Goal: Information Seeking & Learning: Learn about a topic

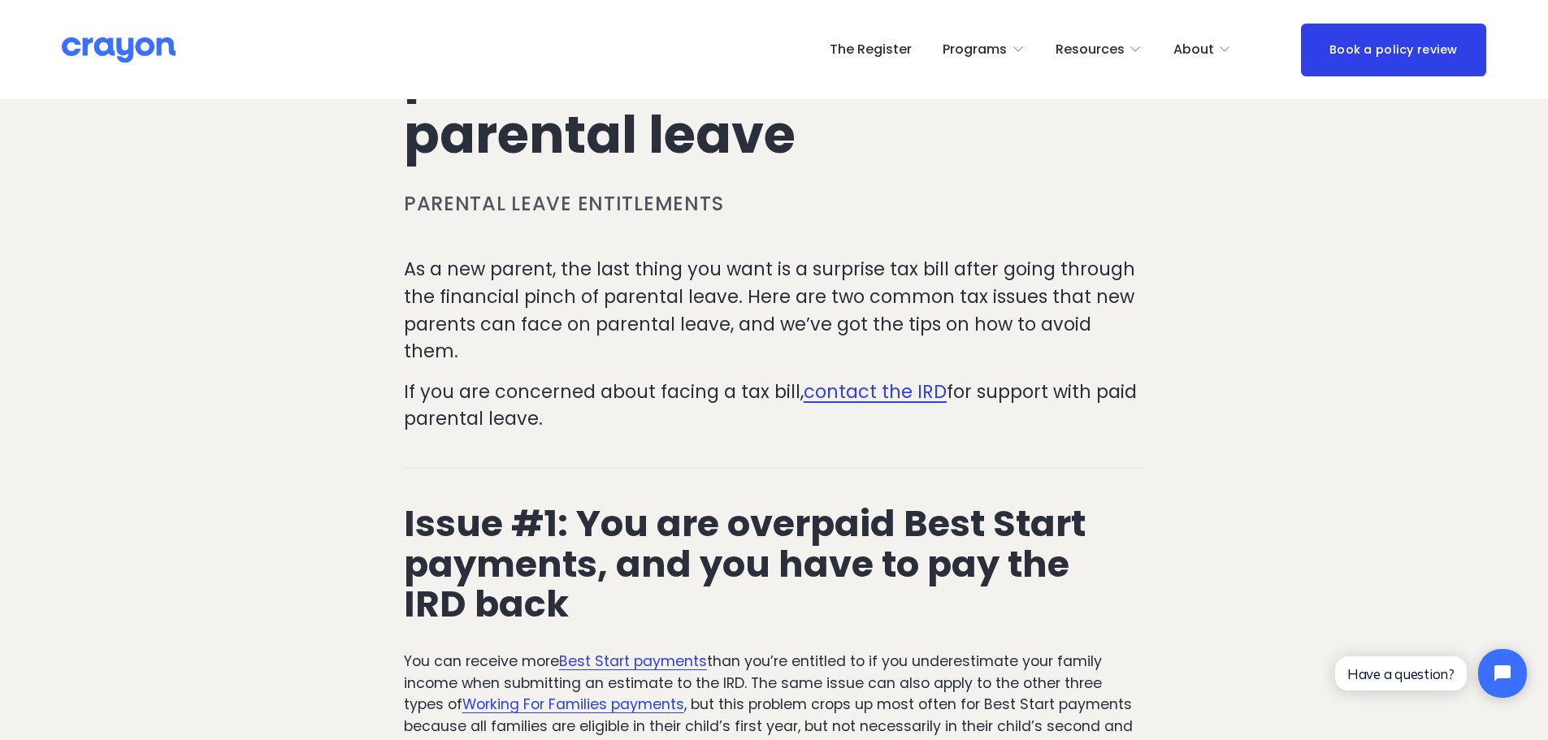
drag, startPoint x: 315, startPoint y: 329, endPoint x: 419, endPoint y: 328, distance: 103.2
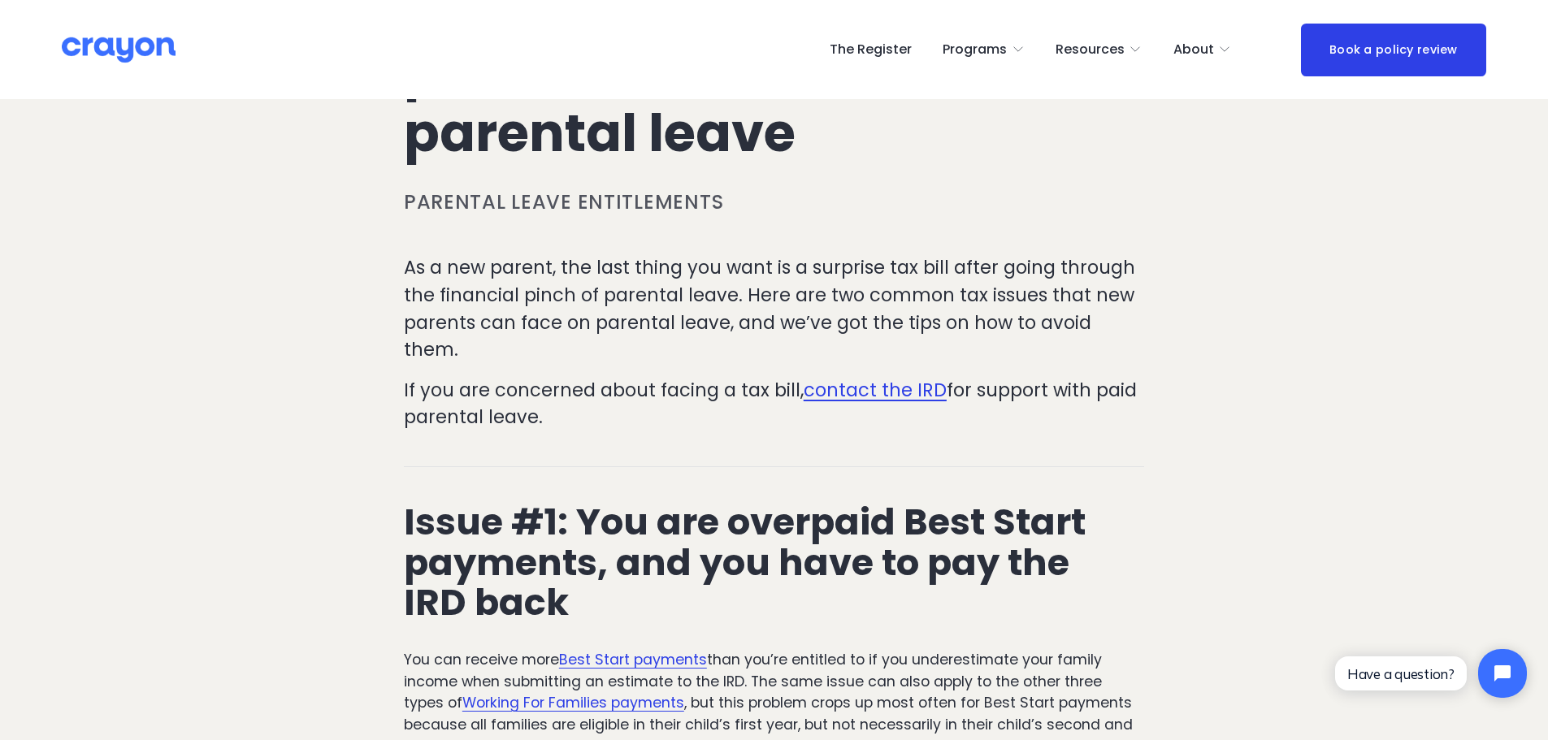
drag, startPoint x: 603, startPoint y: 281, endPoint x: 707, endPoint y: 380, distance: 143.2
click at [707, 380] on div "As a new parent, the last thing you want is a surprise tax bill after going thr…" at bounding box center [774, 342] width 740 height 177
click at [707, 380] on p "If you are concerned about facing a tax bill, contact the IRD for support with …" at bounding box center [774, 404] width 740 height 54
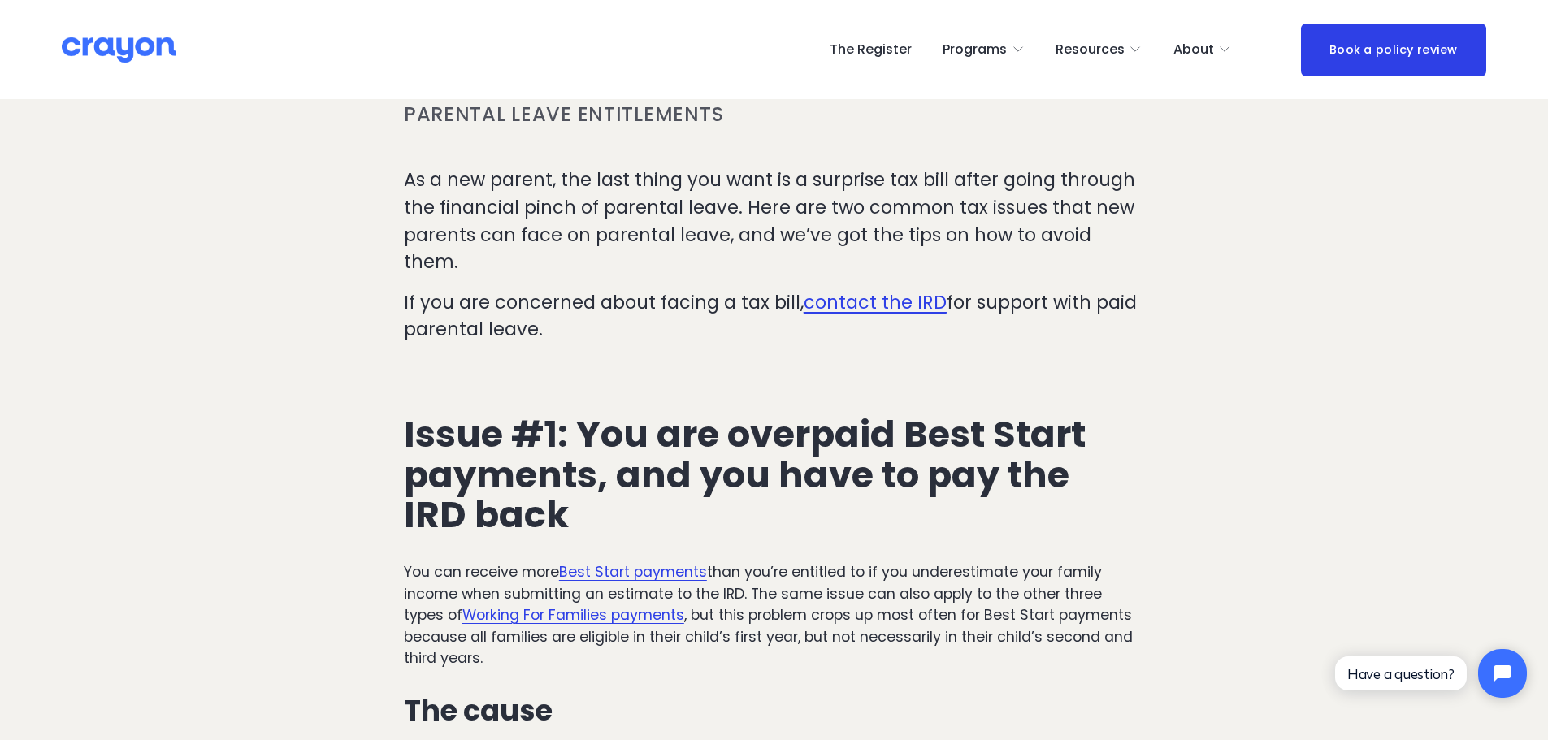
drag, startPoint x: 1327, startPoint y: 334, endPoint x: 1325, endPoint y: 363, distance: 29.4
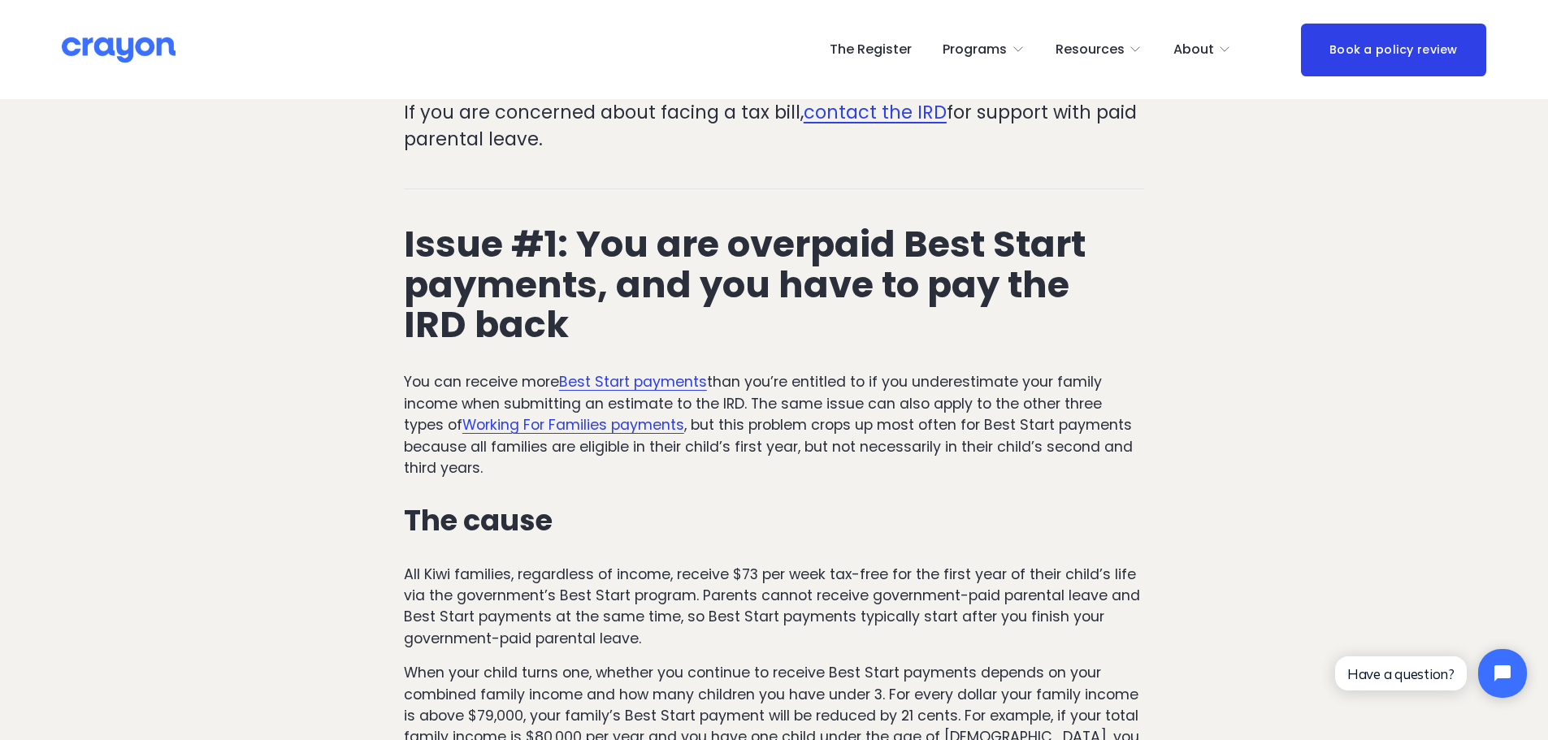
scroll to position [536, 0]
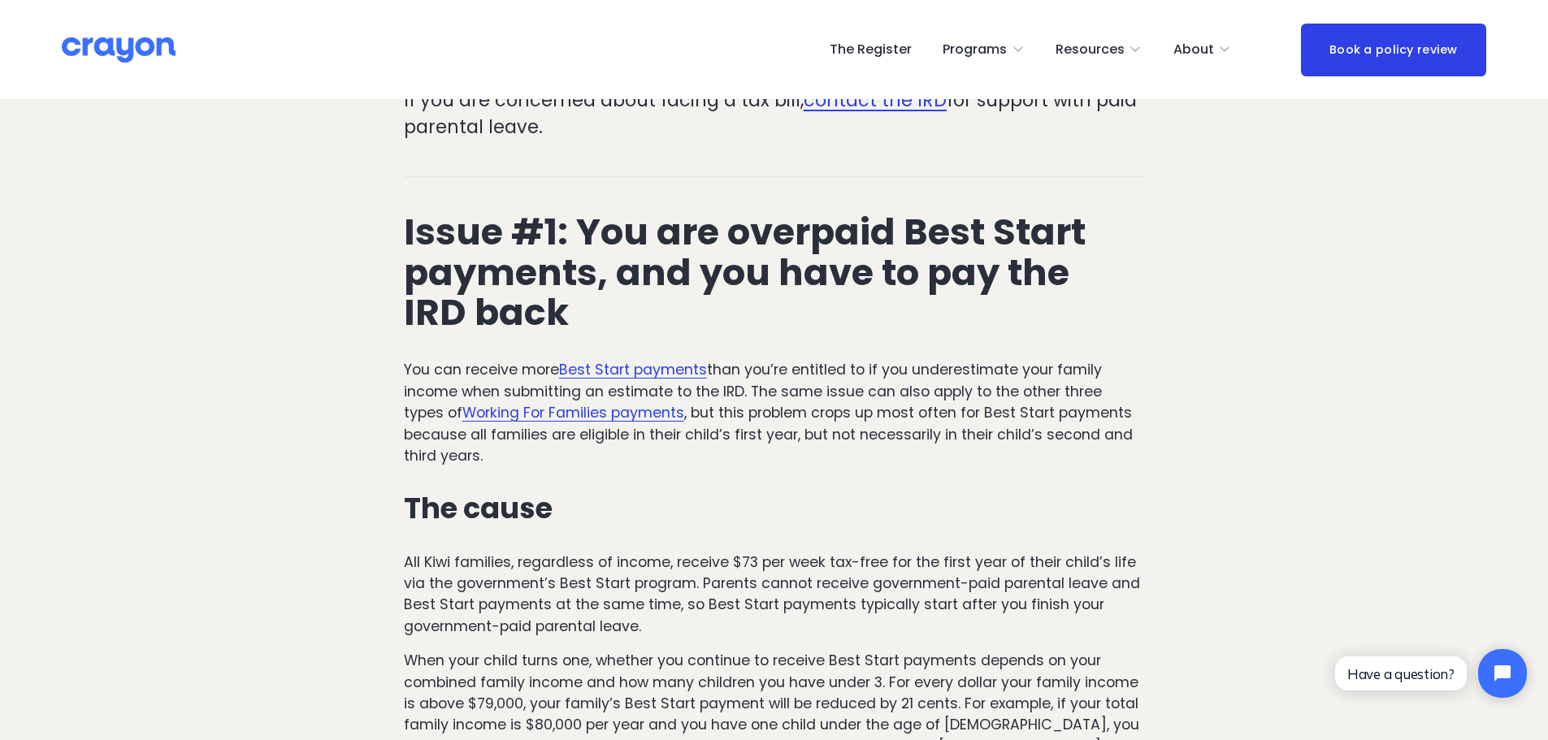
drag, startPoint x: 1153, startPoint y: 276, endPoint x: 1142, endPoint y: 307, distance: 33.4
drag, startPoint x: 431, startPoint y: 344, endPoint x: 940, endPoint y: 329, distance: 509.8
click at [940, 329] on div "Issue #1: You are overpaid Best Start payments, and you have to pay the IRD bac…" at bounding box center [774, 622] width 740 height 821
click at [932, 369] on p "You can receive more Best Start payments than you’re entitled to if you underes…" at bounding box center [774, 412] width 740 height 107
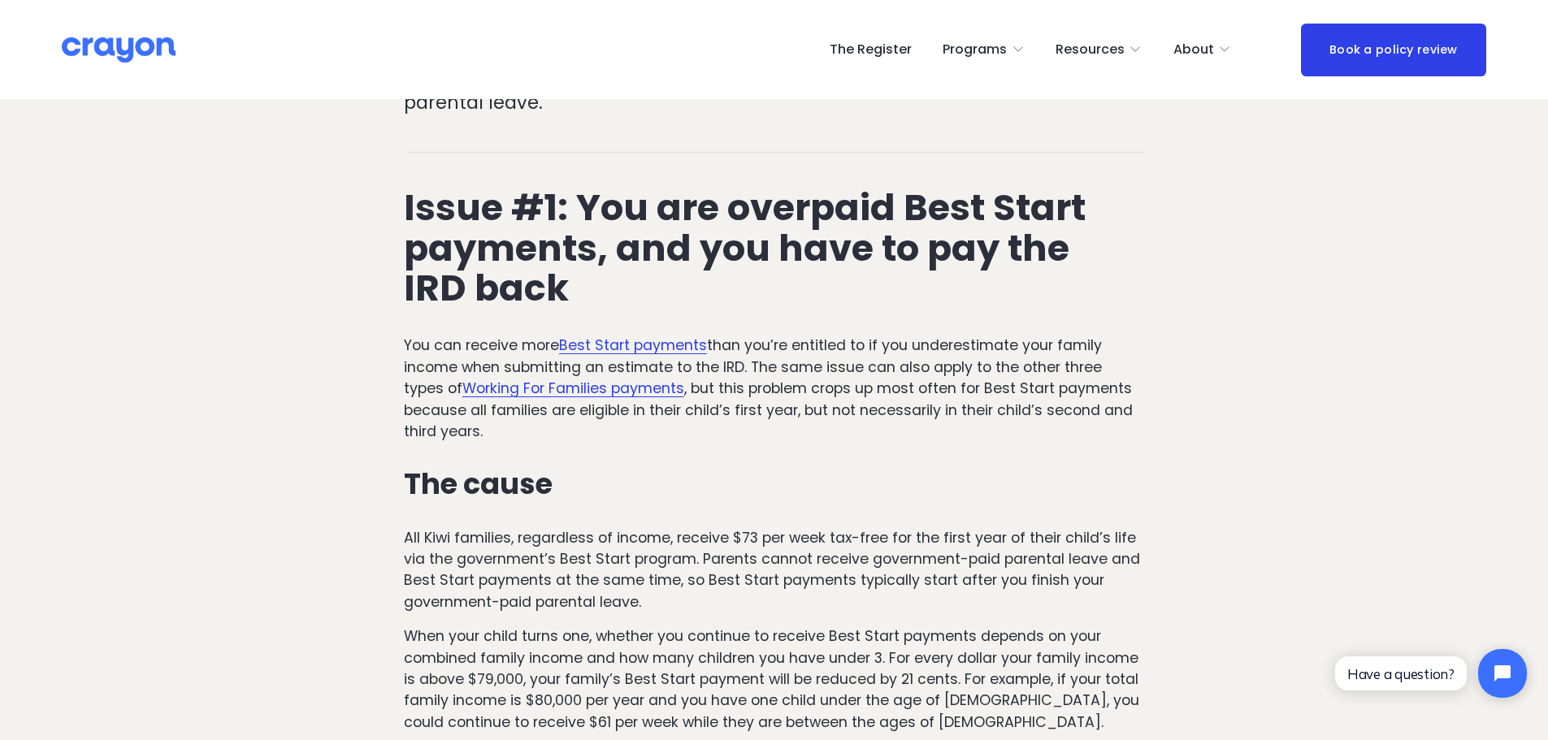
scroll to position [589, 0]
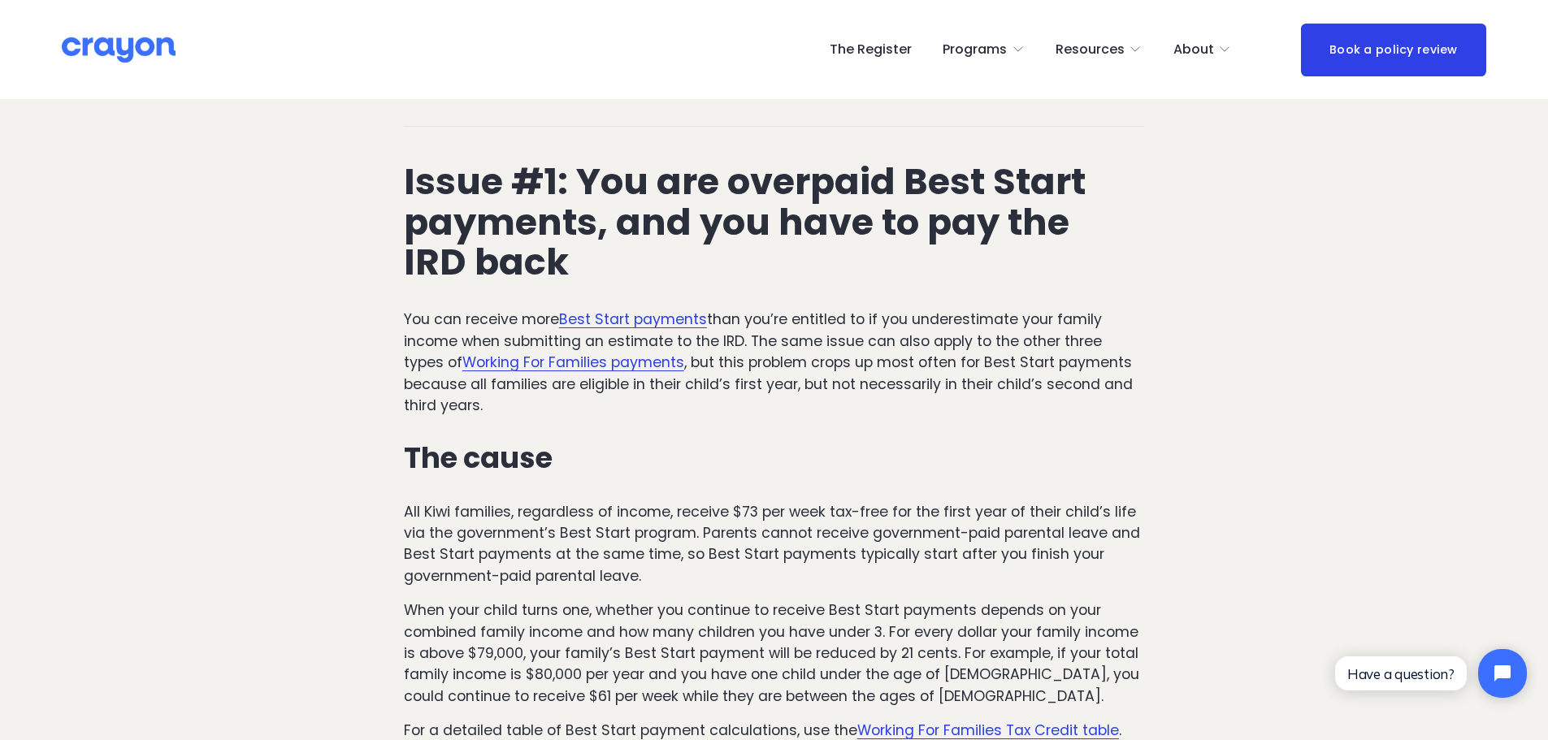
drag, startPoint x: 1080, startPoint y: 335, endPoint x: 985, endPoint y: 368, distance: 100.8
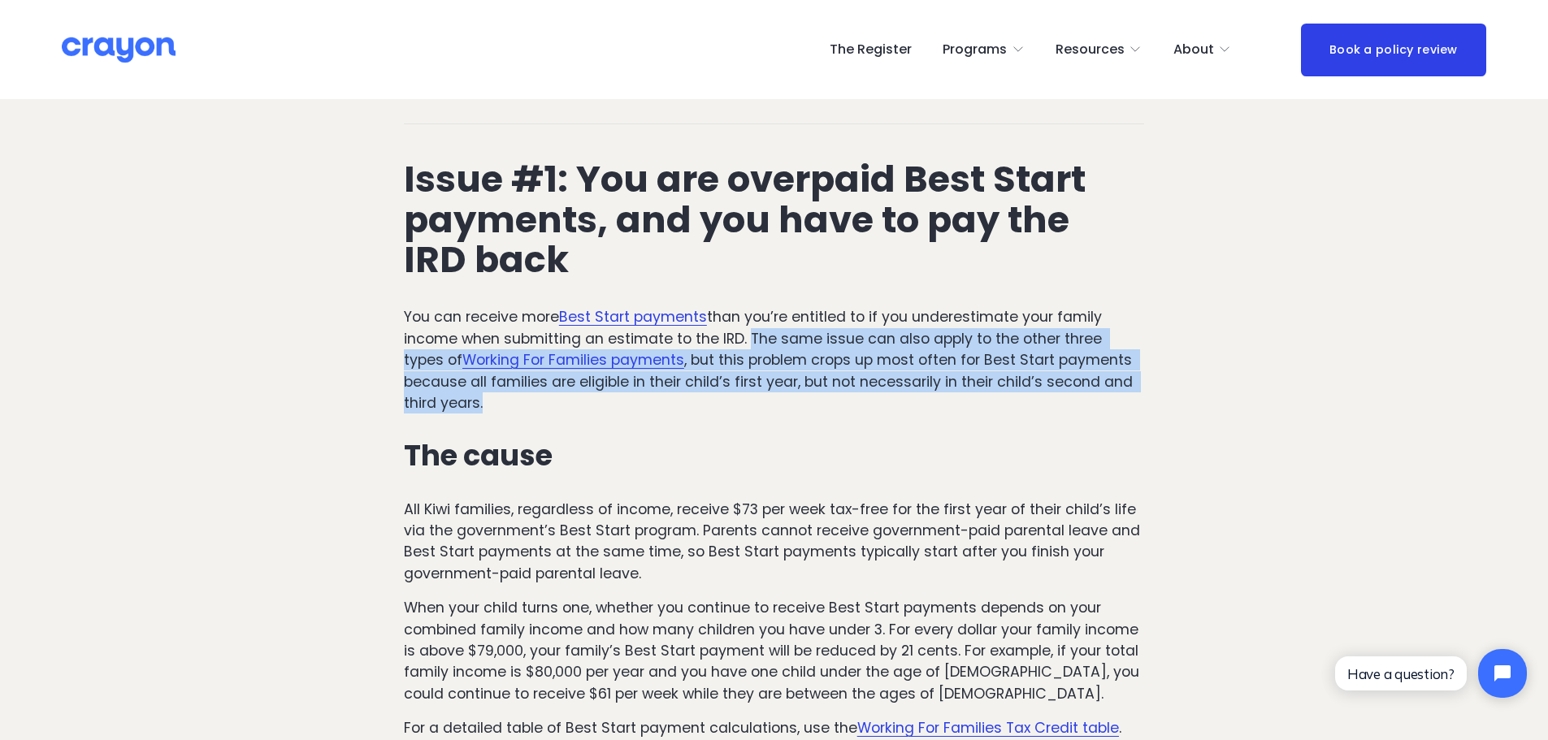
drag, startPoint x: 748, startPoint y: 323, endPoint x: 636, endPoint y: 375, distance: 123.2
click at [636, 375] on p "You can receive more Best Start payments than you’re entitled to if you underes…" at bounding box center [774, 359] width 740 height 107
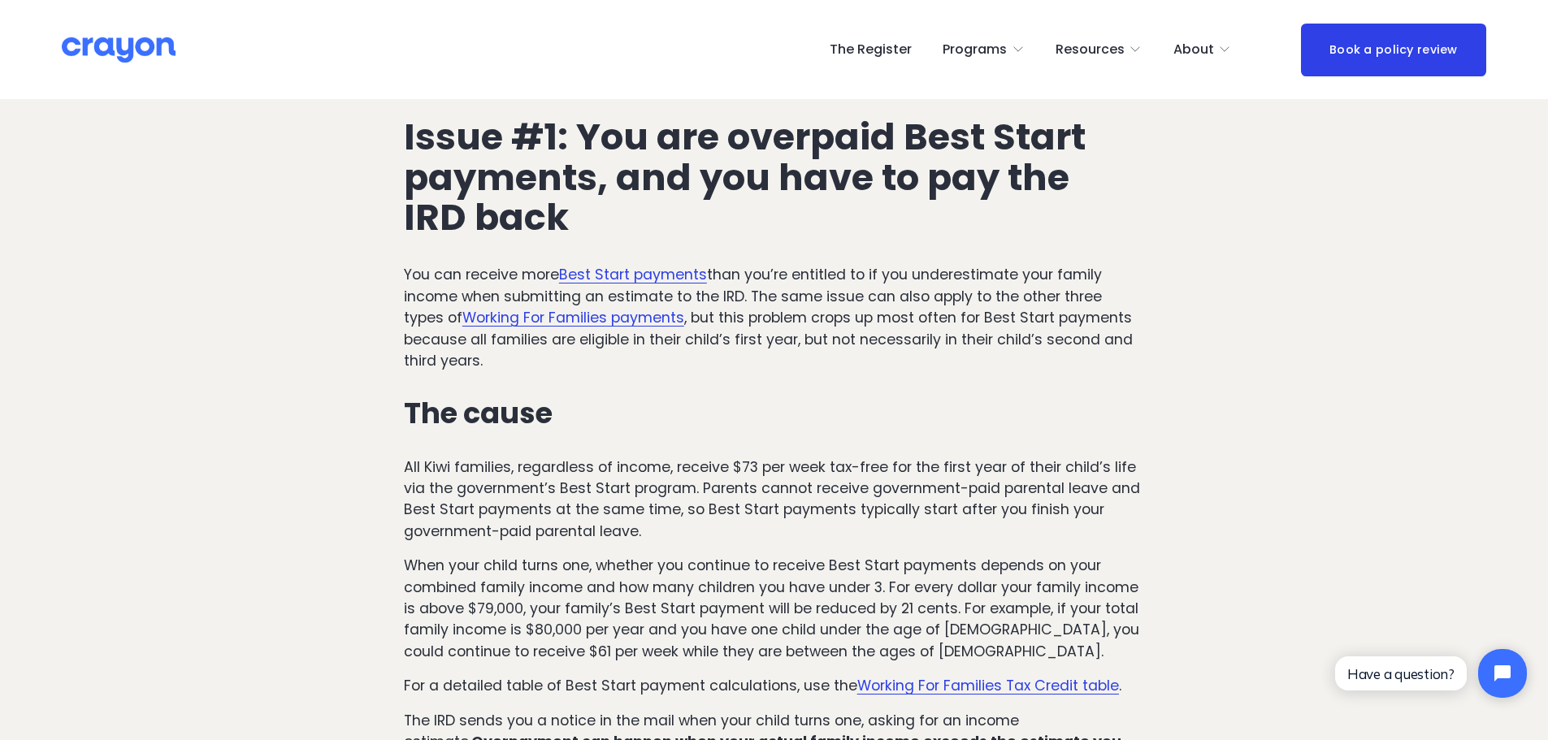
drag, startPoint x: 933, startPoint y: 309, endPoint x: 912, endPoint y: 336, distance: 34.1
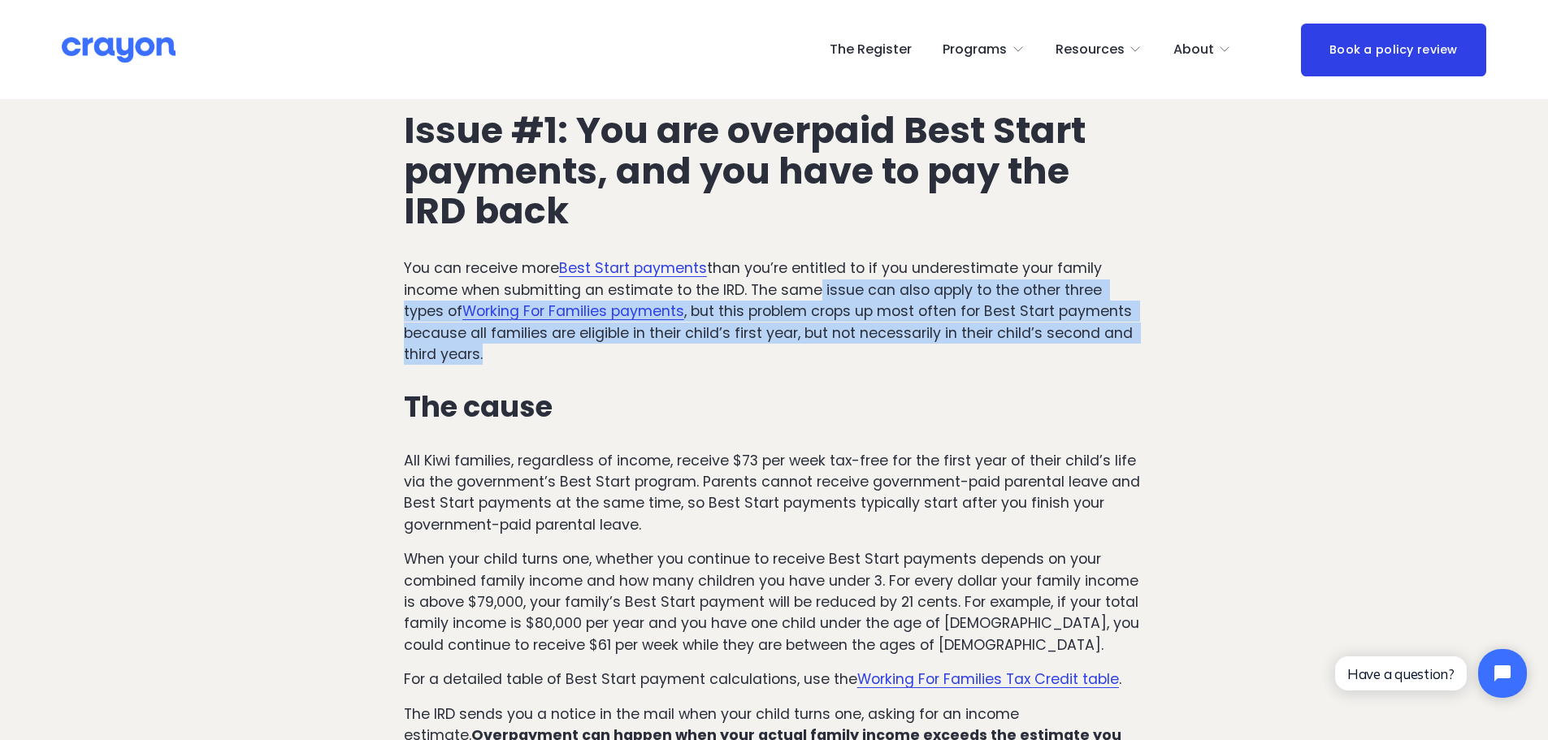
drag, startPoint x: 807, startPoint y: 272, endPoint x: 928, endPoint y: 332, distance: 134.9
click at [928, 332] on p "You can receive more Best Start payments than you’re entitled to if you underes…" at bounding box center [774, 311] width 740 height 107
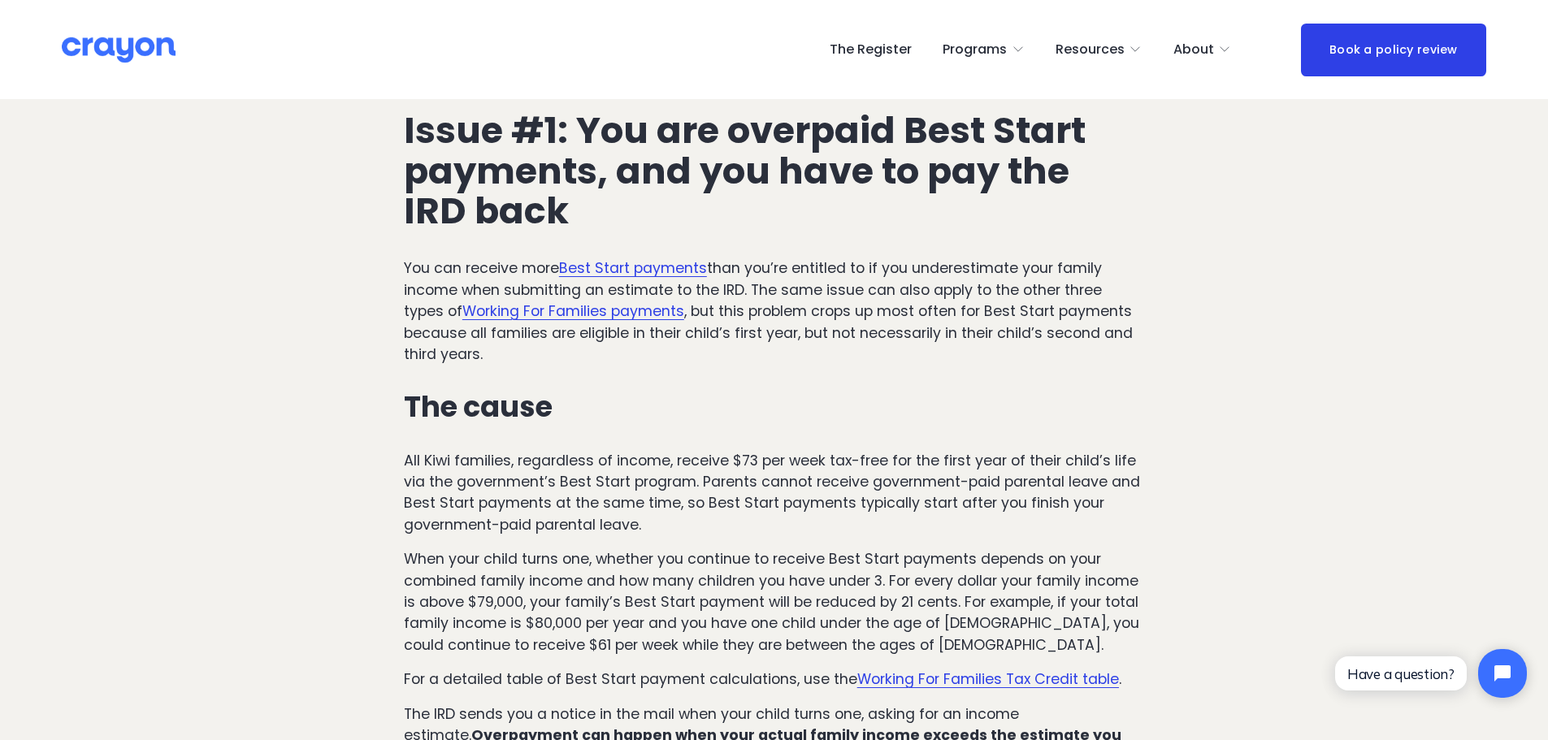
click at [911, 340] on div "Issue #1: You are overpaid Best Start payments, and you have to pay the IRD bac…" at bounding box center [774, 521] width 740 height 821
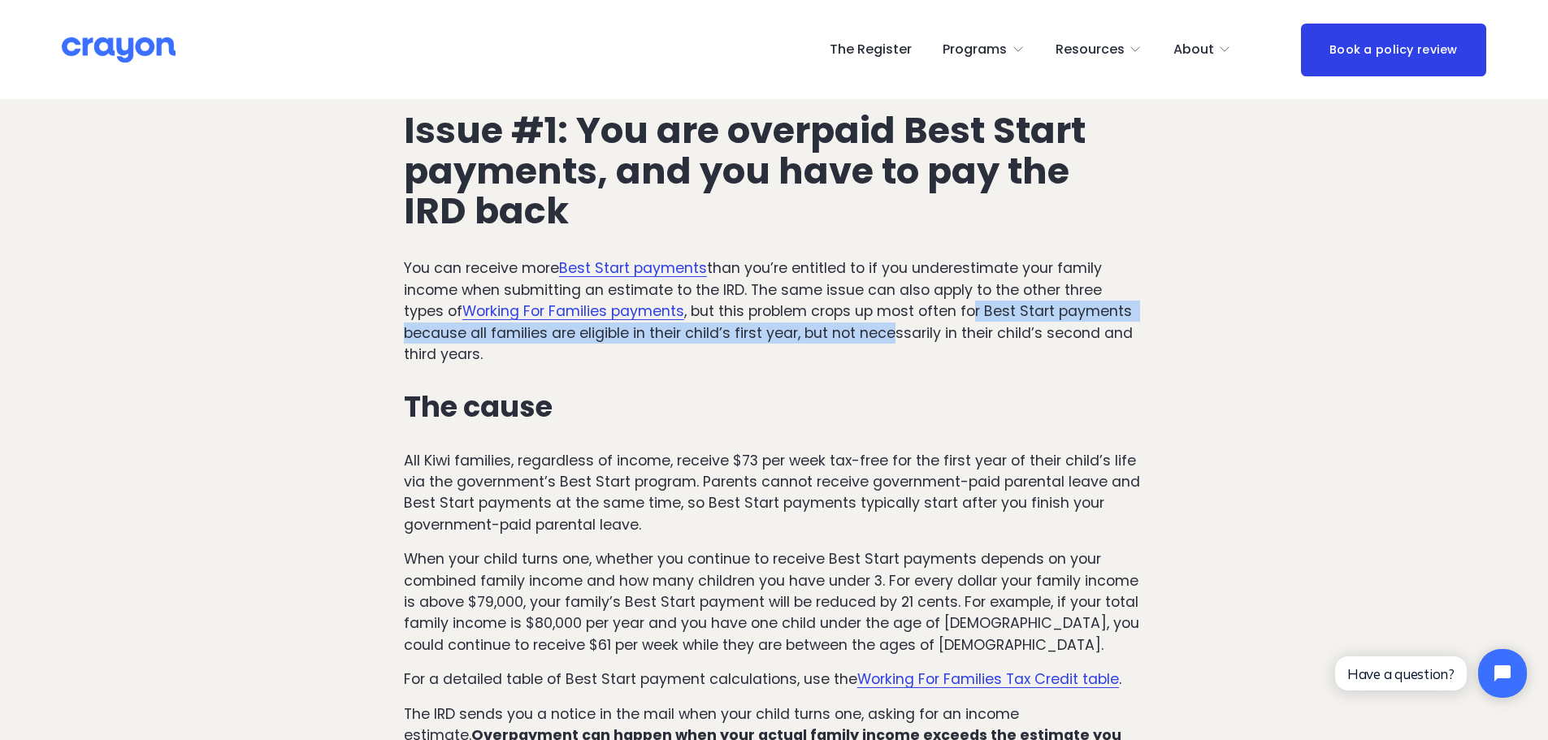
drag, startPoint x: 931, startPoint y: 283, endPoint x: 896, endPoint y: 305, distance: 40.6
click at [896, 305] on p "You can receive more Best Start payments than you’re entitled to if you underes…" at bounding box center [774, 311] width 740 height 107
click at [896, 306] on p "You can receive more Best Start payments than you’re entitled to if you underes…" at bounding box center [774, 311] width 740 height 107
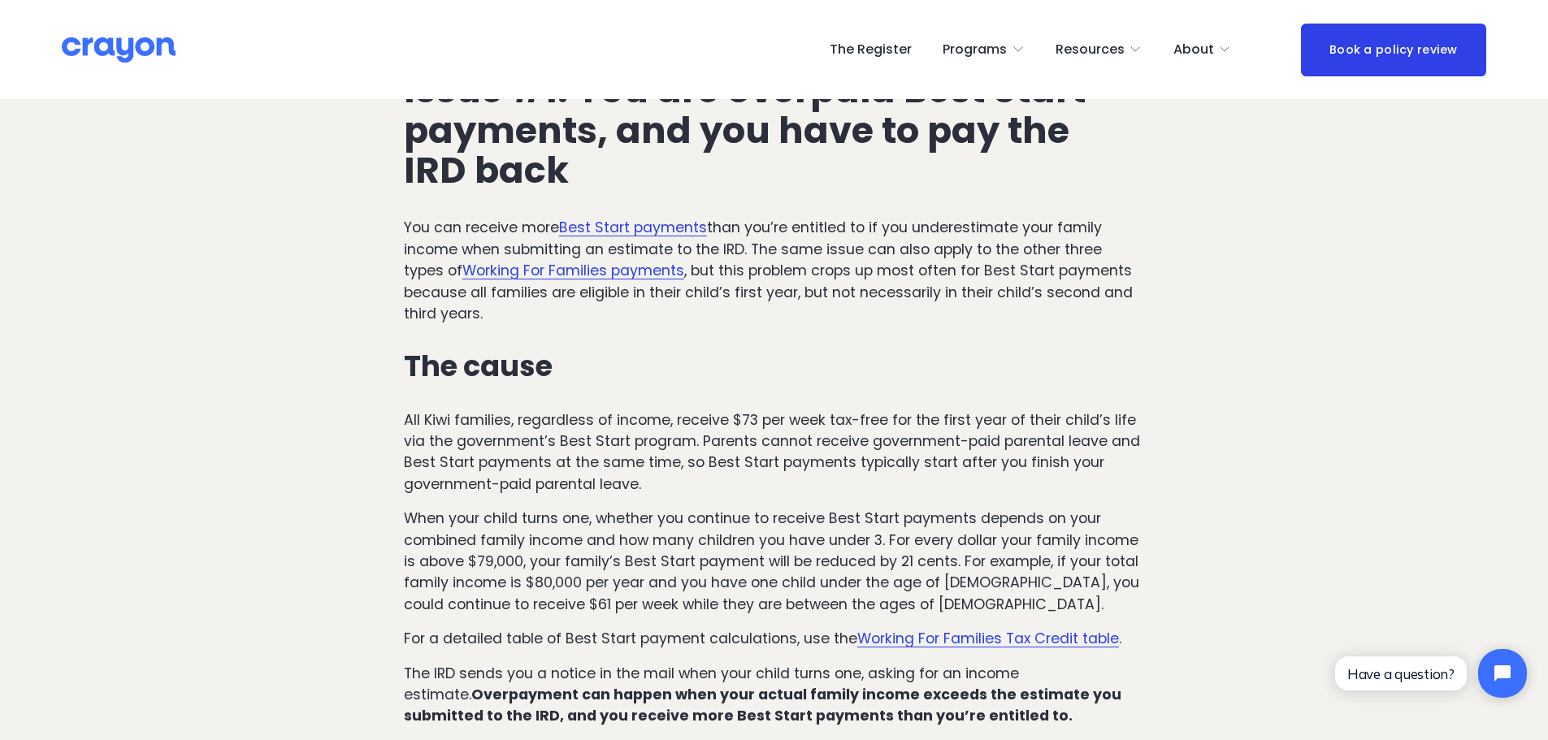
scroll to position [679, 0]
drag, startPoint x: 967, startPoint y: 270, endPoint x: 960, endPoint y: 258, distance: 14.2
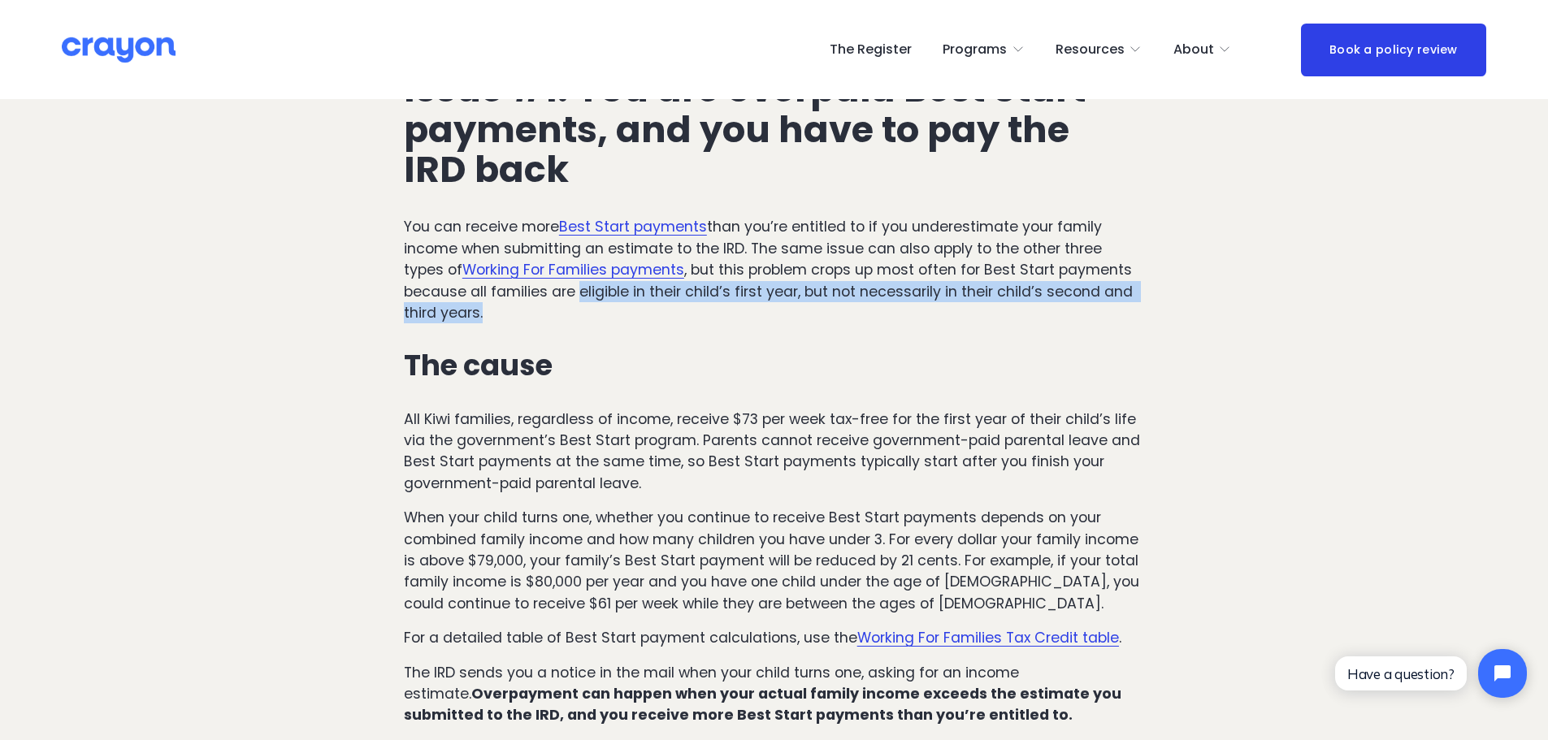
drag, startPoint x: 586, startPoint y: 266, endPoint x: 903, endPoint y: 293, distance: 318.2
click at [903, 293] on p "You can receive more Best Start payments than you’re entitled to if you underes…" at bounding box center [774, 269] width 740 height 107
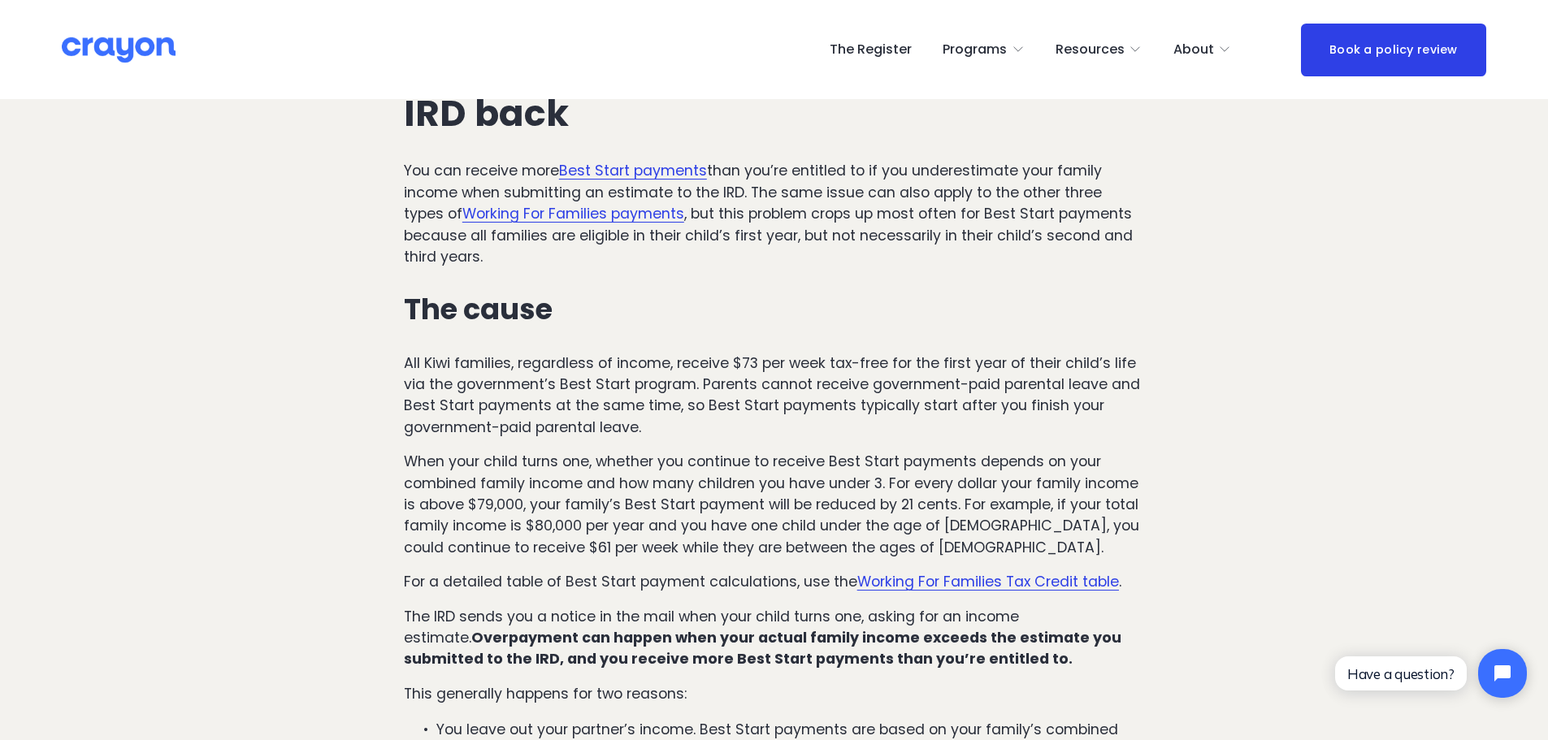
drag, startPoint x: 904, startPoint y: 284, endPoint x: 902, endPoint y: 312, distance: 27.7
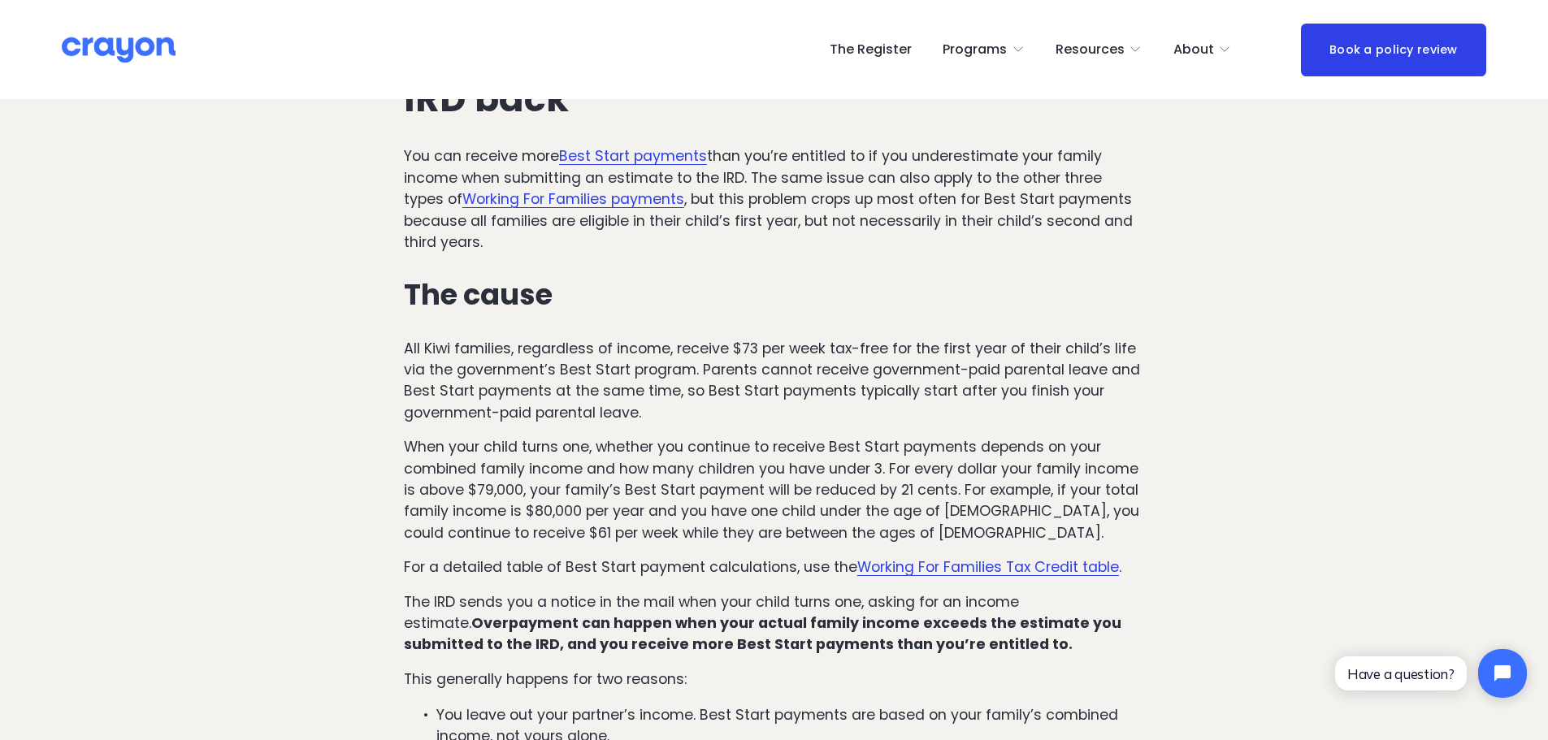
scroll to position [757, 0]
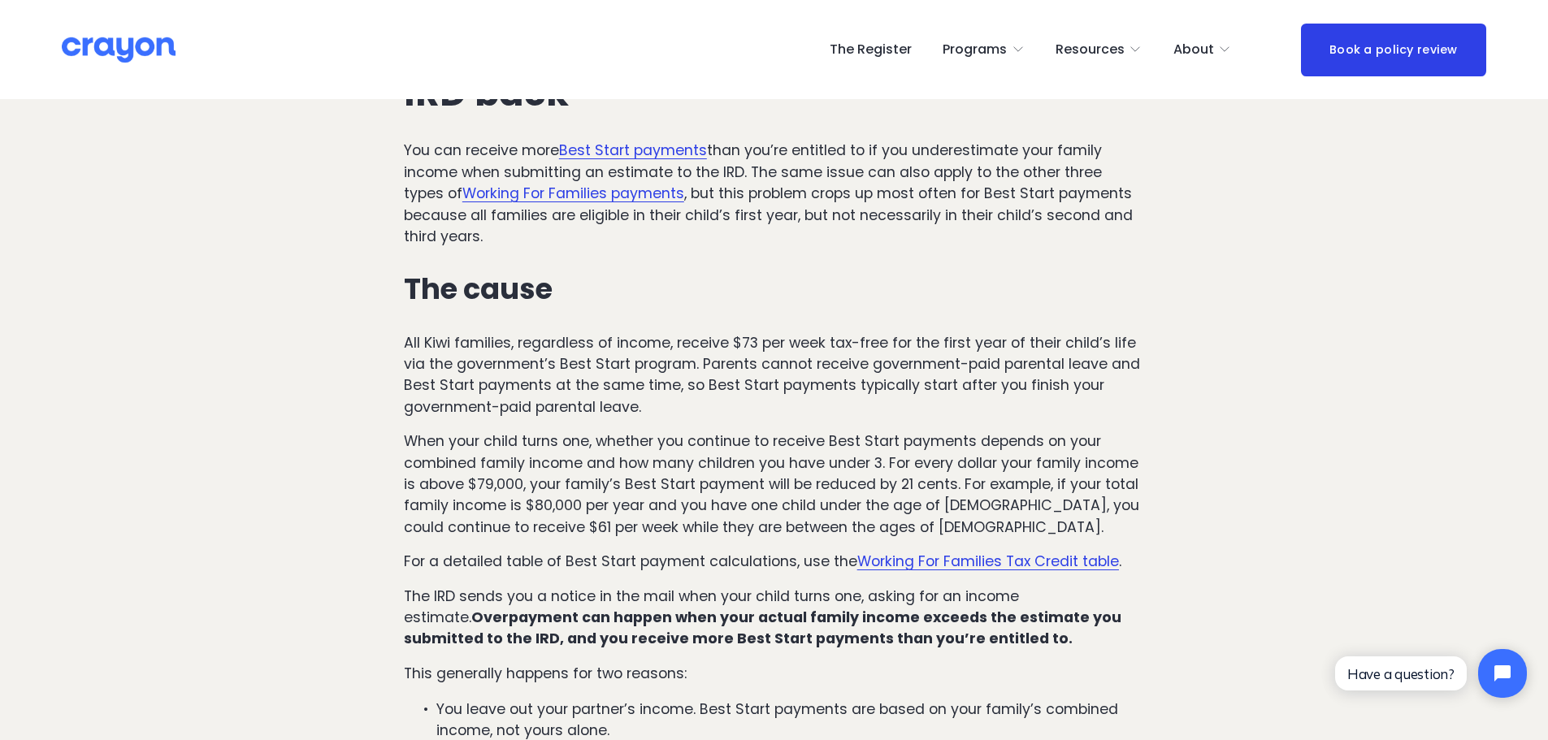
drag, startPoint x: 895, startPoint y: 313, endPoint x: 895, endPoint y: 336, distance: 22.8
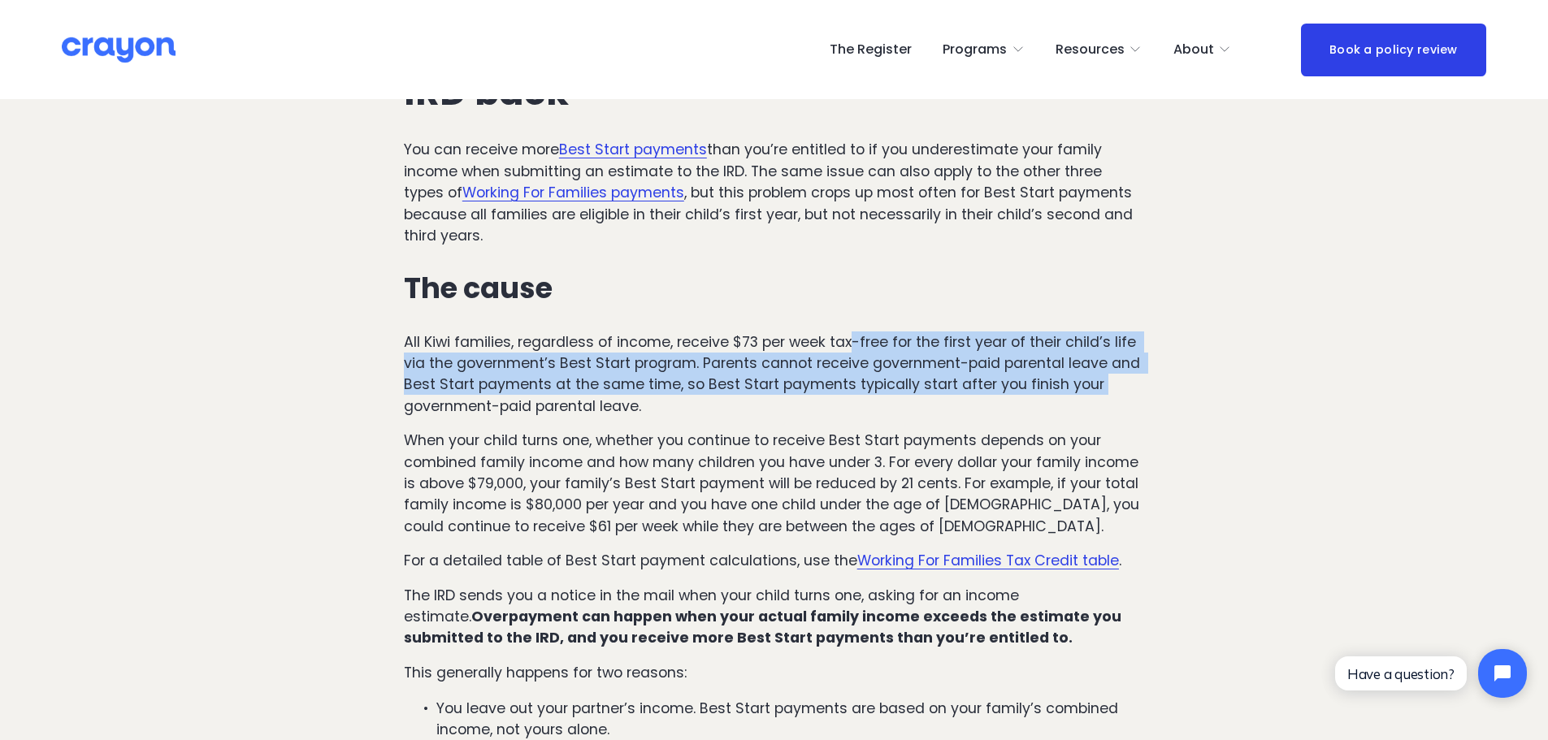
drag, startPoint x: 850, startPoint y: 309, endPoint x: 1139, endPoint y: 356, distance: 292.4
click at [1139, 356] on p "All Kiwi families, regardless of income, receive $73 per week tax-free for the …" at bounding box center [774, 375] width 740 height 86
click at [1139, 355] on p "All Kiwi families, regardless of income, receive $73 per week tax-free for the …" at bounding box center [774, 375] width 740 height 86
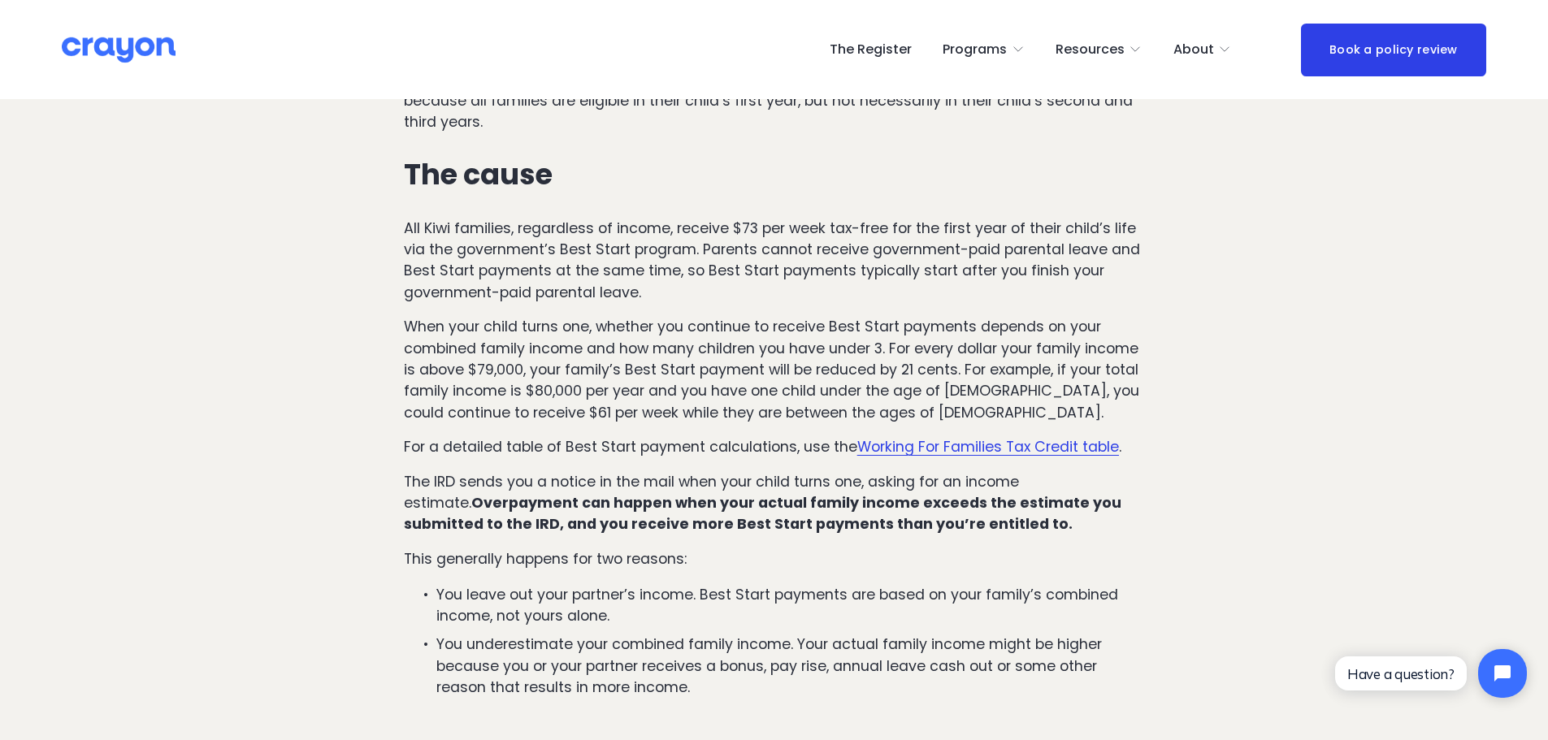
scroll to position [883, 0]
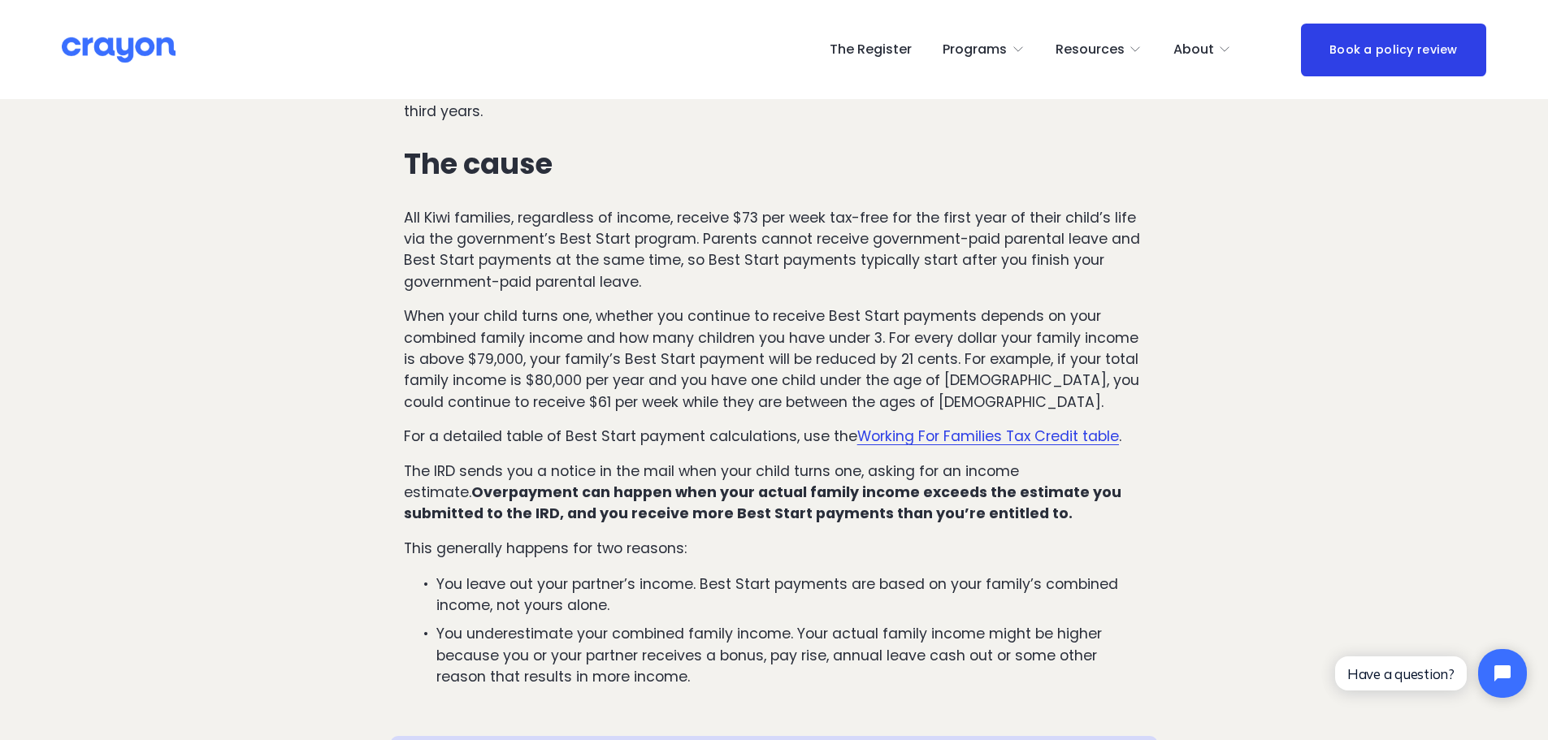
drag, startPoint x: 1177, startPoint y: 318, endPoint x: 1167, endPoint y: 356, distance: 39.4
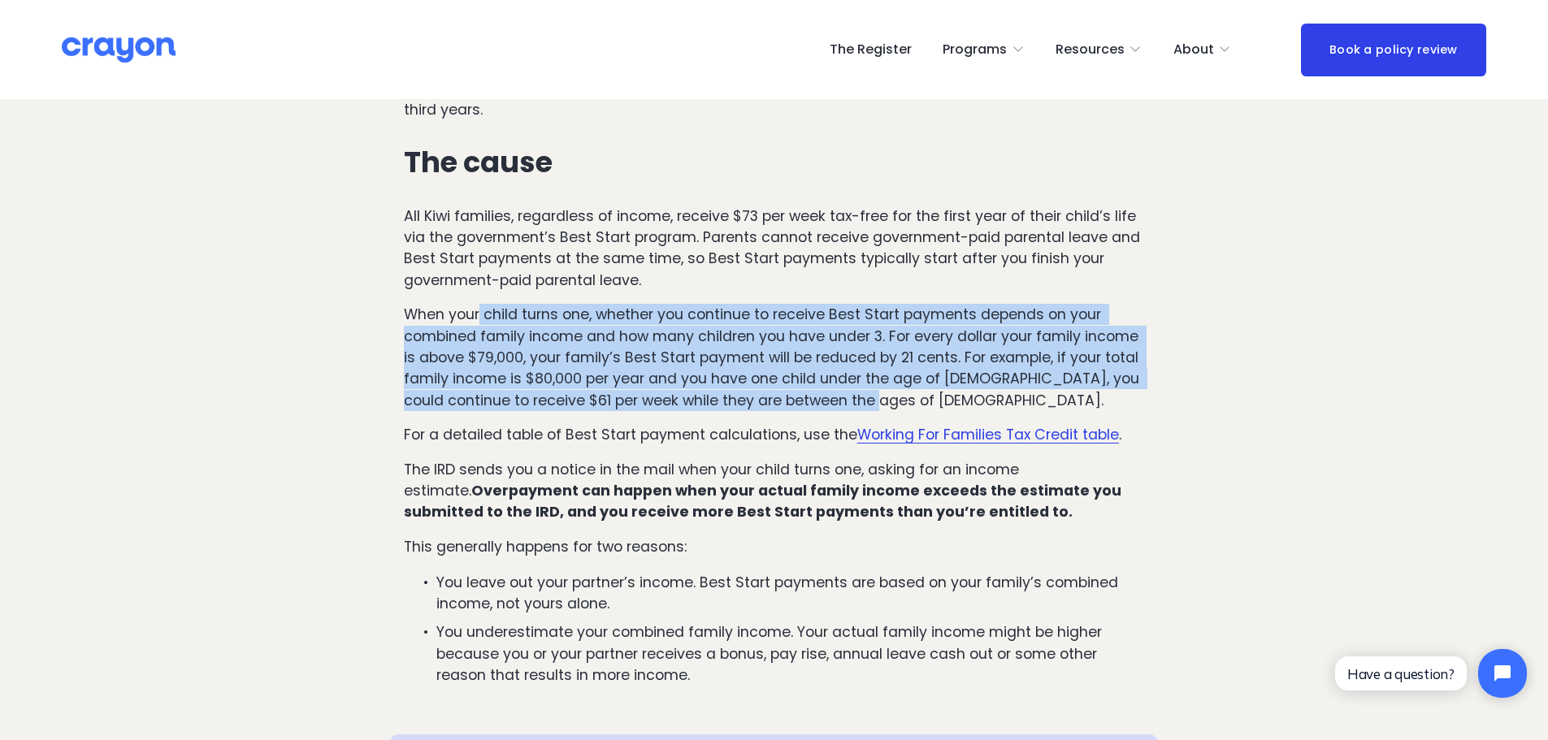
drag, startPoint x: 513, startPoint y: 287, endPoint x: 878, endPoint y: 379, distance: 376.3
click at [878, 379] on p "When your child turns one, whether you continue to receive Best Start payments …" at bounding box center [774, 357] width 740 height 107
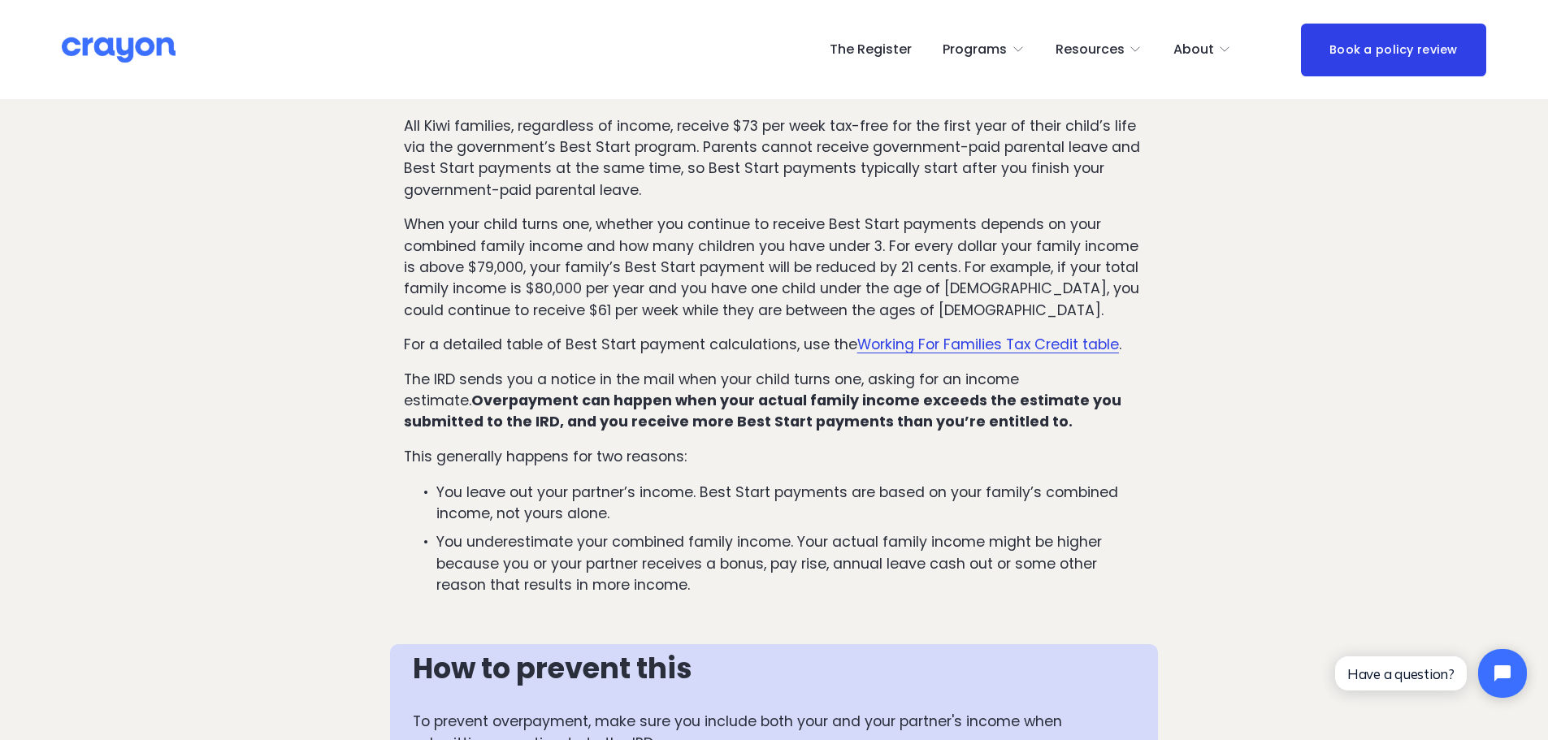
scroll to position [988, 0]
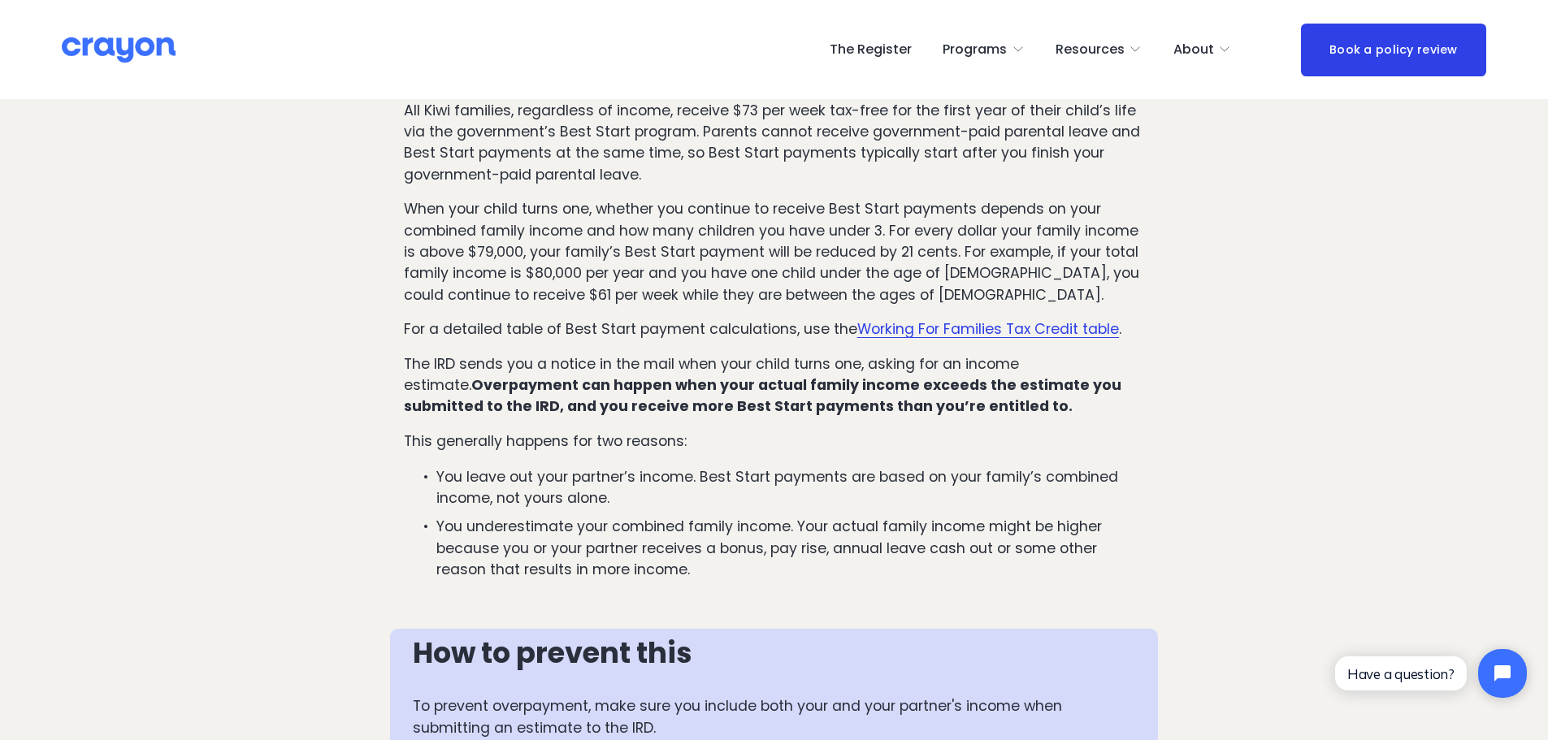
drag, startPoint x: 884, startPoint y: 319, endPoint x: 830, endPoint y: 347, distance: 61.4
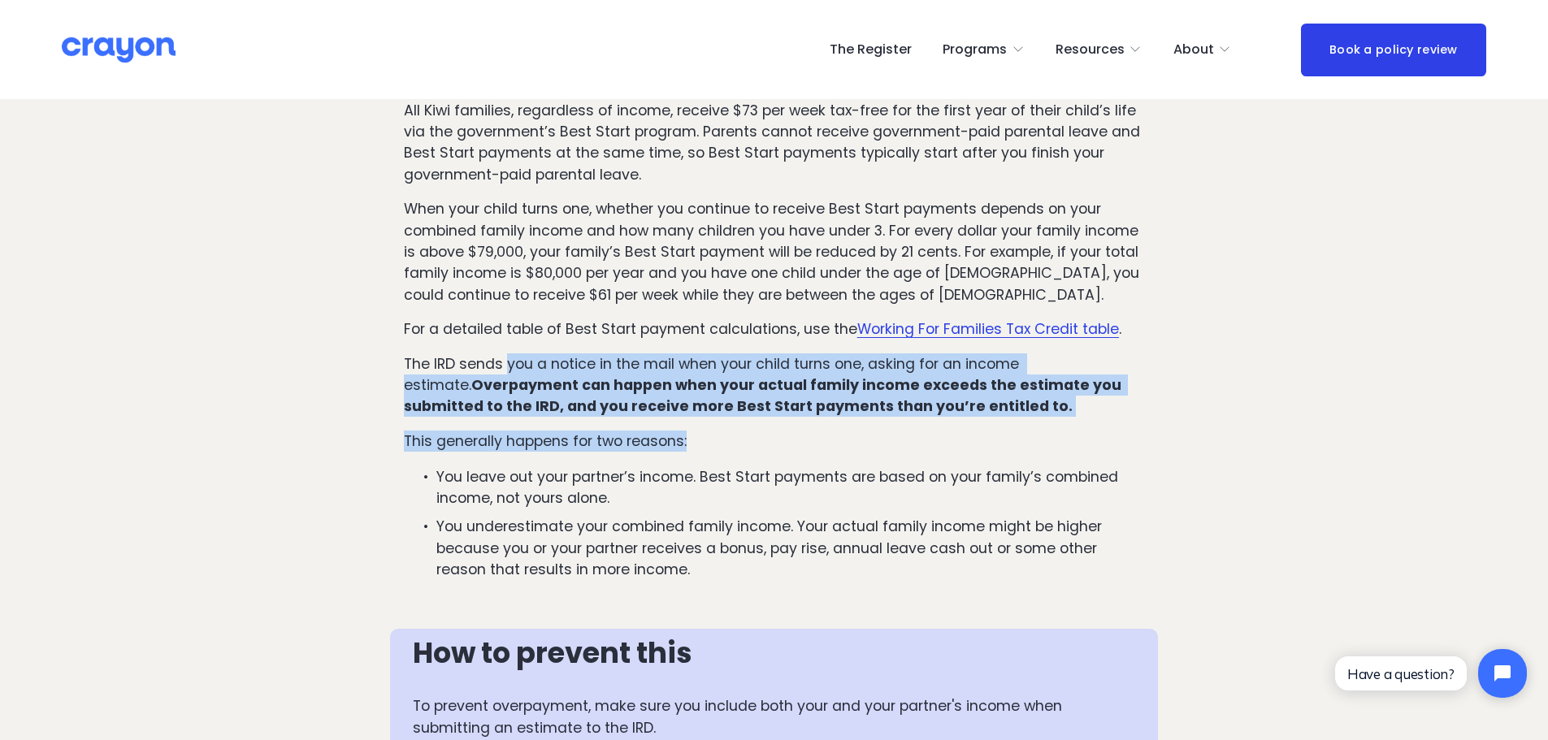
drag, startPoint x: 509, startPoint y: 331, endPoint x: 1065, endPoint y: 413, distance: 562.0
click at [1065, 414] on div "Issue #1: You are overpaid Best Start payments, and you have to pay the IRD bac…" at bounding box center [774, 170] width 740 height 821
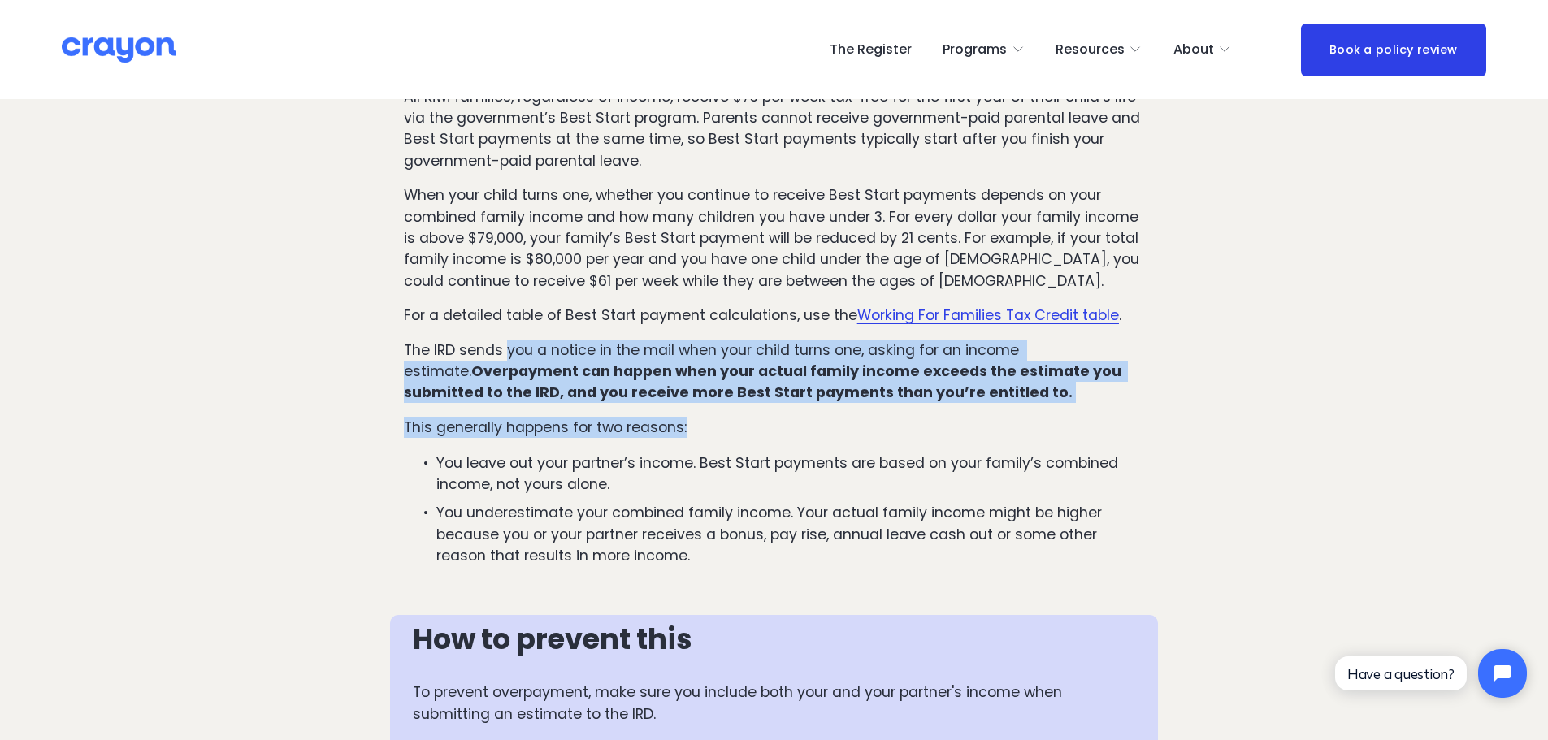
scroll to position [1006, 0]
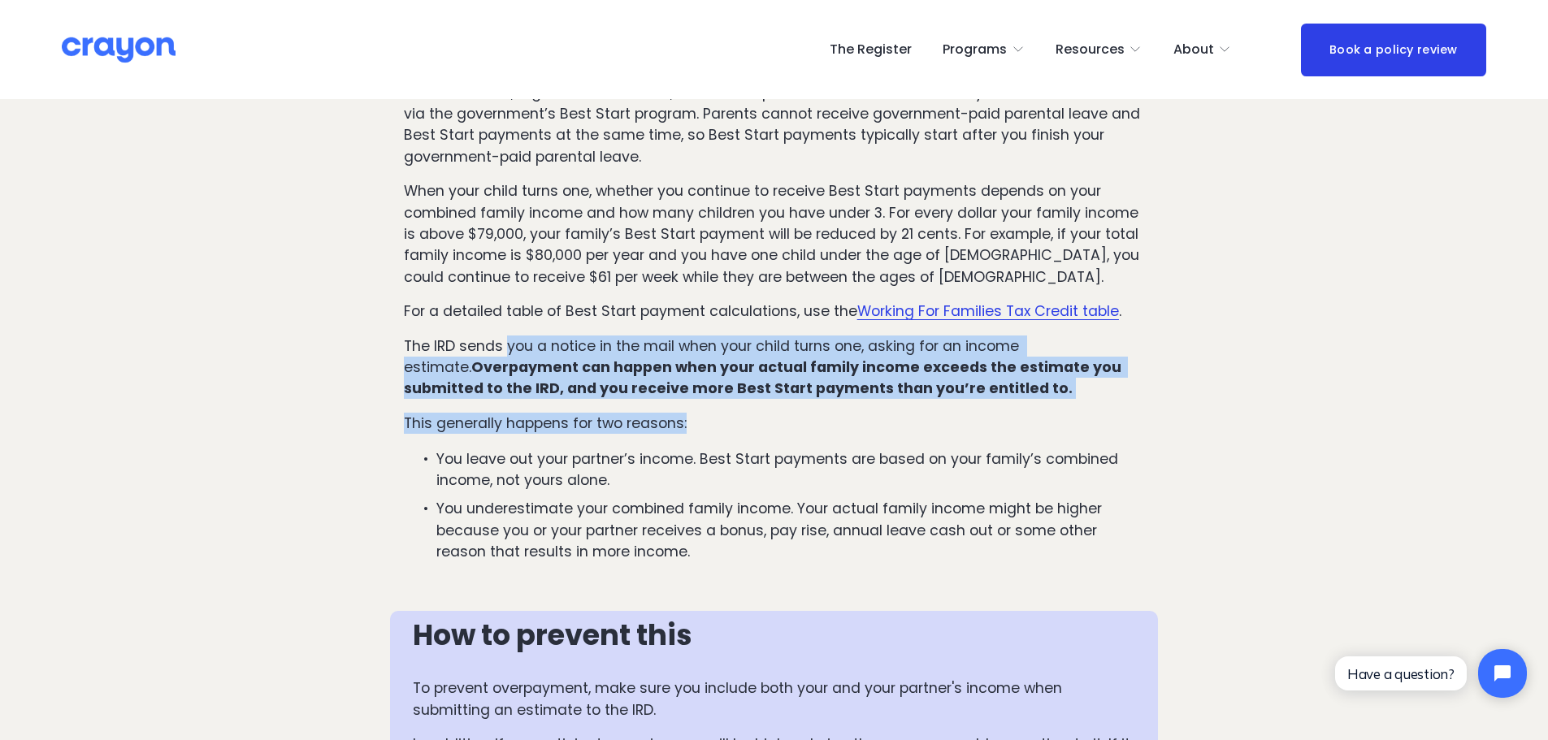
click at [789, 336] on p "The IRD sends you a notice in the mail when your child turns one, asking for an…" at bounding box center [774, 368] width 740 height 64
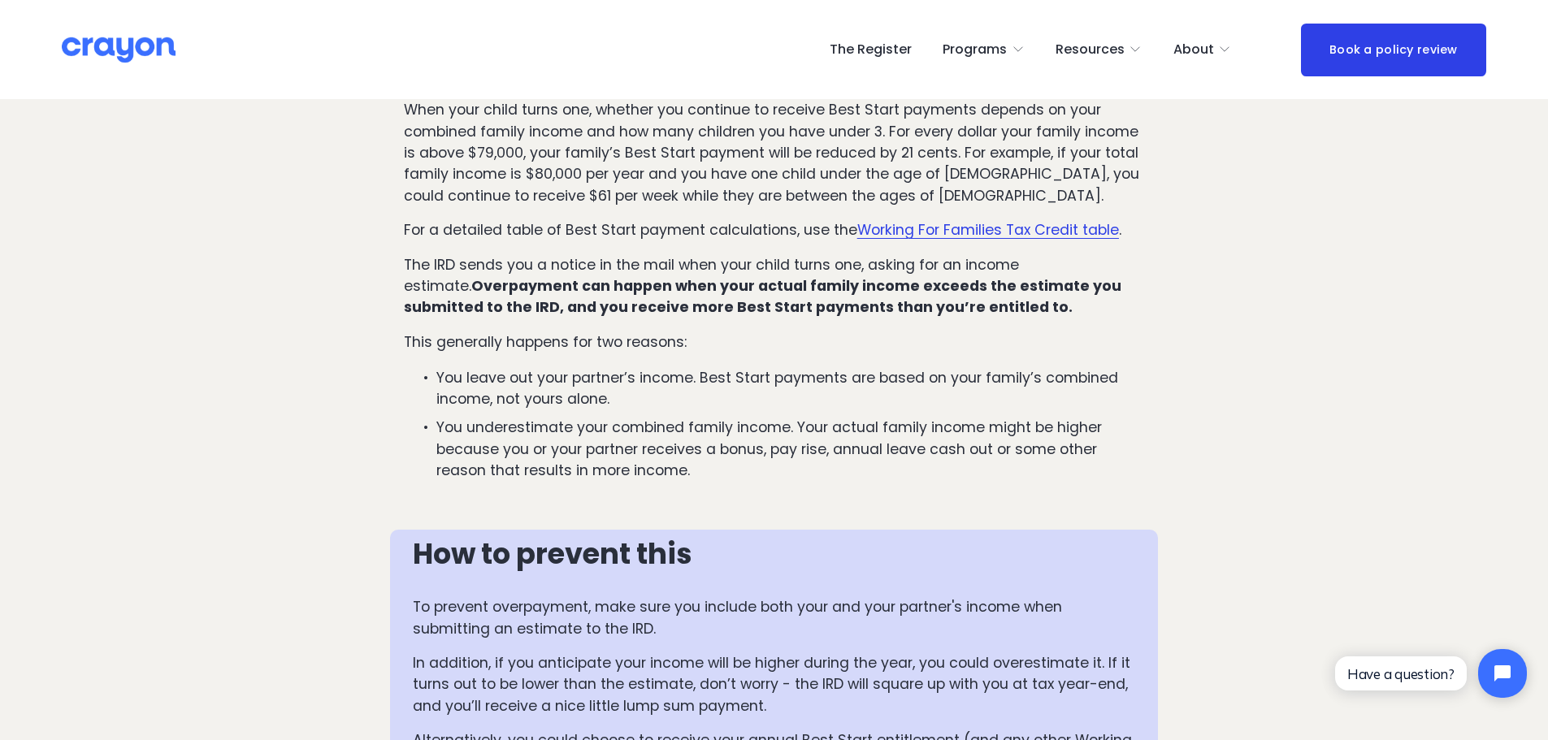
scroll to position [1139, 0]
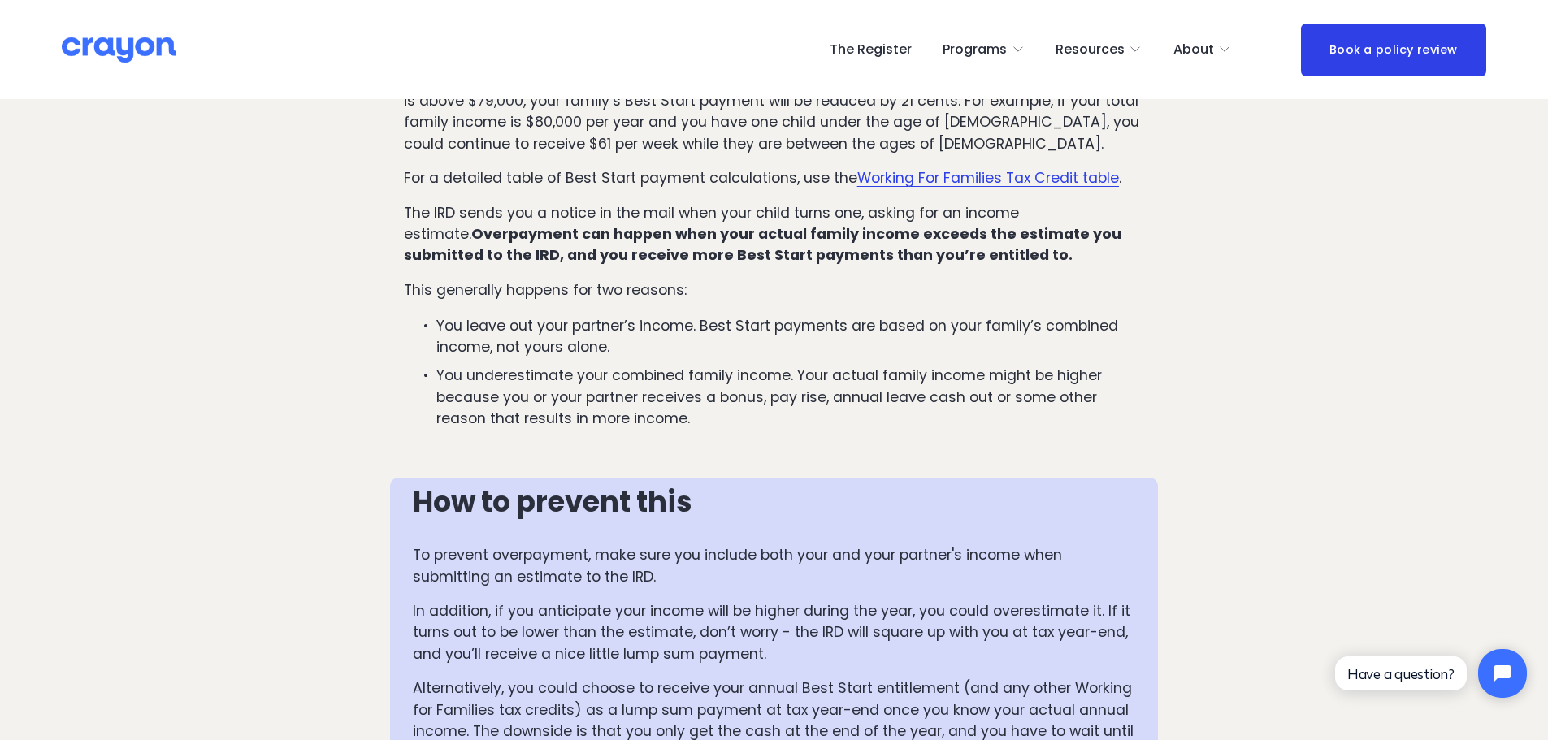
drag, startPoint x: 1235, startPoint y: 205, endPoint x: 1249, endPoint y: 254, distance: 51.5
drag, startPoint x: 902, startPoint y: 213, endPoint x: 729, endPoint y: 390, distance: 247.7
click at [729, 390] on div "Issue #1: You are overpaid Best Start payments, and you have to pay the IRD bac…" at bounding box center [774, 19] width 740 height 821
click at [729, 390] on p "You underestimate your combined family income. Your actual family income might …" at bounding box center [790, 397] width 708 height 64
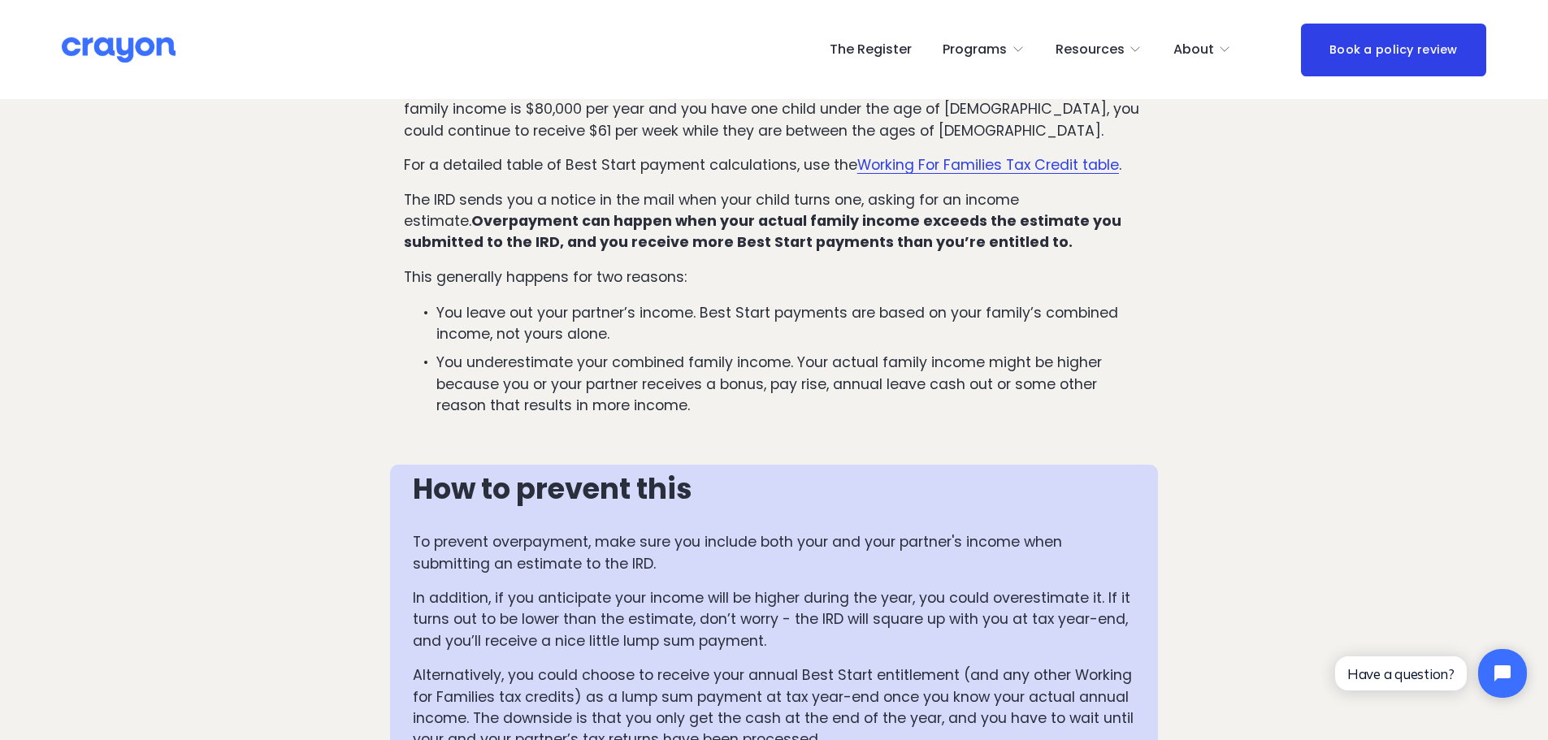
drag, startPoint x: 1136, startPoint y: 342, endPoint x: 1139, endPoint y: 359, distance: 17.4
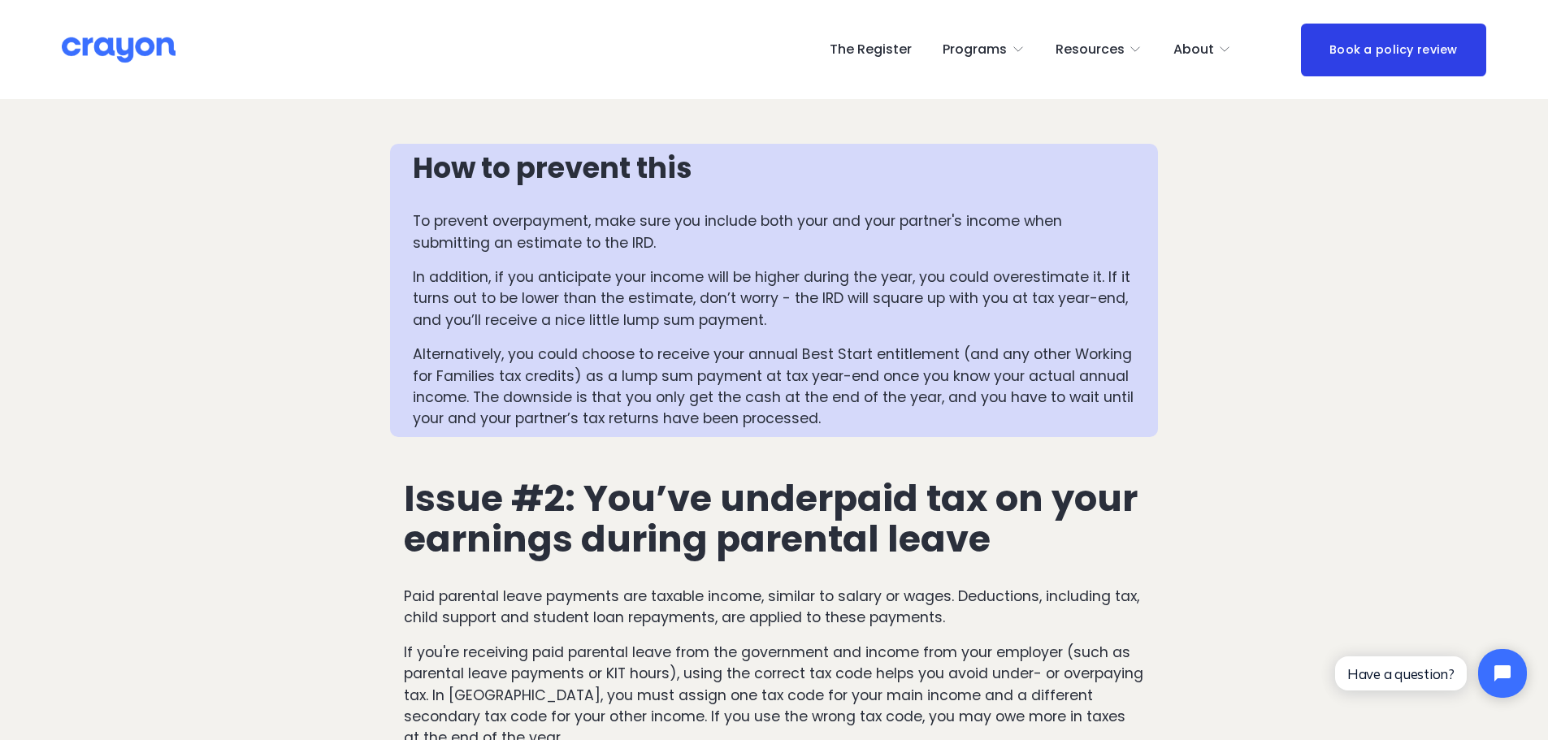
scroll to position [1478, 0]
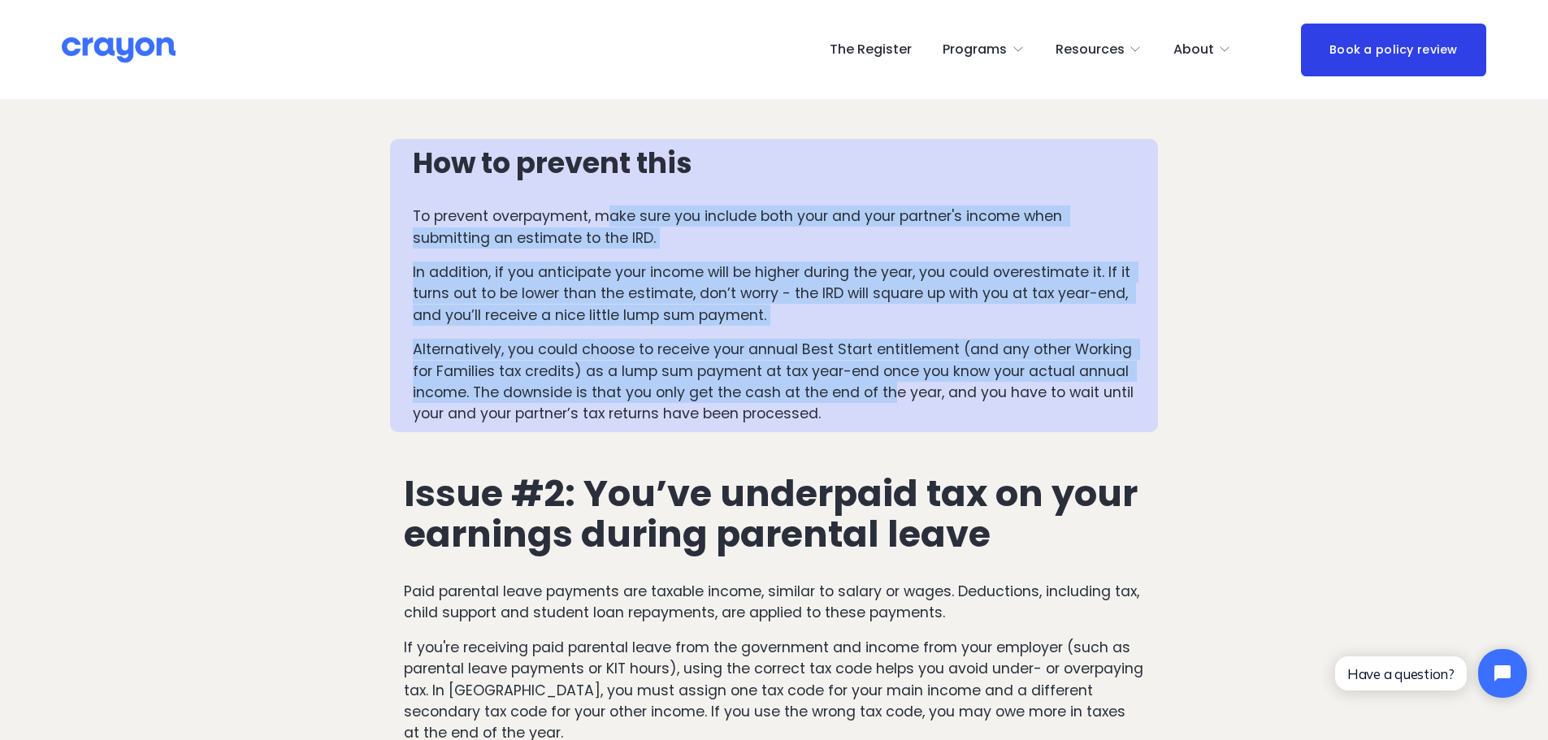
drag, startPoint x: 610, startPoint y: 191, endPoint x: 895, endPoint y: 372, distance: 338.0
click at [895, 372] on div "How to prevent this To prevent overpayment, make sure you include both your and…" at bounding box center [774, 286] width 723 height 278
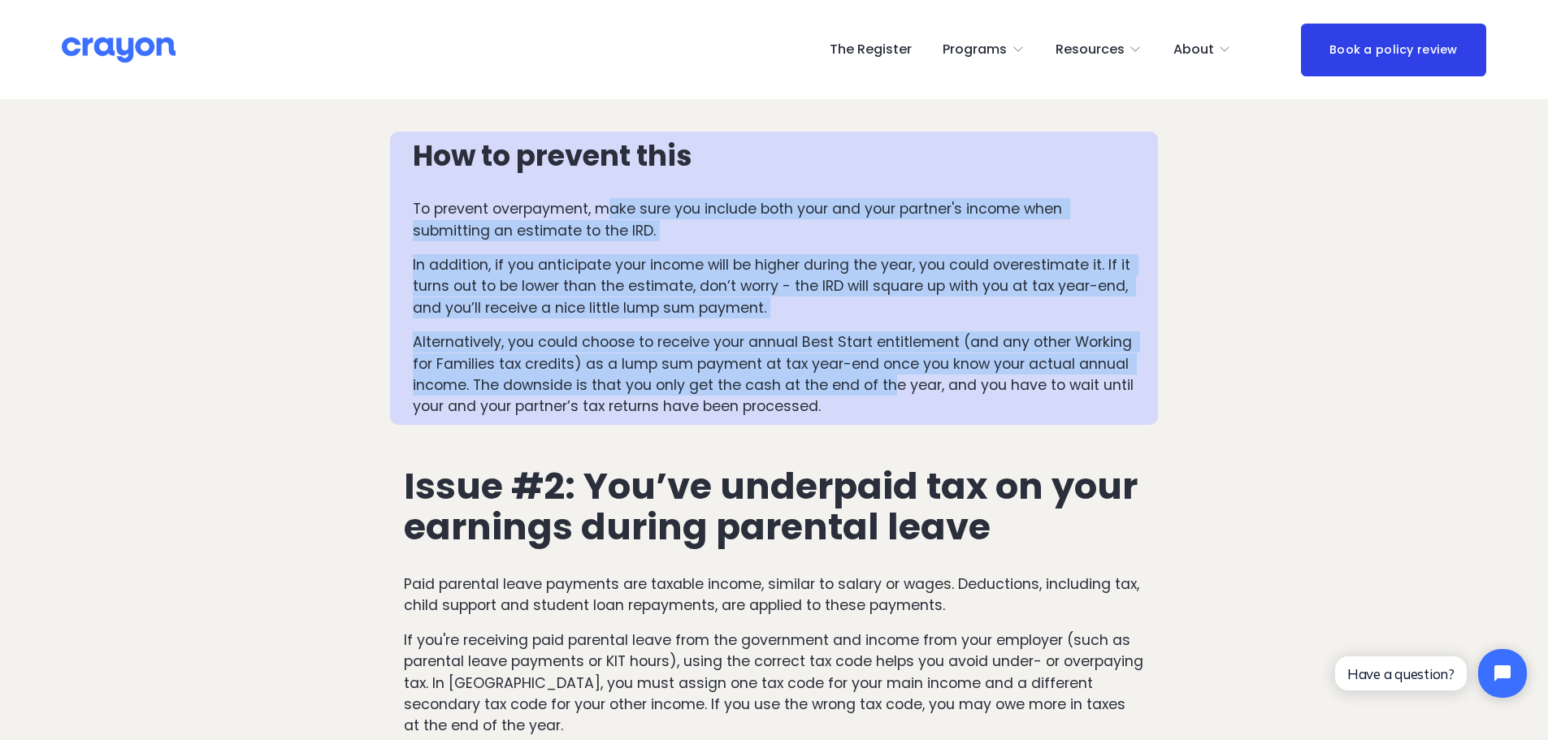
drag, startPoint x: 1287, startPoint y: 225, endPoint x: 1287, endPoint y: 241, distance: 15.4
click at [962, 254] on p "In addition, if you anticipate your income will be higher during the year, you …" at bounding box center [774, 286] width 723 height 64
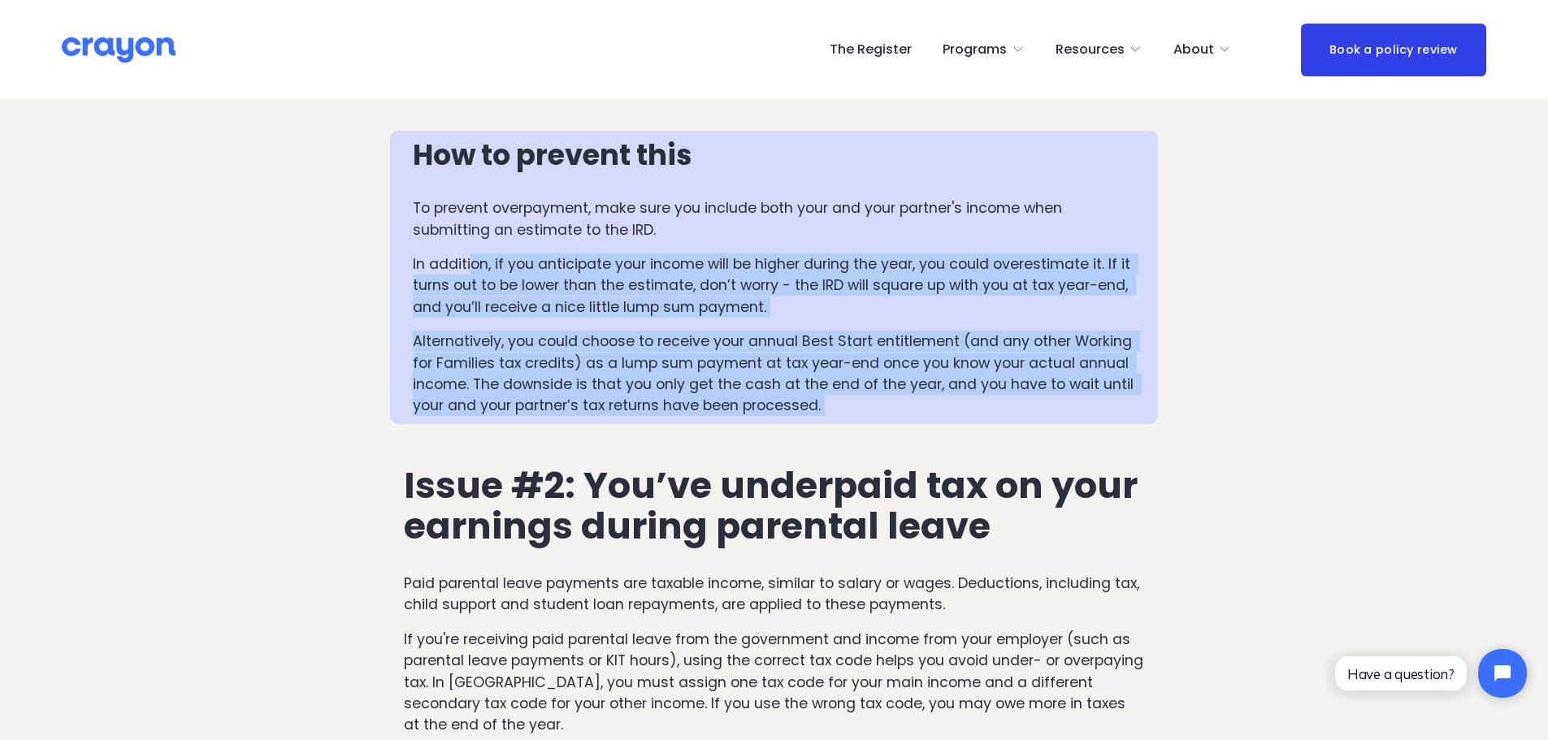
drag, startPoint x: 475, startPoint y: 228, endPoint x: 929, endPoint y: 398, distance: 485.3
click at [929, 398] on div "As a new parent, the last thing you want is a surprise tax bill after going thr…" at bounding box center [774, 746] width 768 height 3465
click at [926, 424] on div at bounding box center [774, 438] width 768 height 28
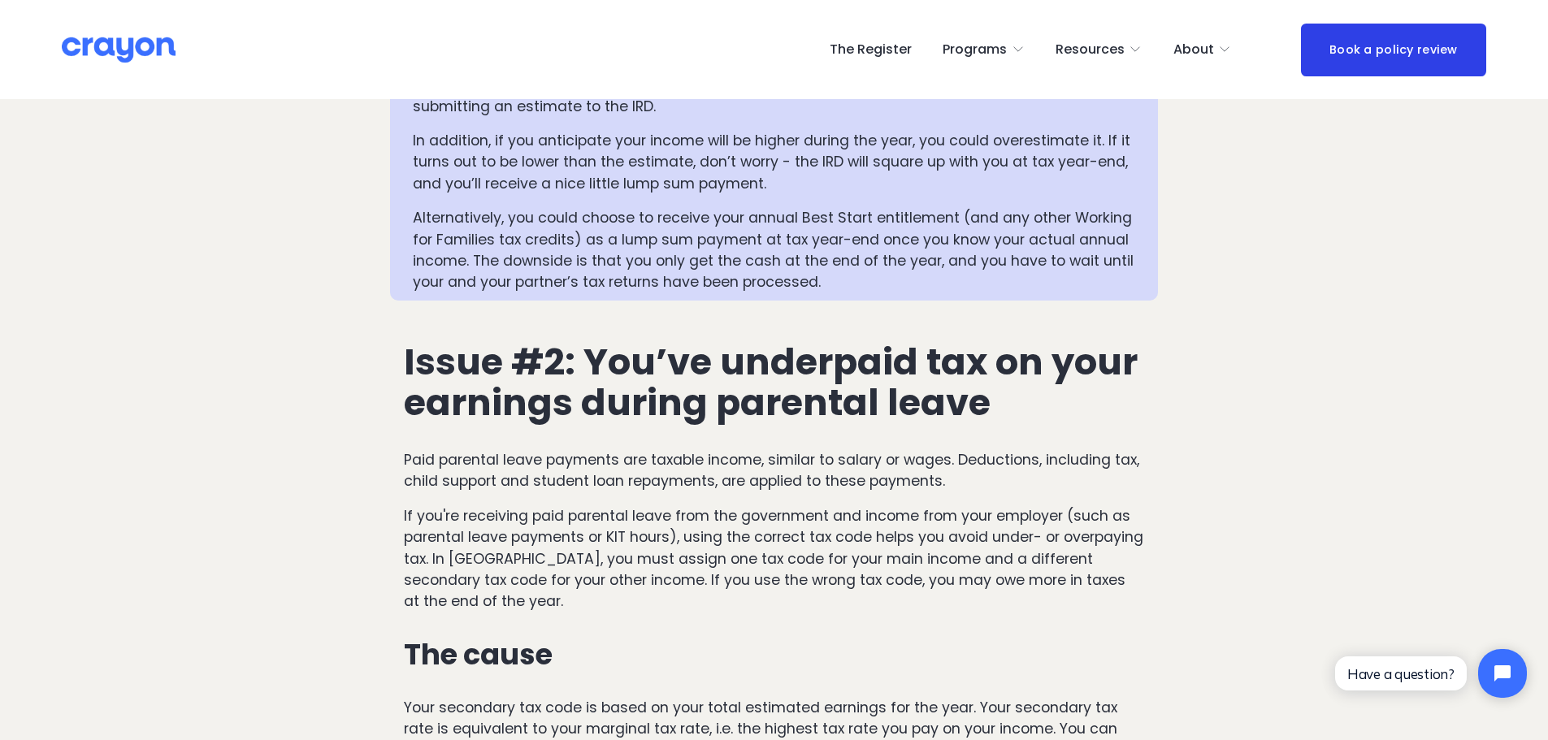
drag, startPoint x: 984, startPoint y: 360, endPoint x: 969, endPoint y: 402, distance: 45.0
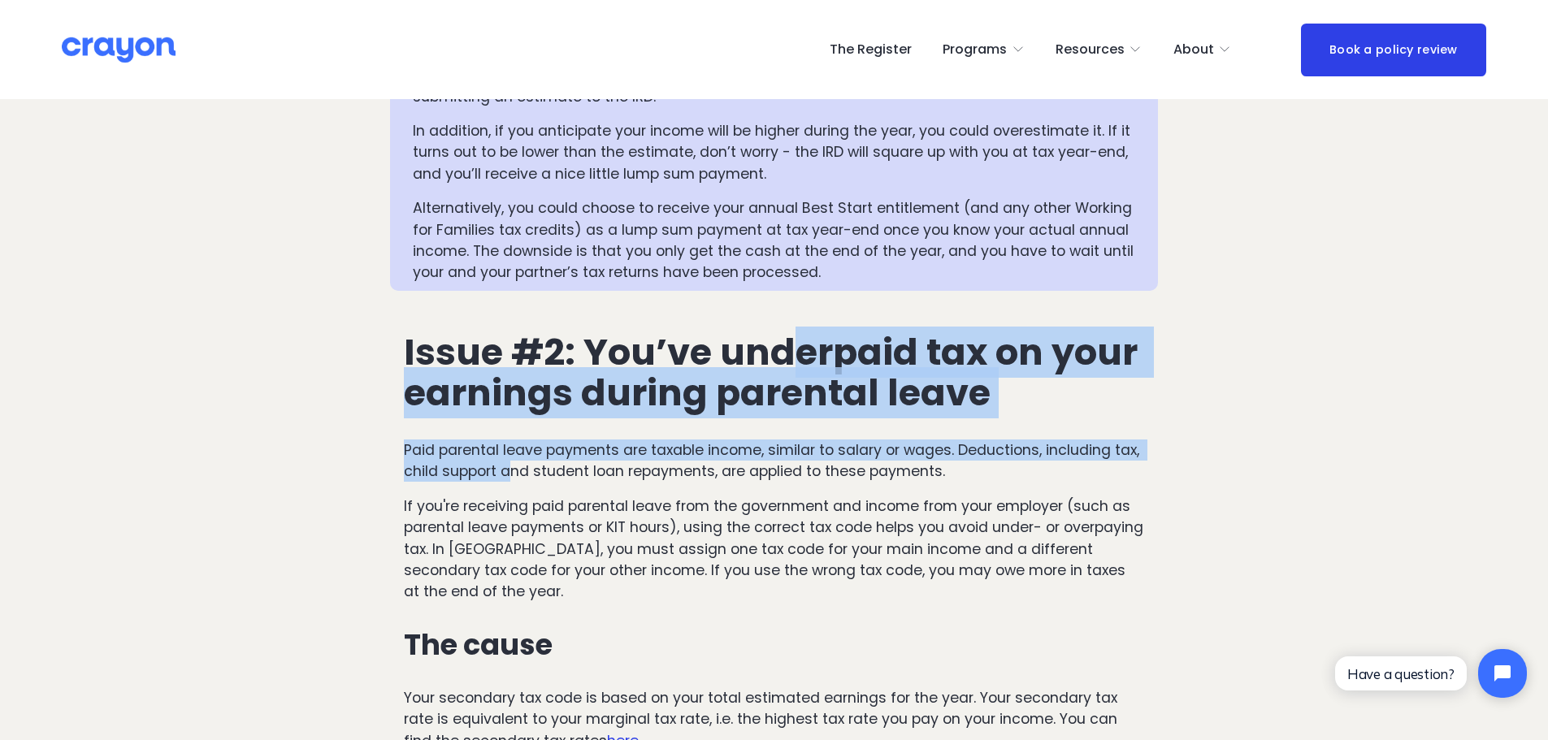
drag, startPoint x: 784, startPoint y: 293, endPoint x: 501, endPoint y: 439, distance: 318.1
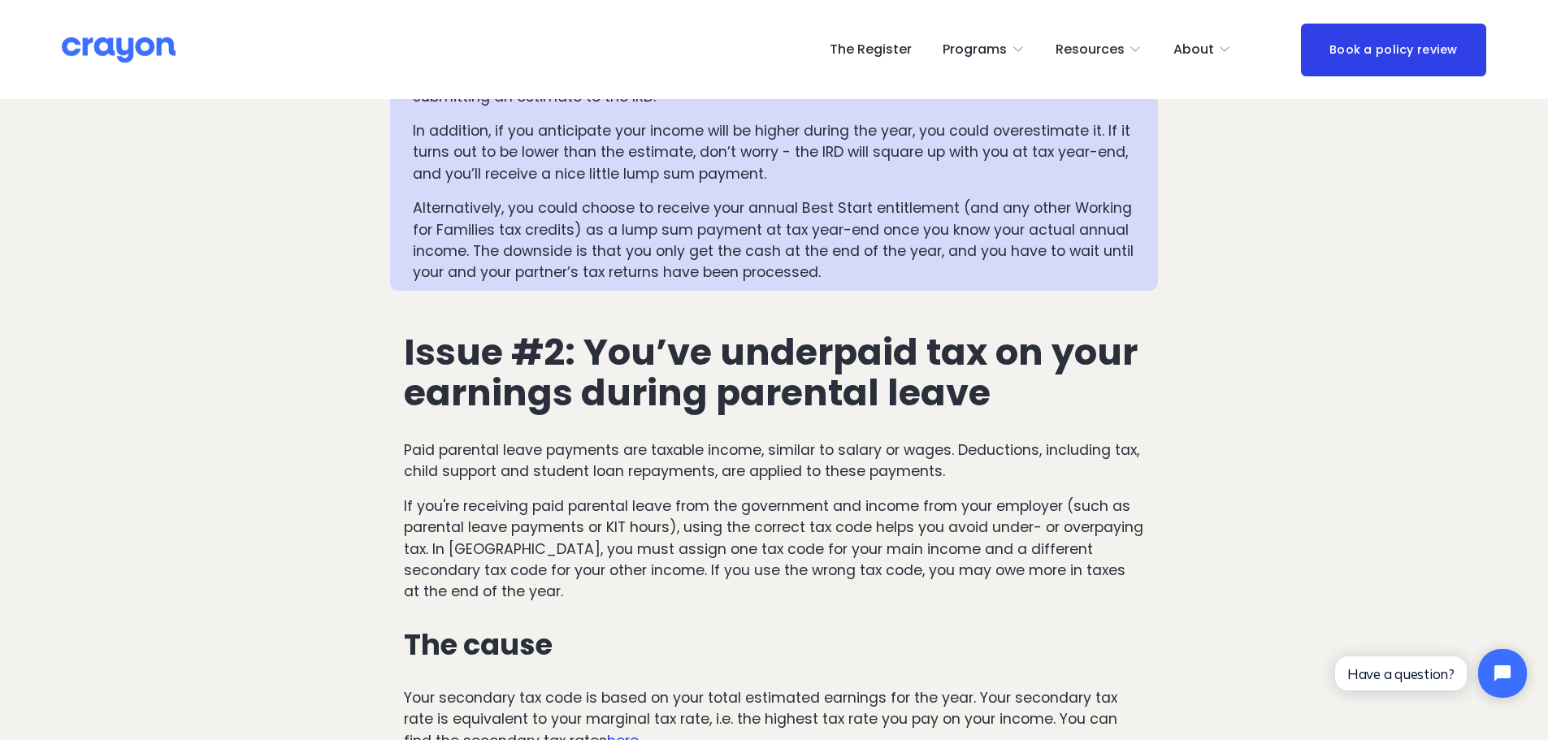
drag, startPoint x: 788, startPoint y: 501, endPoint x: 827, endPoint y: 501, distance: 39.8
click at [788, 501] on p "If you're receiving paid parental leave from the government and income from you…" at bounding box center [774, 549] width 740 height 107
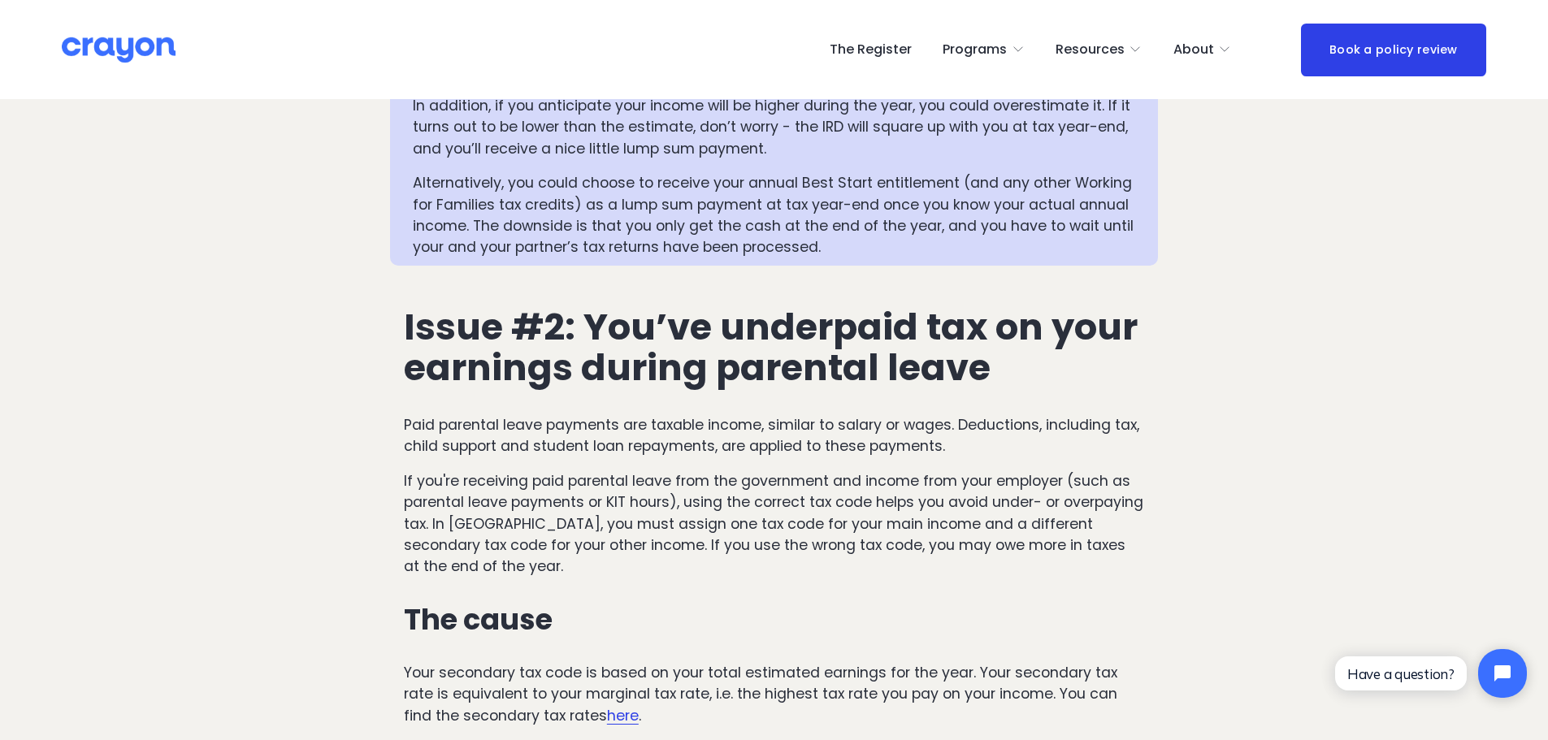
scroll to position [1647, 0]
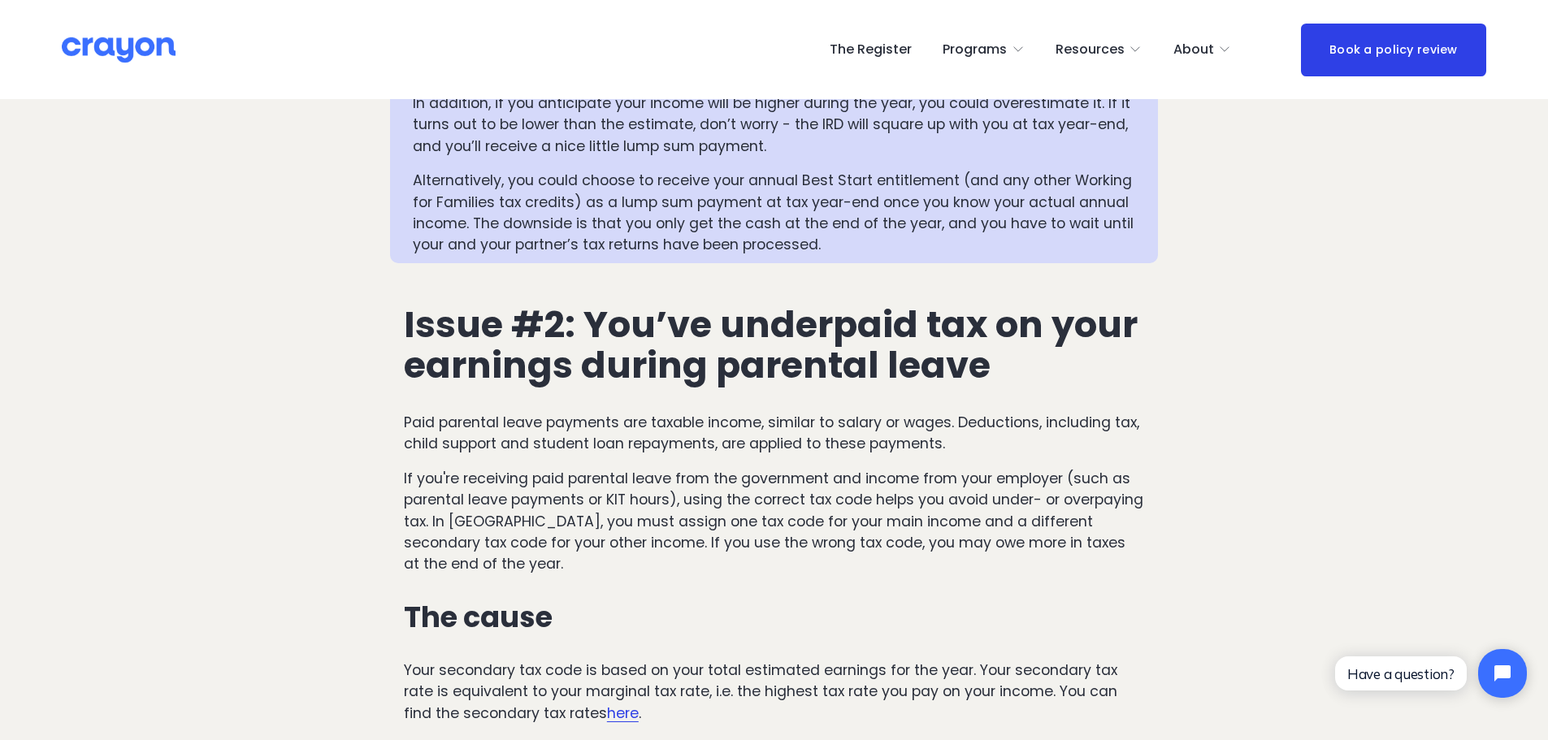
drag, startPoint x: 996, startPoint y: 502, endPoint x: 813, endPoint y: 432, distance: 196.1
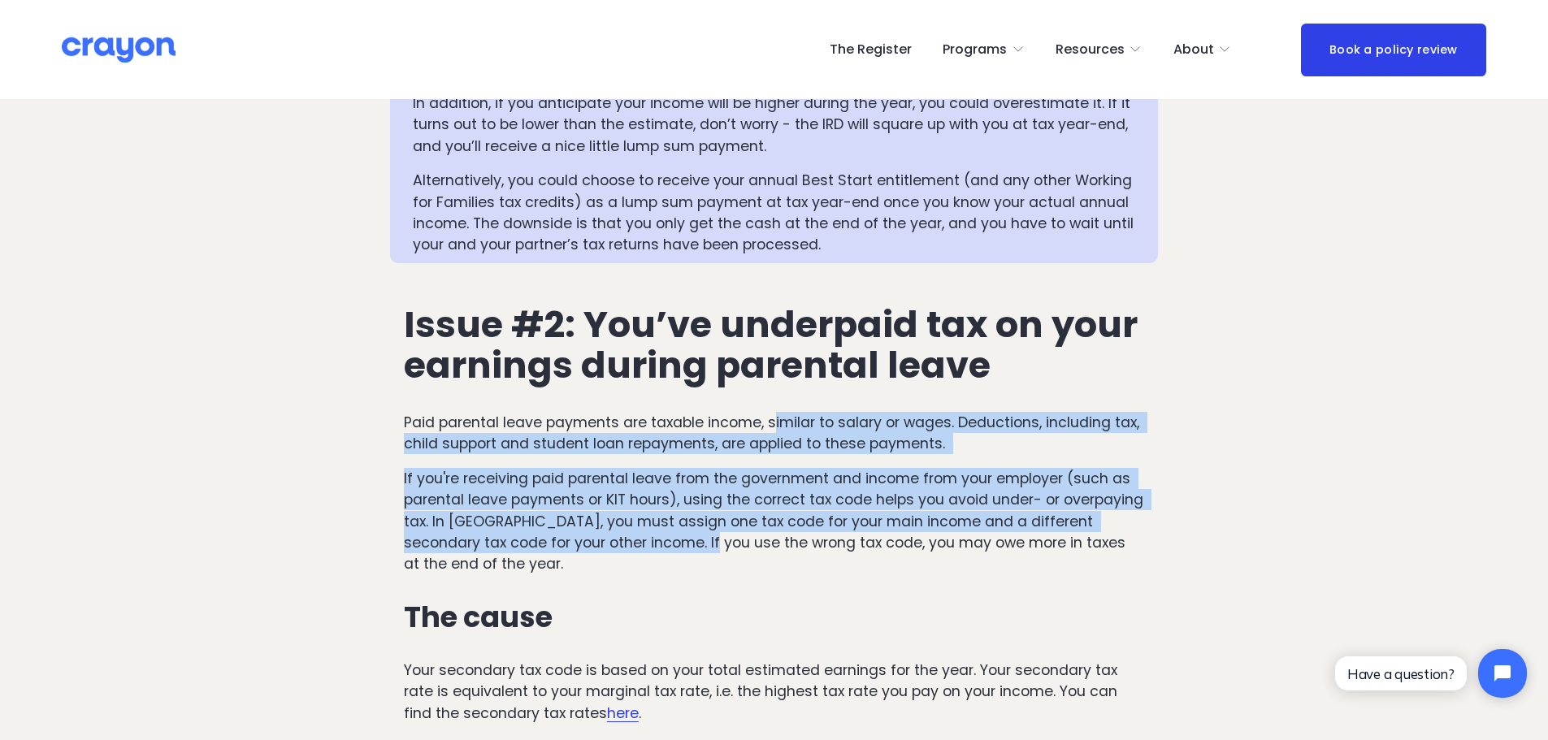
drag, startPoint x: 777, startPoint y: 381, endPoint x: 762, endPoint y: 508, distance: 127.7
click at [762, 508] on p "If you're receiving paid parental leave from the government and income from you…" at bounding box center [774, 521] width 740 height 107
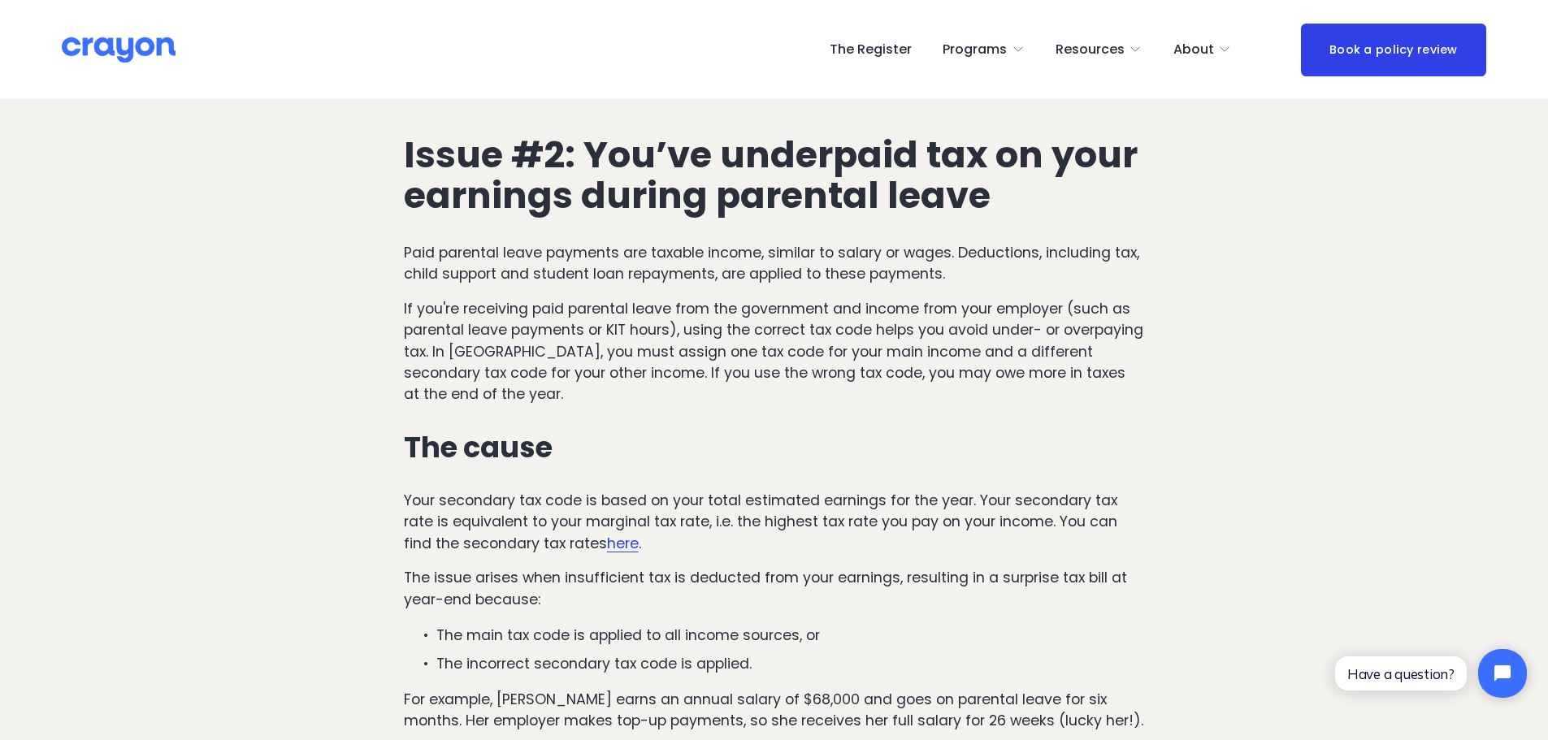
scroll to position [1851, 0]
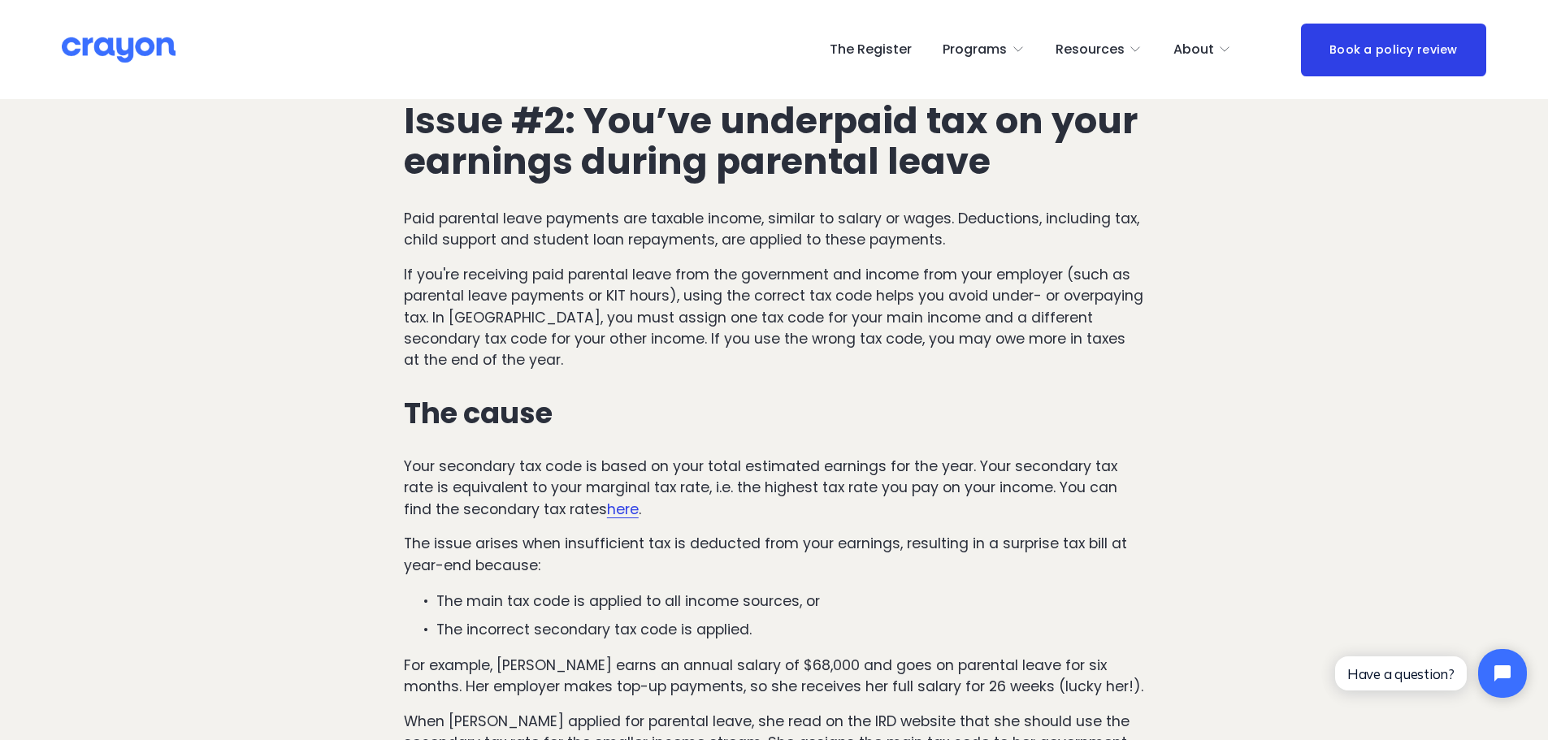
drag, startPoint x: 801, startPoint y: 467, endPoint x: 786, endPoint y: 517, distance: 51.7
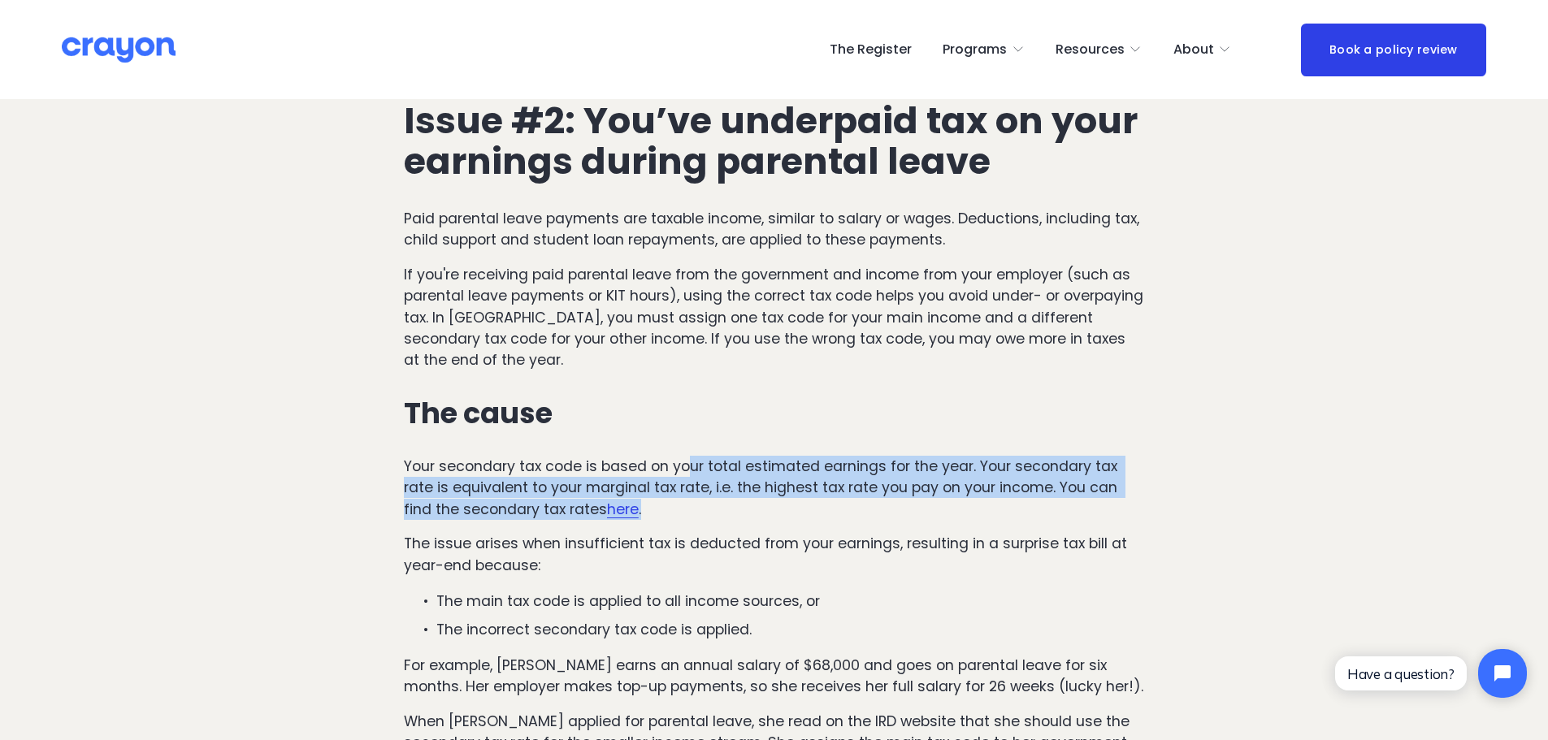
drag, startPoint x: 686, startPoint y: 431, endPoint x: 757, endPoint y: 490, distance: 92.9
click at [757, 490] on p "Your secondary tax code is based on your total estimated earnings for the year.…" at bounding box center [774, 488] width 740 height 64
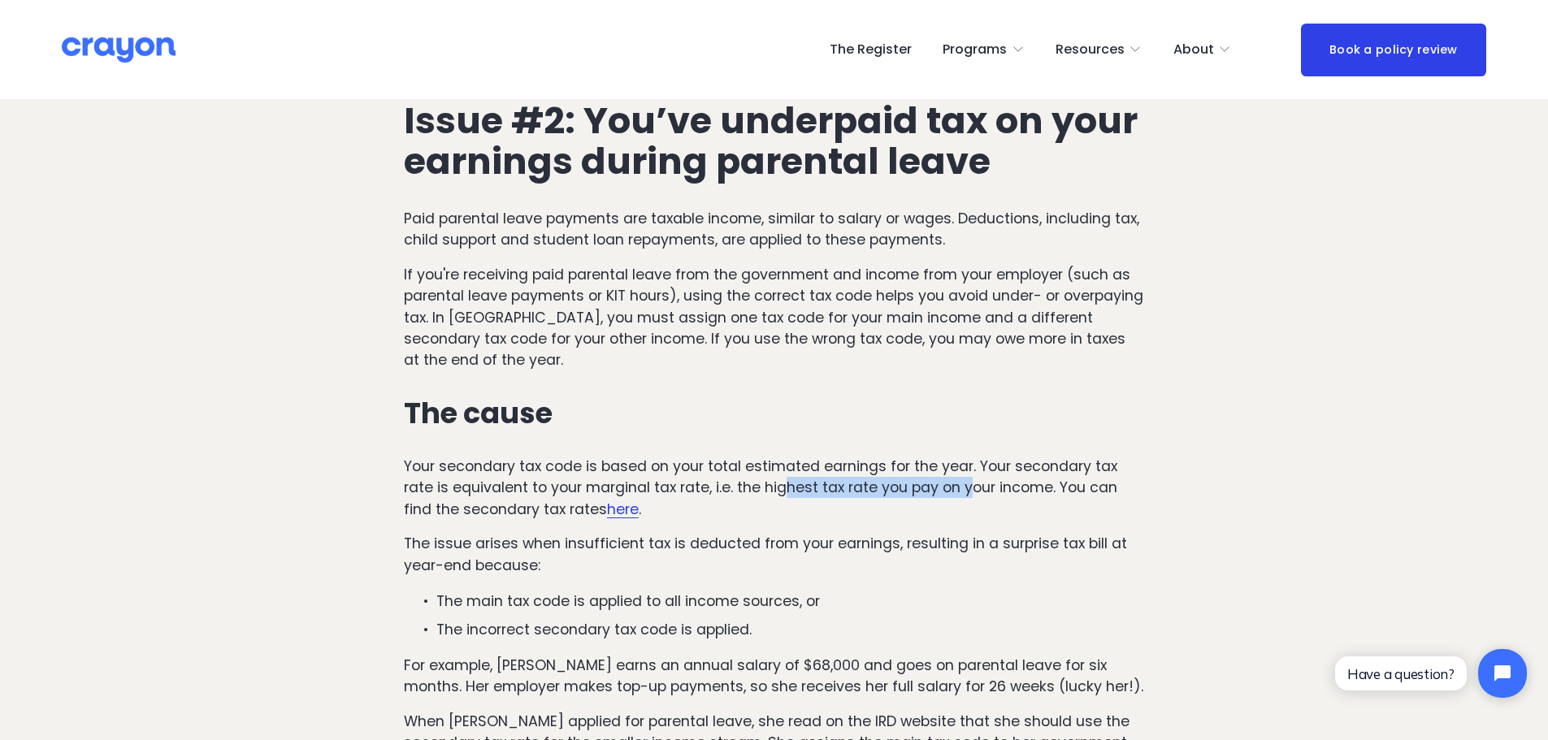
drag, startPoint x: 785, startPoint y: 461, endPoint x: 972, endPoint y: 471, distance: 187.2
click at [972, 471] on p "Your secondary tax code is based on your total estimated earnings for the year.…" at bounding box center [774, 488] width 740 height 64
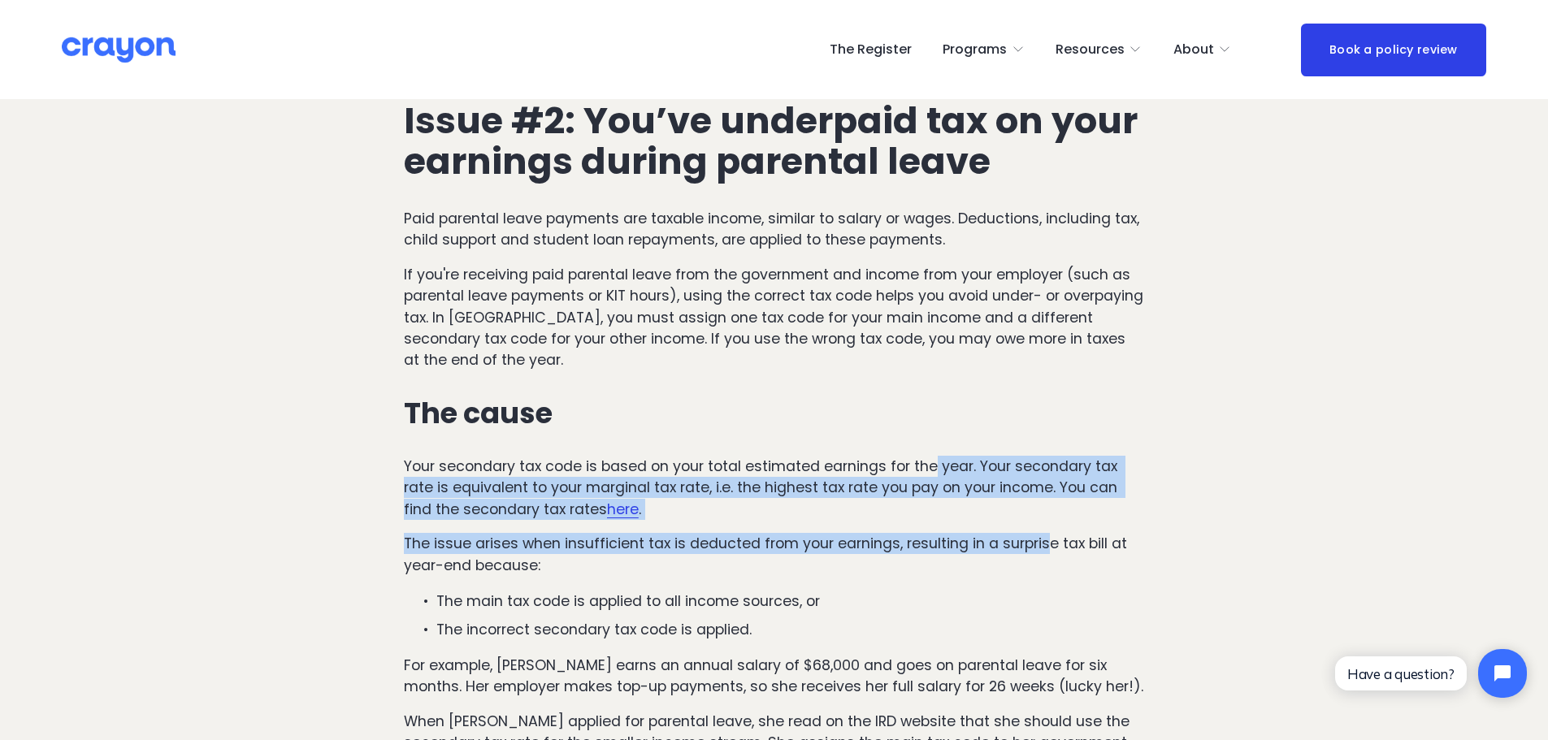
drag, startPoint x: 934, startPoint y: 430, endPoint x: 1048, endPoint y: 500, distance: 134.2
click at [1048, 500] on div "Issue #2: You’ve underpaid tax on your earnings during parental leave Paid pare…" at bounding box center [774, 569] width 740 height 936
click at [901, 505] on div "Issue #2: You’ve underpaid tax on your earnings during parental leave Paid pare…" at bounding box center [774, 569] width 740 height 936
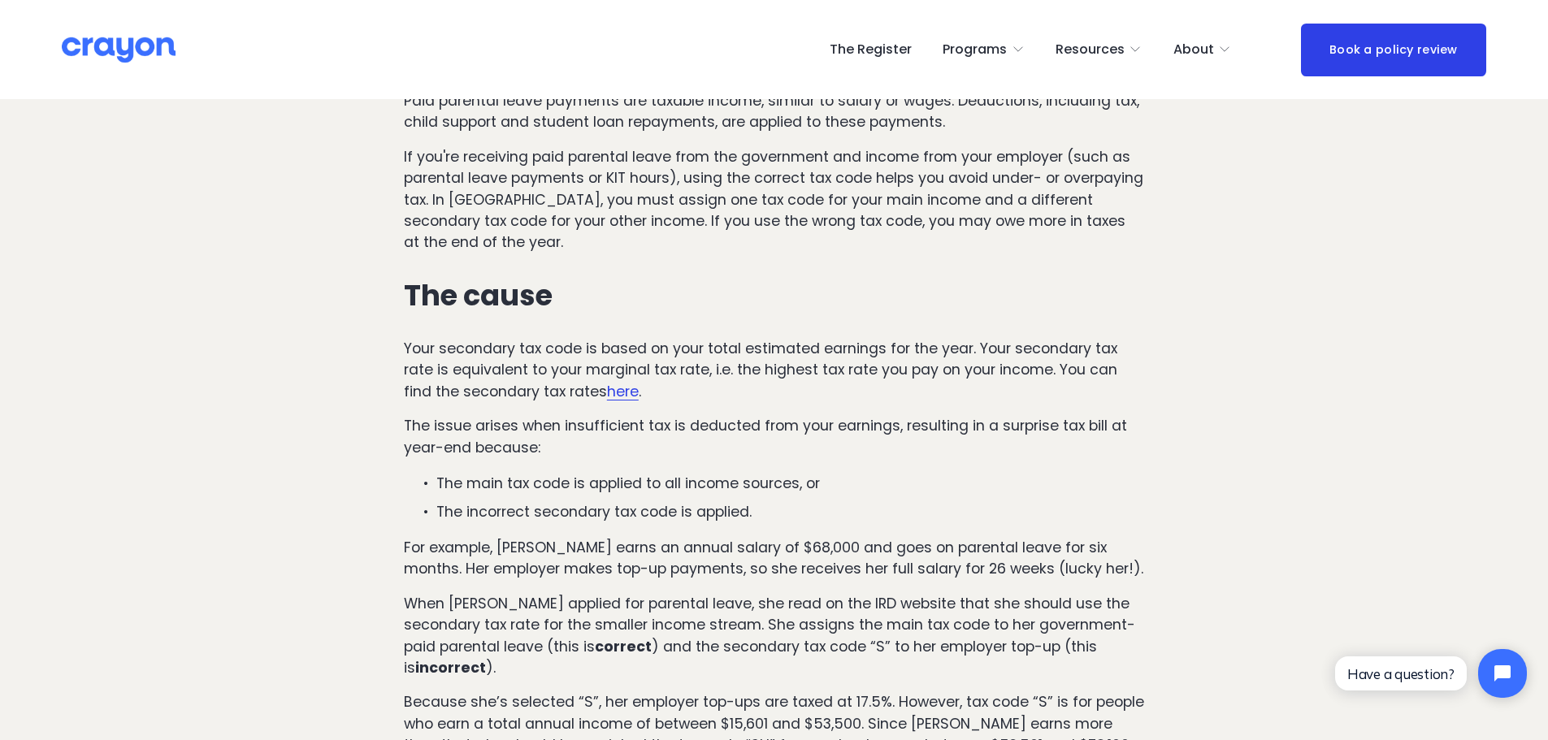
drag, startPoint x: 788, startPoint y: 565, endPoint x: 814, endPoint y: 553, distance: 29.5
click at [804, 500] on p "The incorrect secondary tax code is applied." at bounding box center [790, 510] width 708 height 21
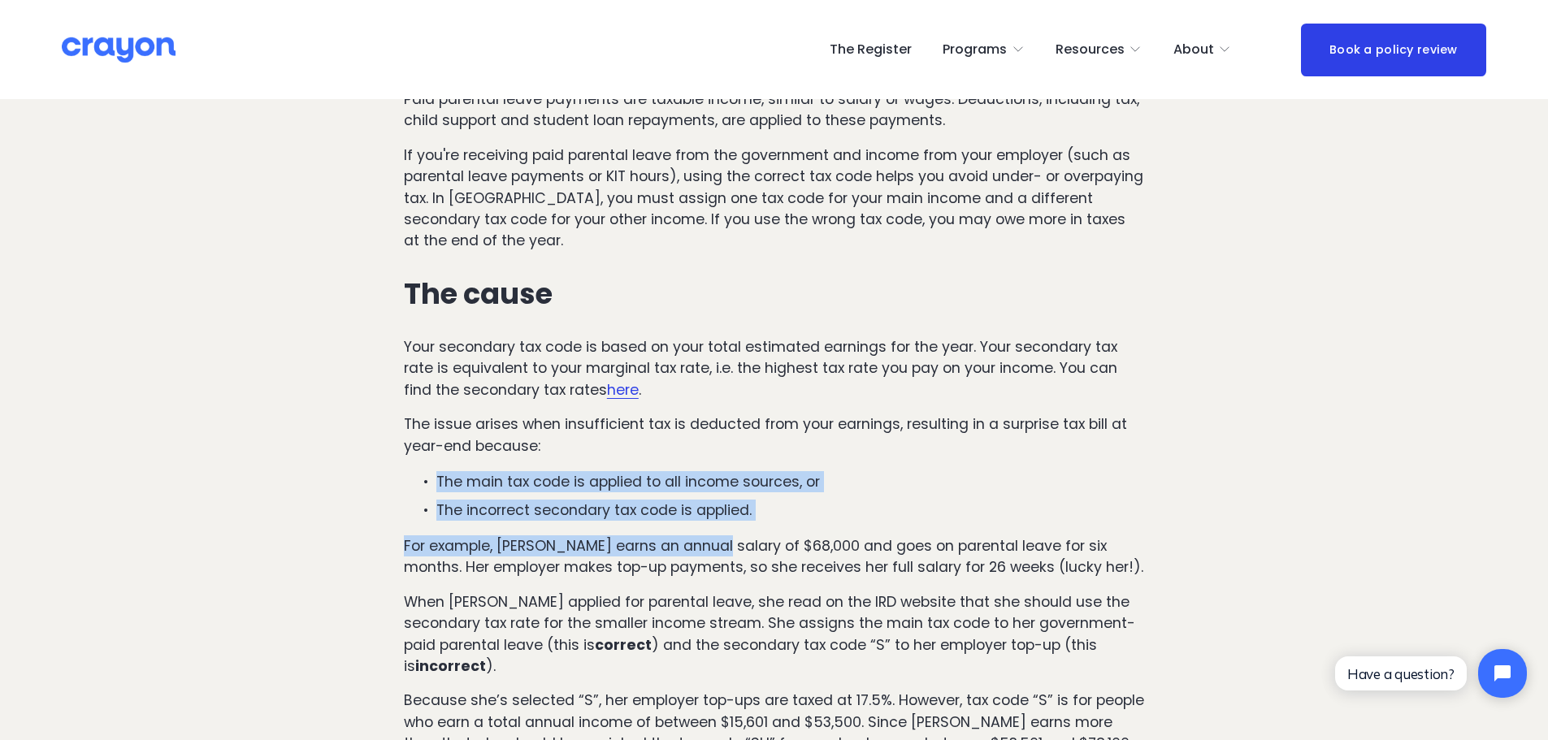
drag, startPoint x: 401, startPoint y: 452, endPoint x: 718, endPoint y: 496, distance: 320.8
click at [718, 496] on div "Issue #2: You’ve underpaid tax on your earnings during parental leave Paid pare…" at bounding box center [774, 449] width 768 height 964
click at [718, 499] on div "Issue #2: You’ve underpaid tax on your earnings during parental leave Paid pare…" at bounding box center [774, 449] width 740 height 936
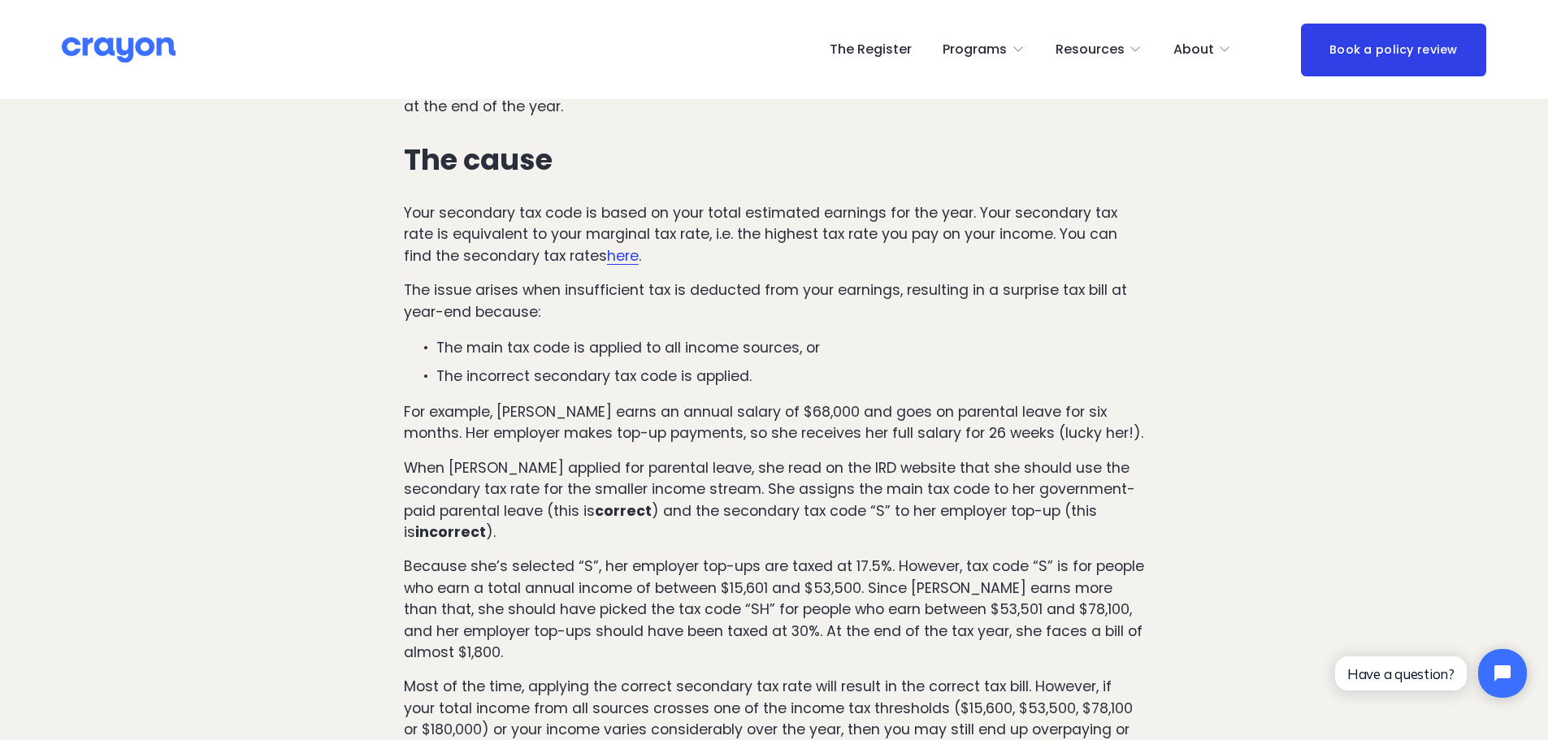
drag, startPoint x: 746, startPoint y: 449, endPoint x: 788, endPoint y: 483, distance: 53.7
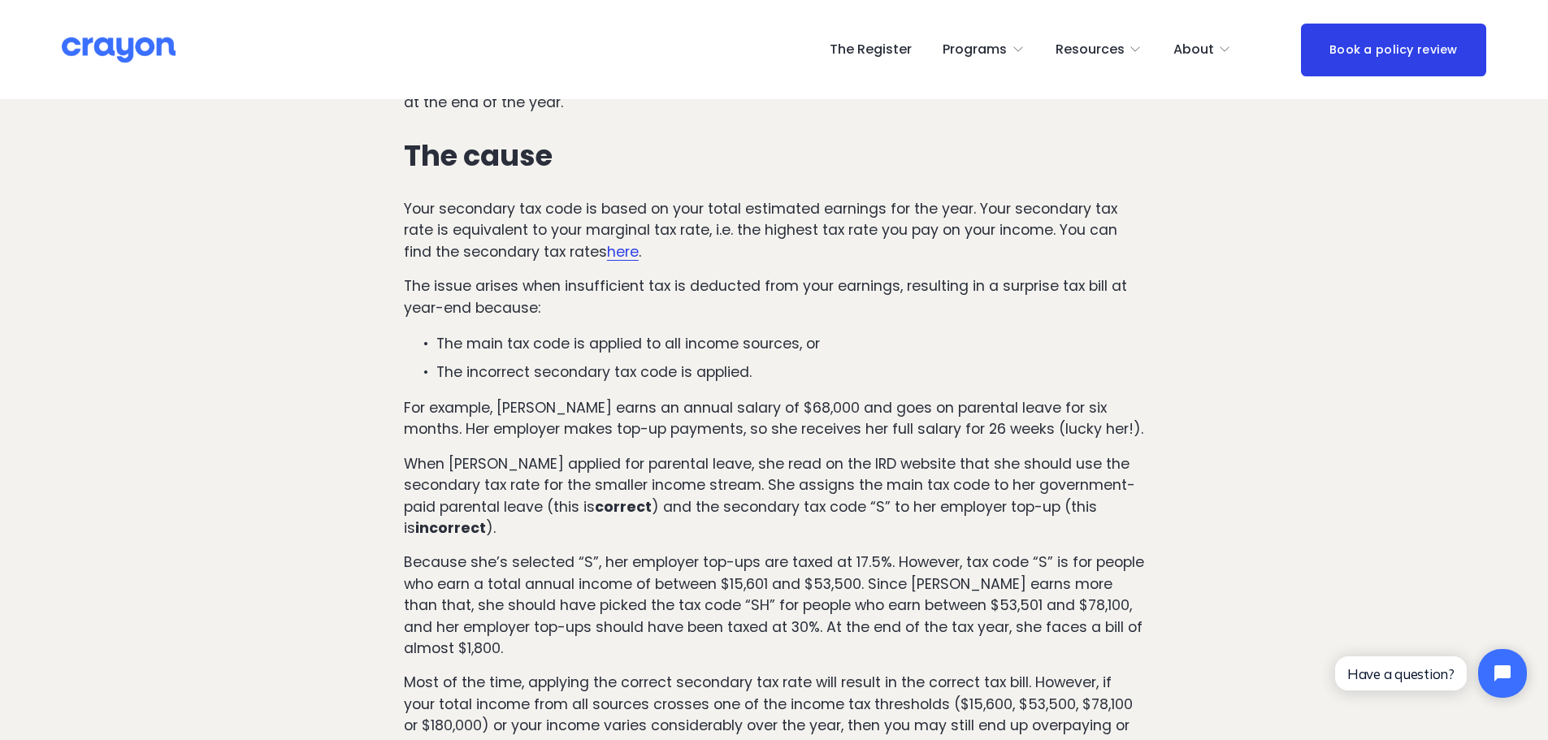
drag, startPoint x: 467, startPoint y: 409, endPoint x: 1117, endPoint y: 488, distance: 655.0
click at [1117, 488] on div "Issue #2: You’ve underpaid tax on your earnings during parental leave Paid pare…" at bounding box center [774, 311] width 740 height 936
click at [1117, 488] on p "When [PERSON_NAME] applied for parental leave, she read on the IRD website that…" at bounding box center [774, 497] width 740 height 86
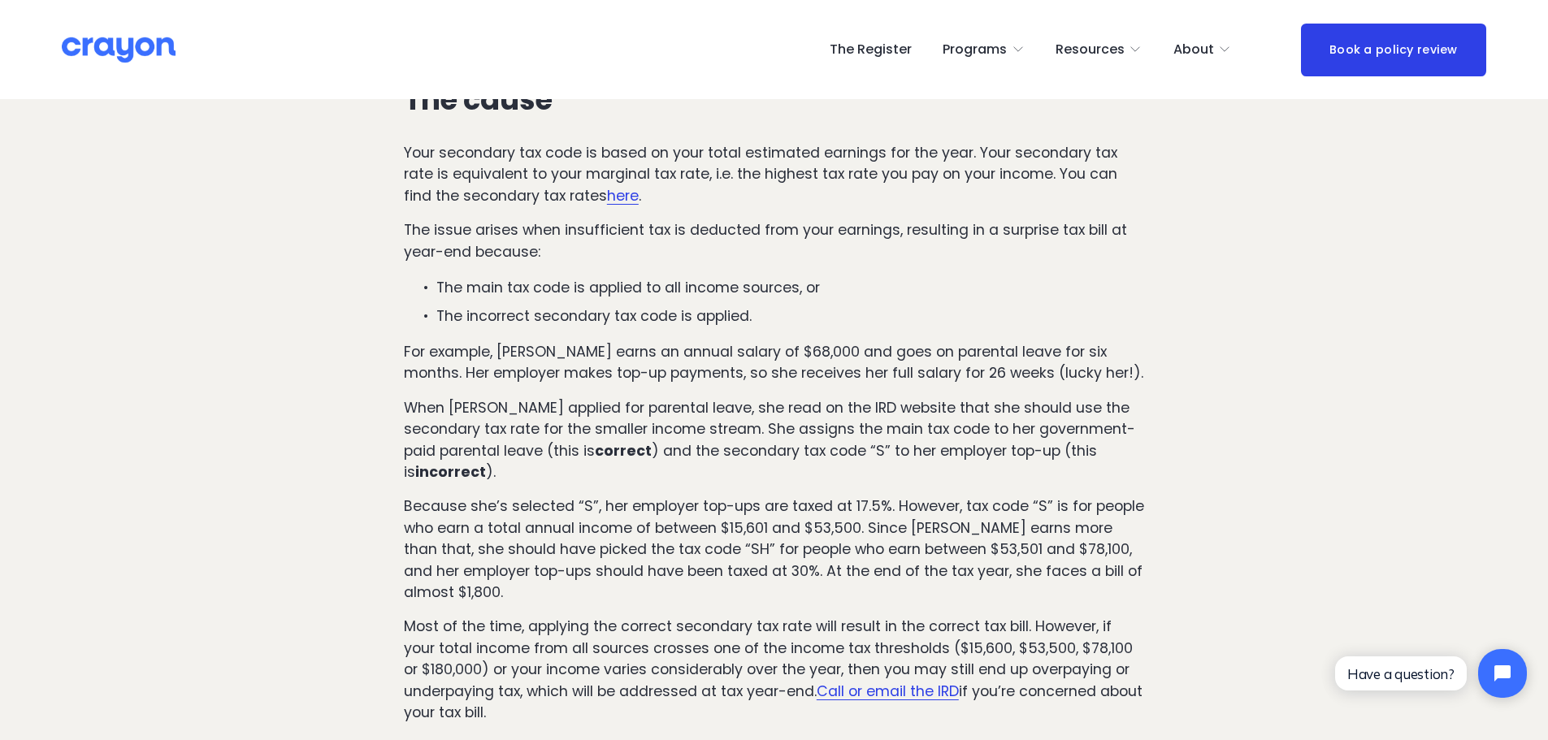
scroll to position [2168, 0]
drag, startPoint x: 1140, startPoint y: 451, endPoint x: 1138, endPoint y: 465, distance: 14.0
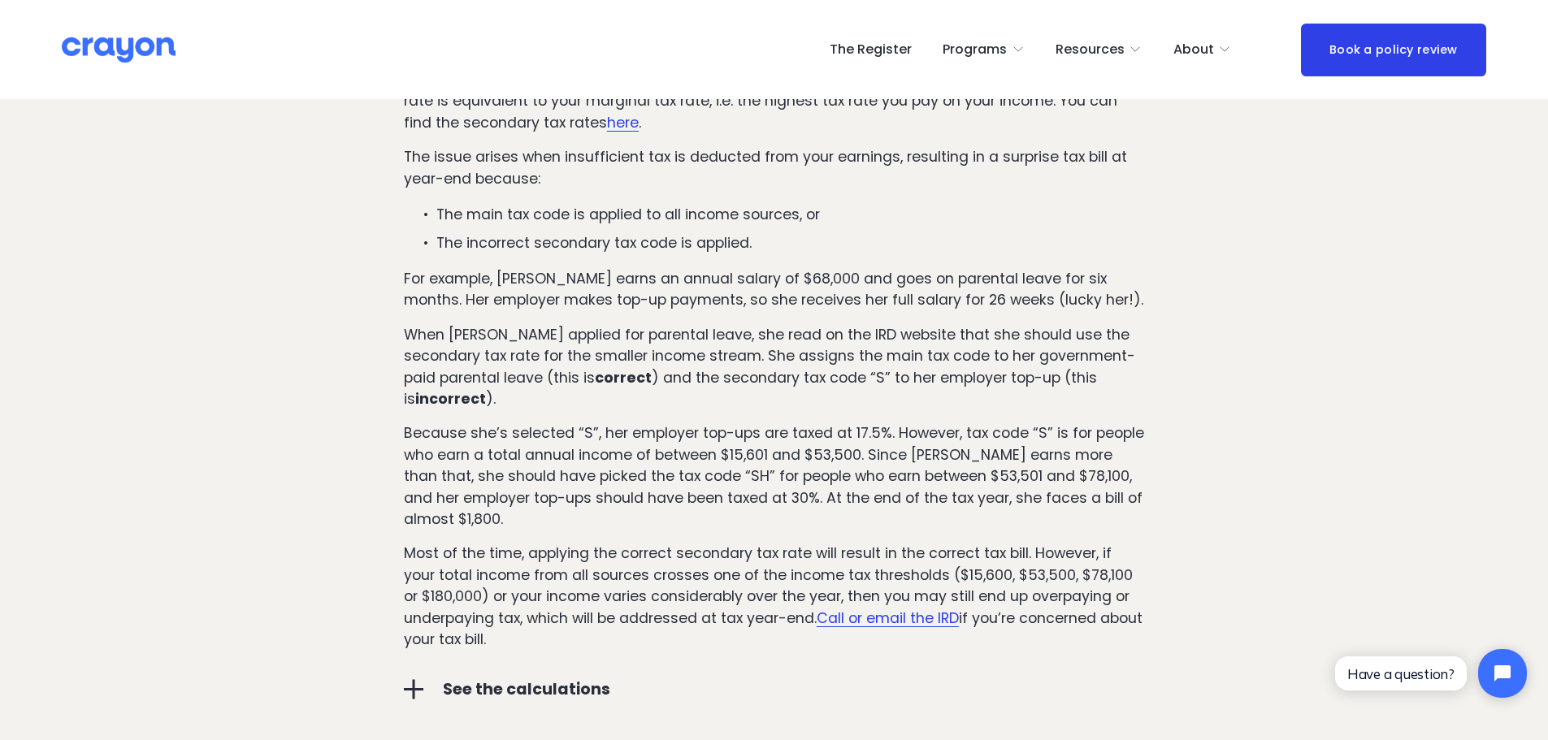
scroll to position [2242, 0]
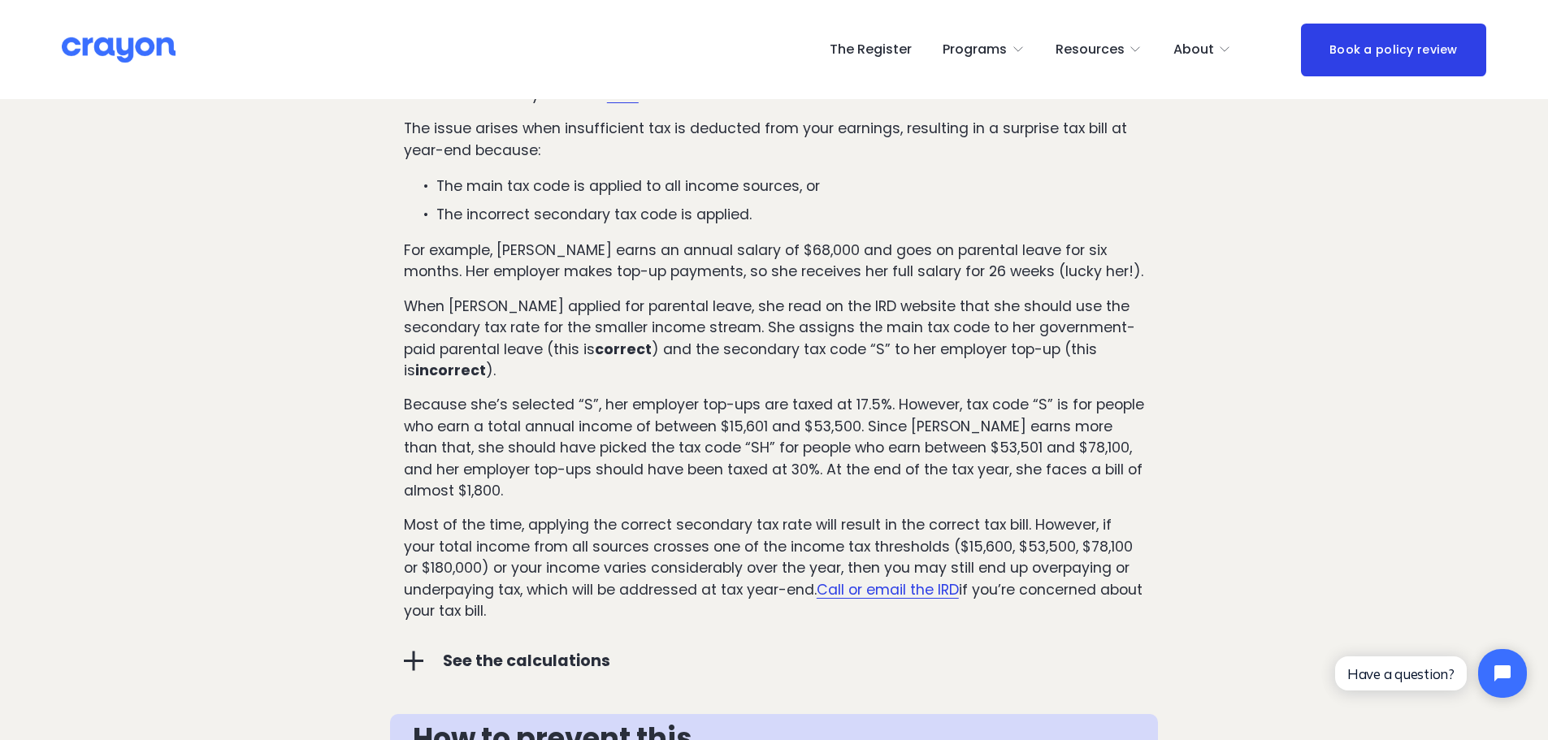
drag, startPoint x: 927, startPoint y: 408, endPoint x: 941, endPoint y: 436, distance: 31.6
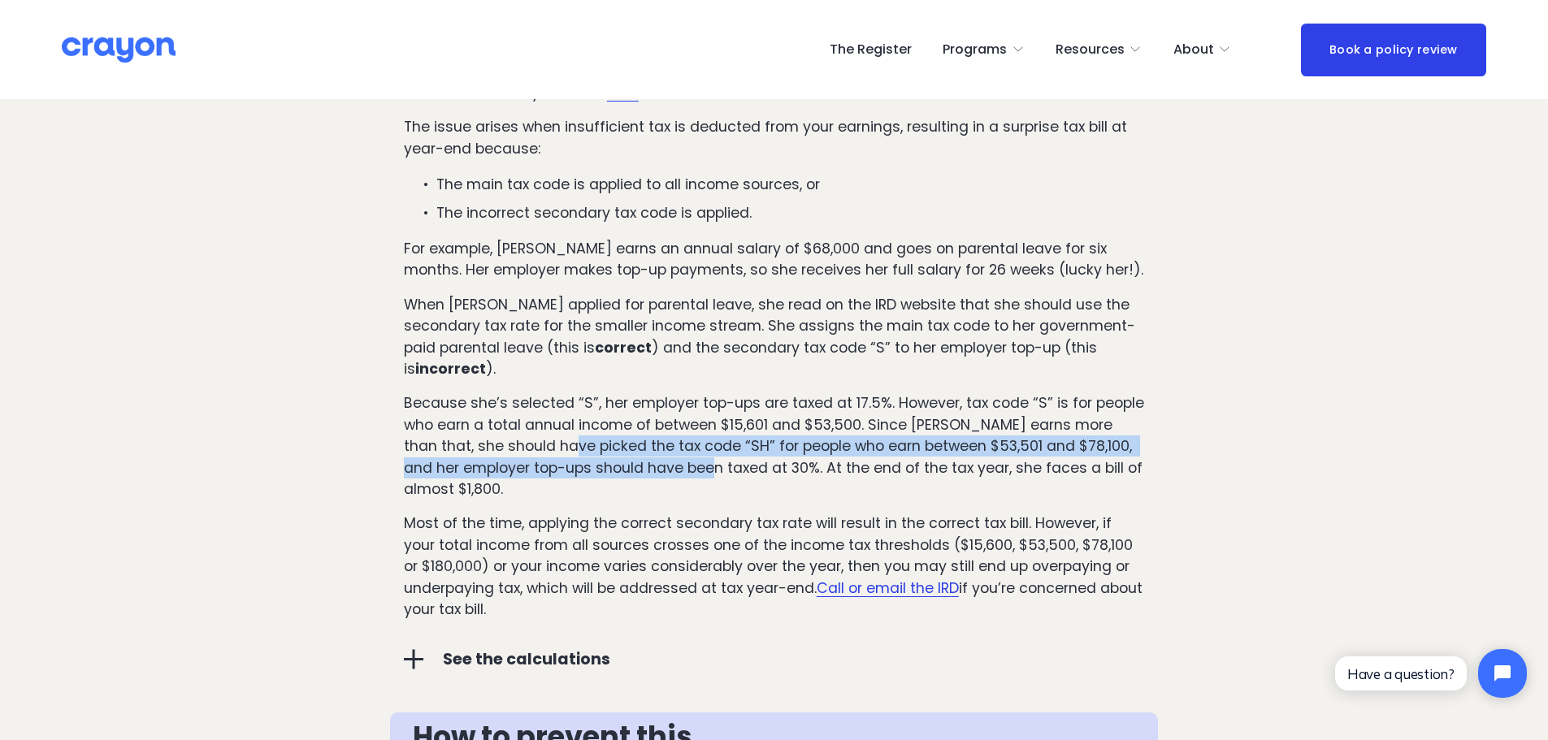
drag, startPoint x: 544, startPoint y: 421, endPoint x: 720, endPoint y: 443, distance: 177.7
click at [720, 443] on p "Because she’s selected “S”, her employer top-ups are taxed at 17.5%. However, t…" at bounding box center [774, 446] width 740 height 107
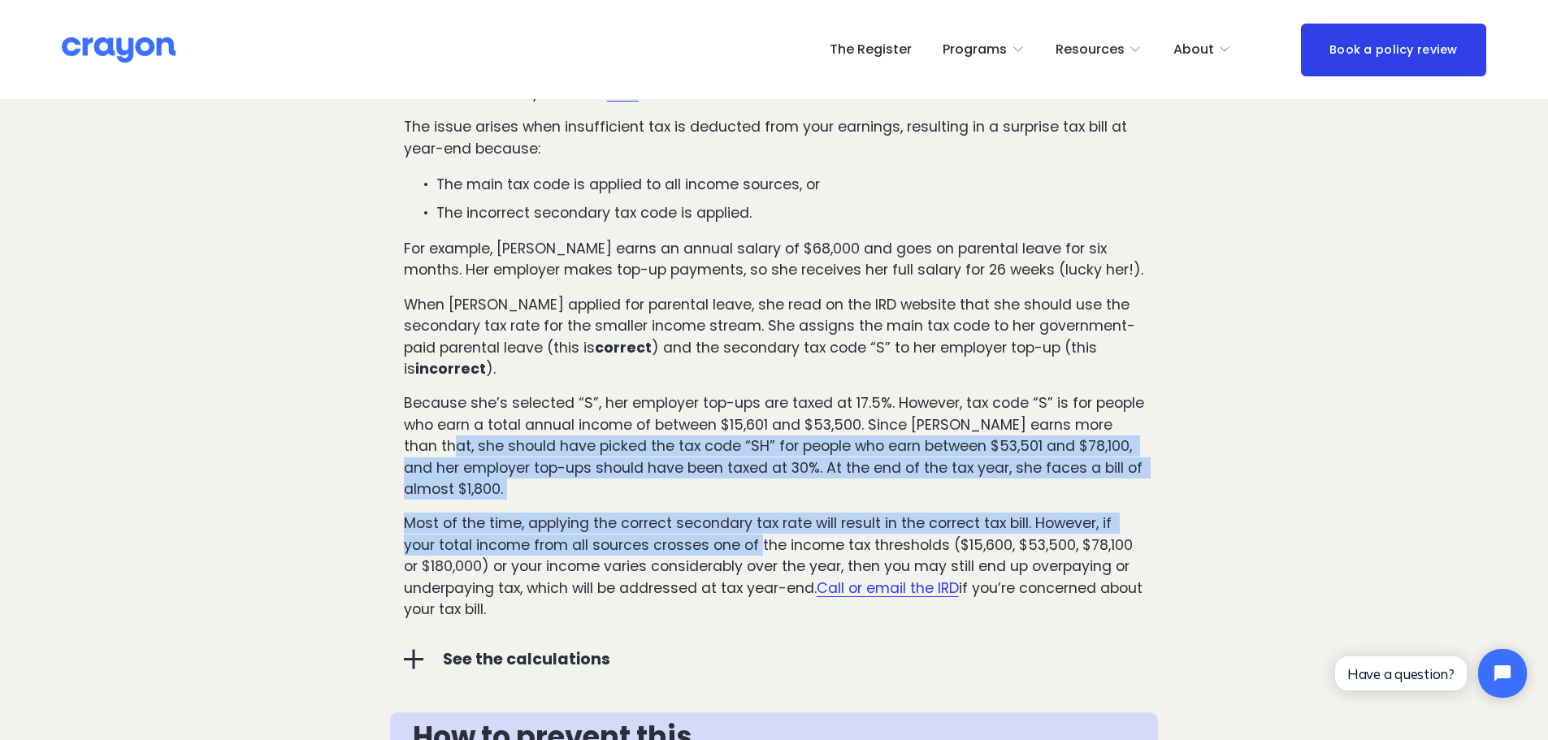
drag, startPoint x: 415, startPoint y: 416, endPoint x: 757, endPoint y: 519, distance: 357.9
click at [757, 519] on div "Issue #2: You’ve underpaid tax on your earnings during parental leave Paid pare…" at bounding box center [774, 152] width 740 height 936
click at [757, 521] on p "Most of the time, applying the correct secondary tax rate will result in the co…" at bounding box center [774, 566] width 740 height 107
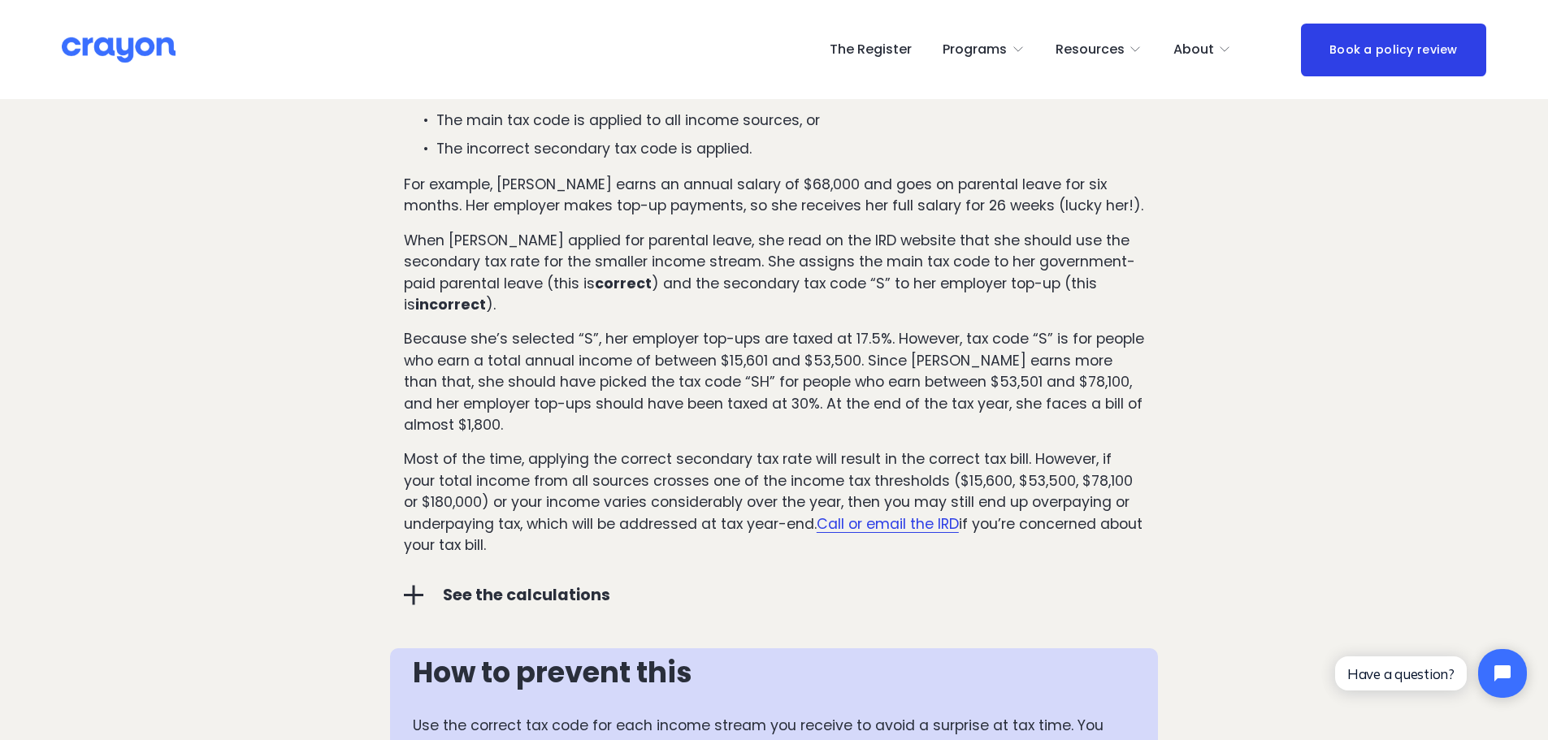
drag, startPoint x: 764, startPoint y: 438, endPoint x: 759, endPoint y: 480, distance: 41.7
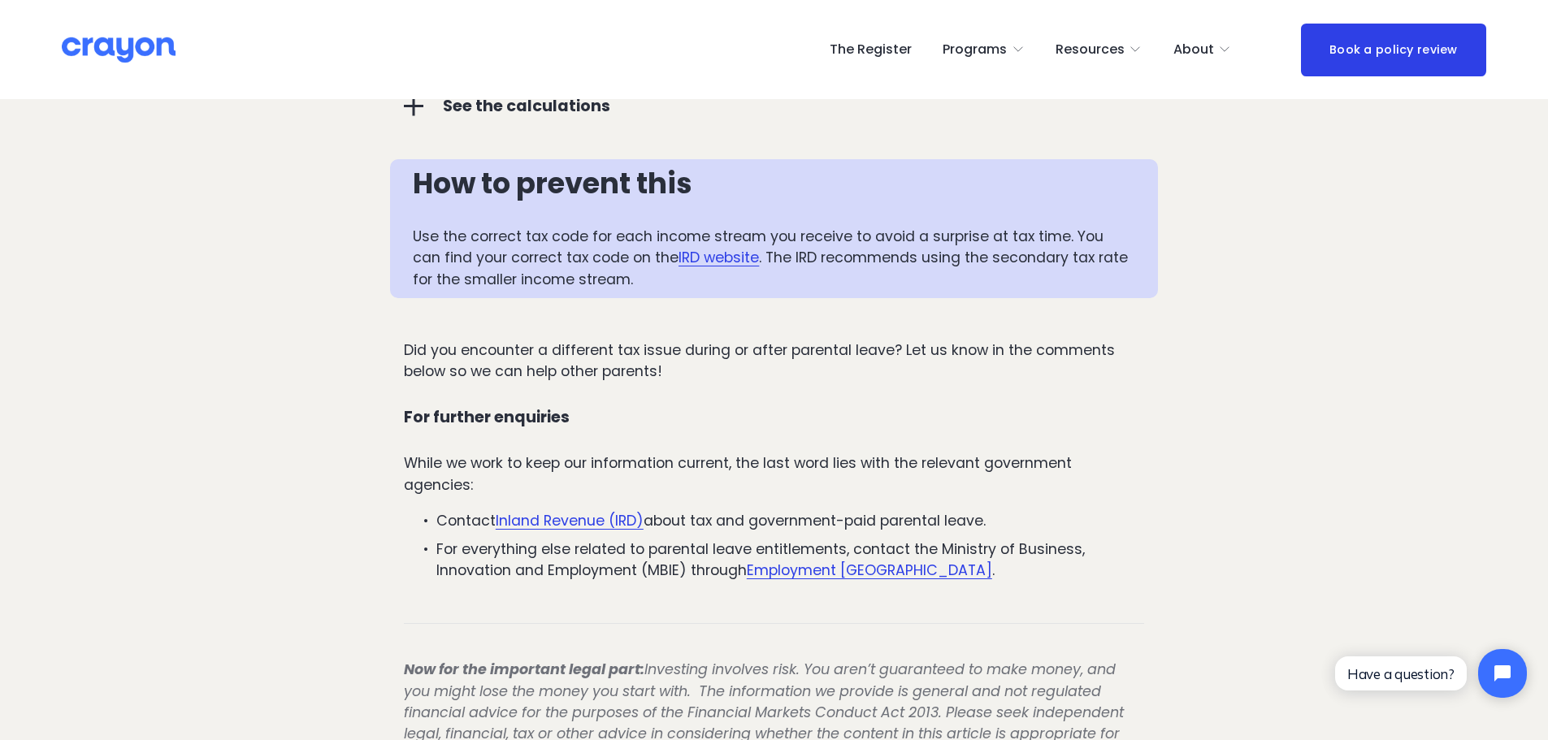
scroll to position [2845, 0]
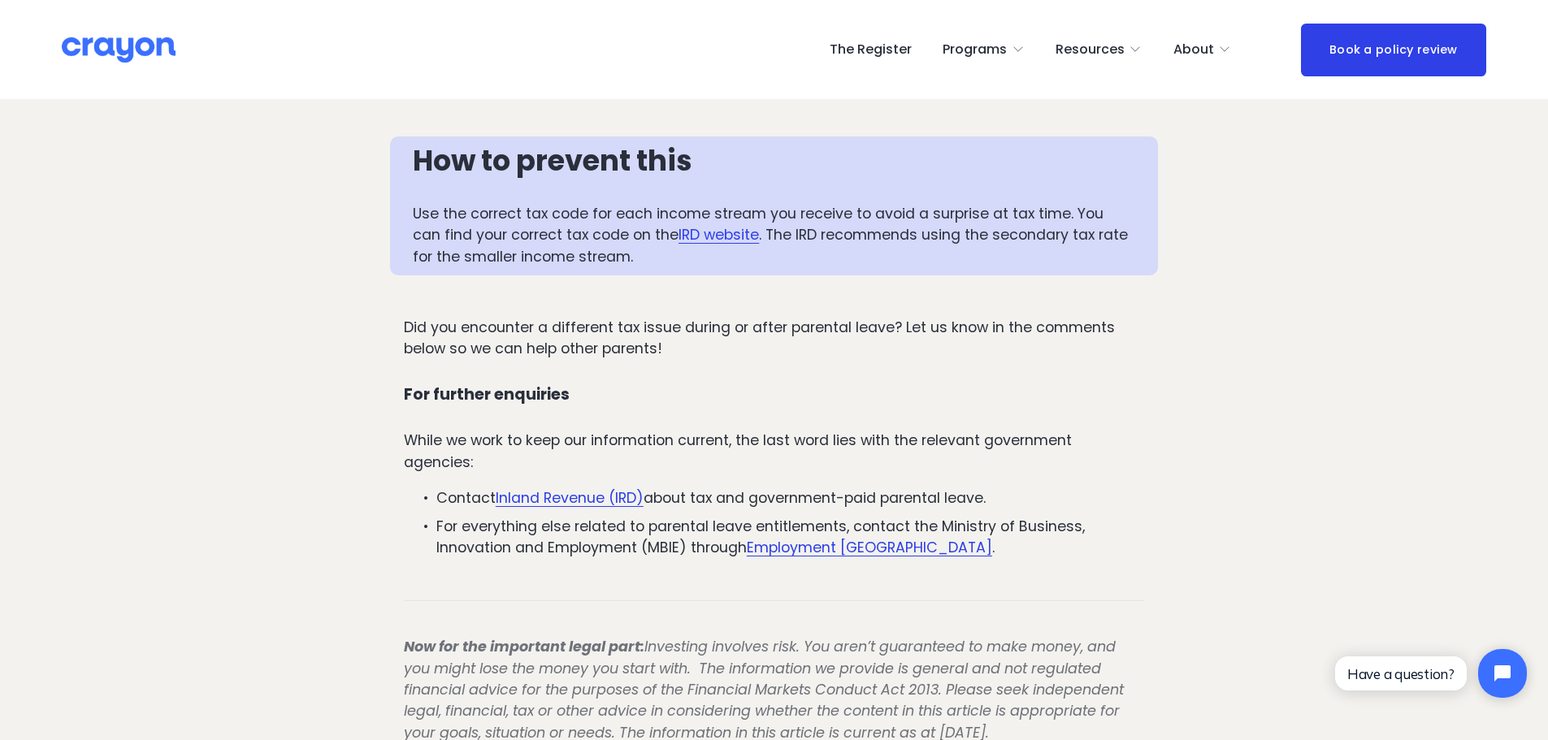
drag, startPoint x: 825, startPoint y: 441, endPoint x: 810, endPoint y: 491, distance: 51.7
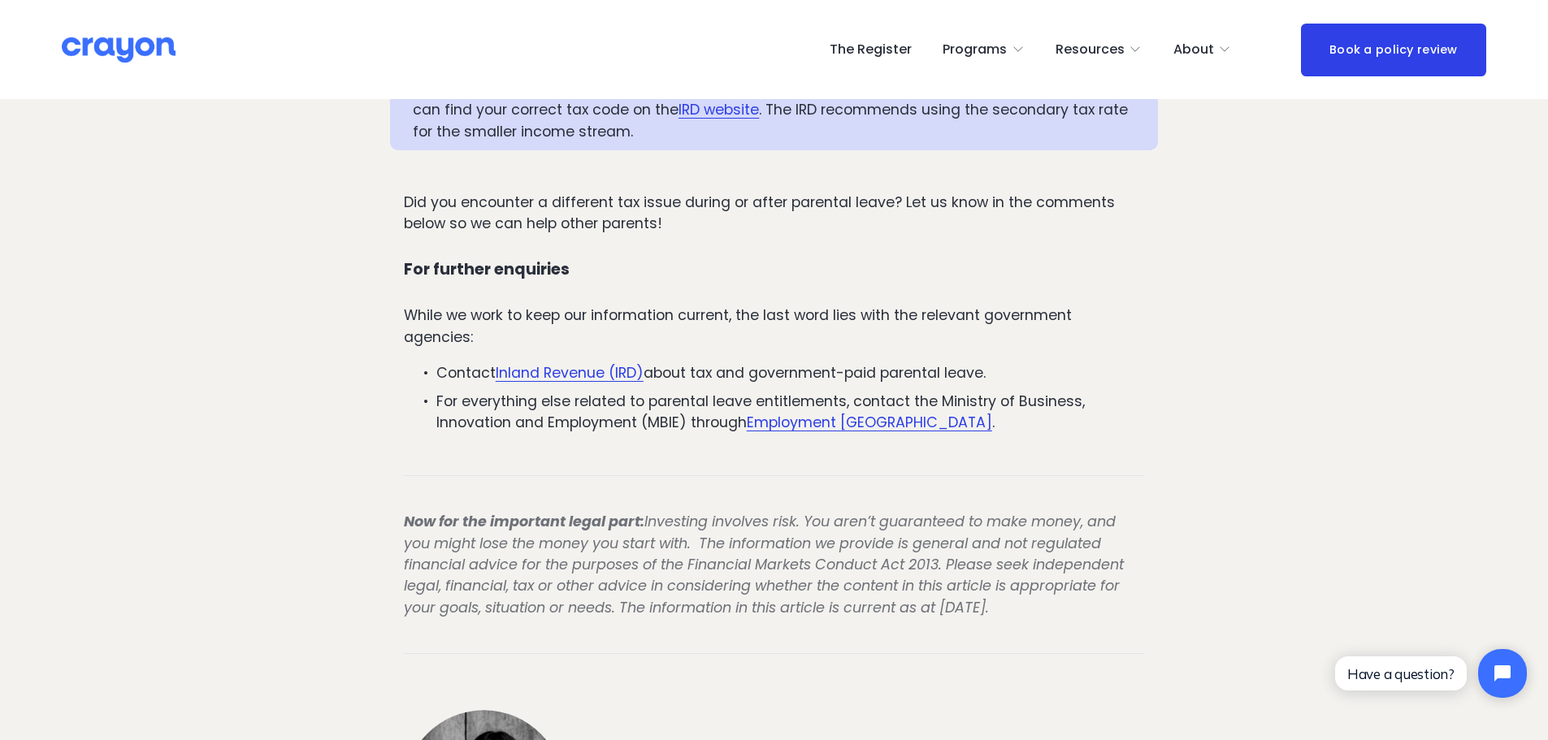
drag, startPoint x: 498, startPoint y: 397, endPoint x: 497, endPoint y: 445, distance: 48.0
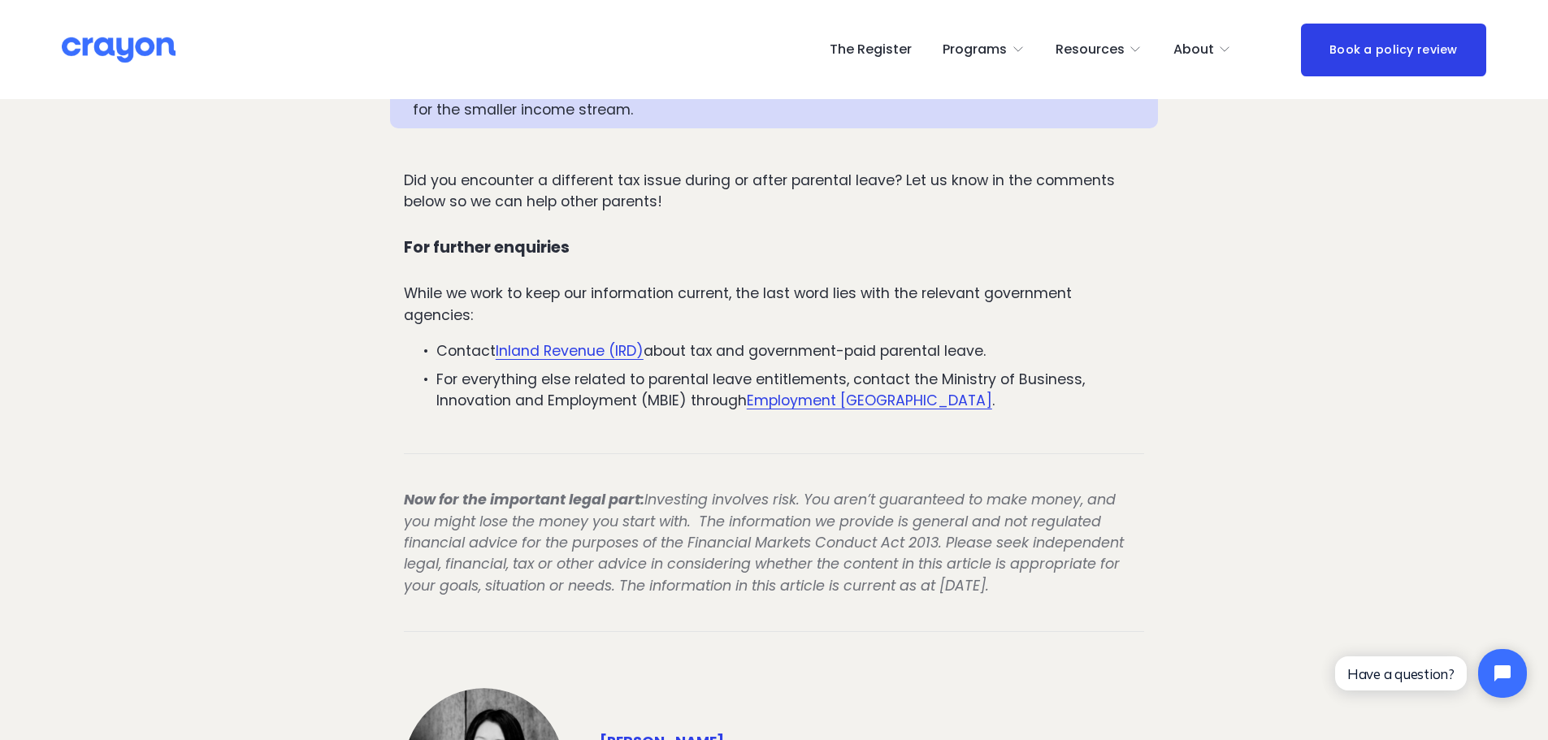
scroll to position [3398, 0]
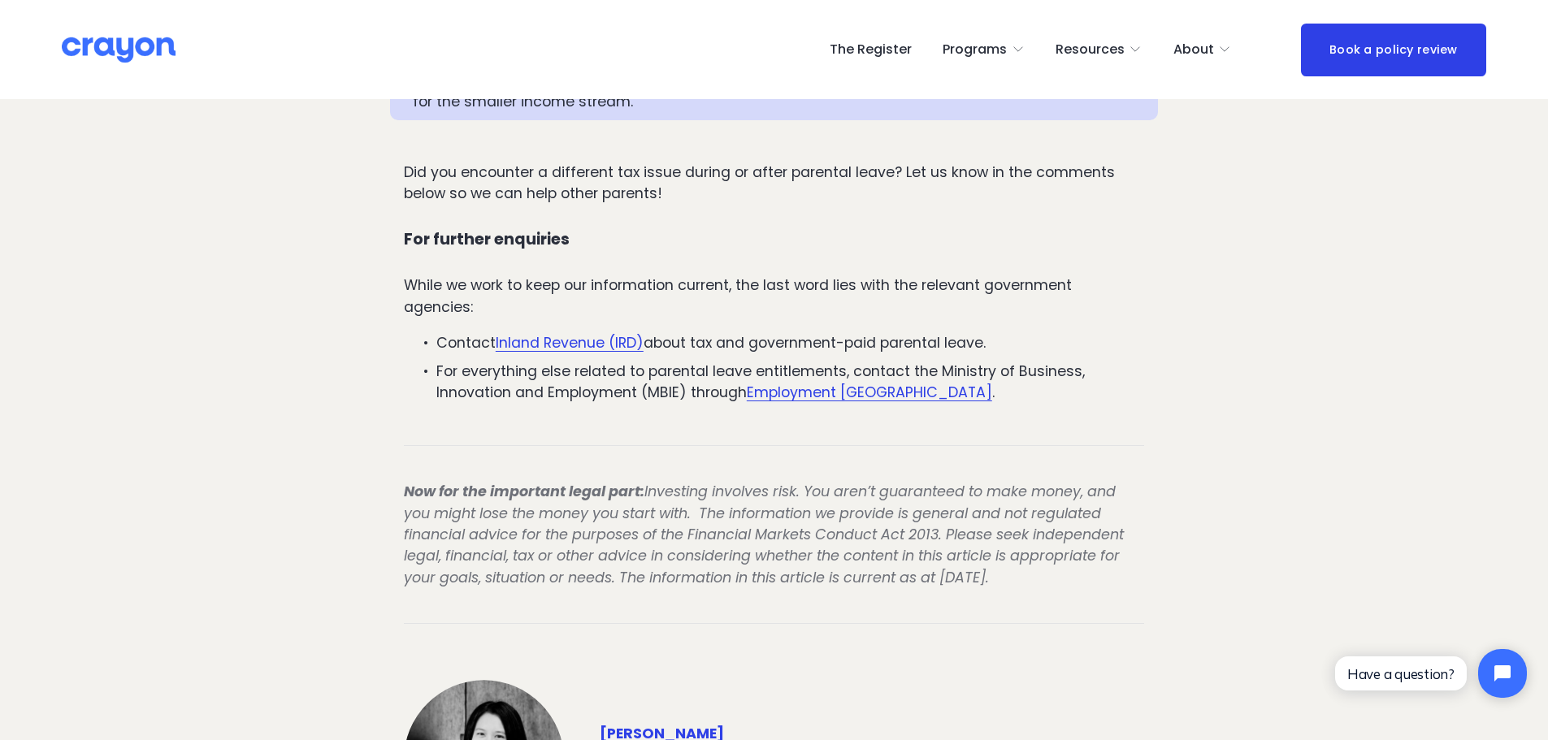
drag, startPoint x: 1022, startPoint y: 531, endPoint x: 1034, endPoint y: 398, distance: 133.0
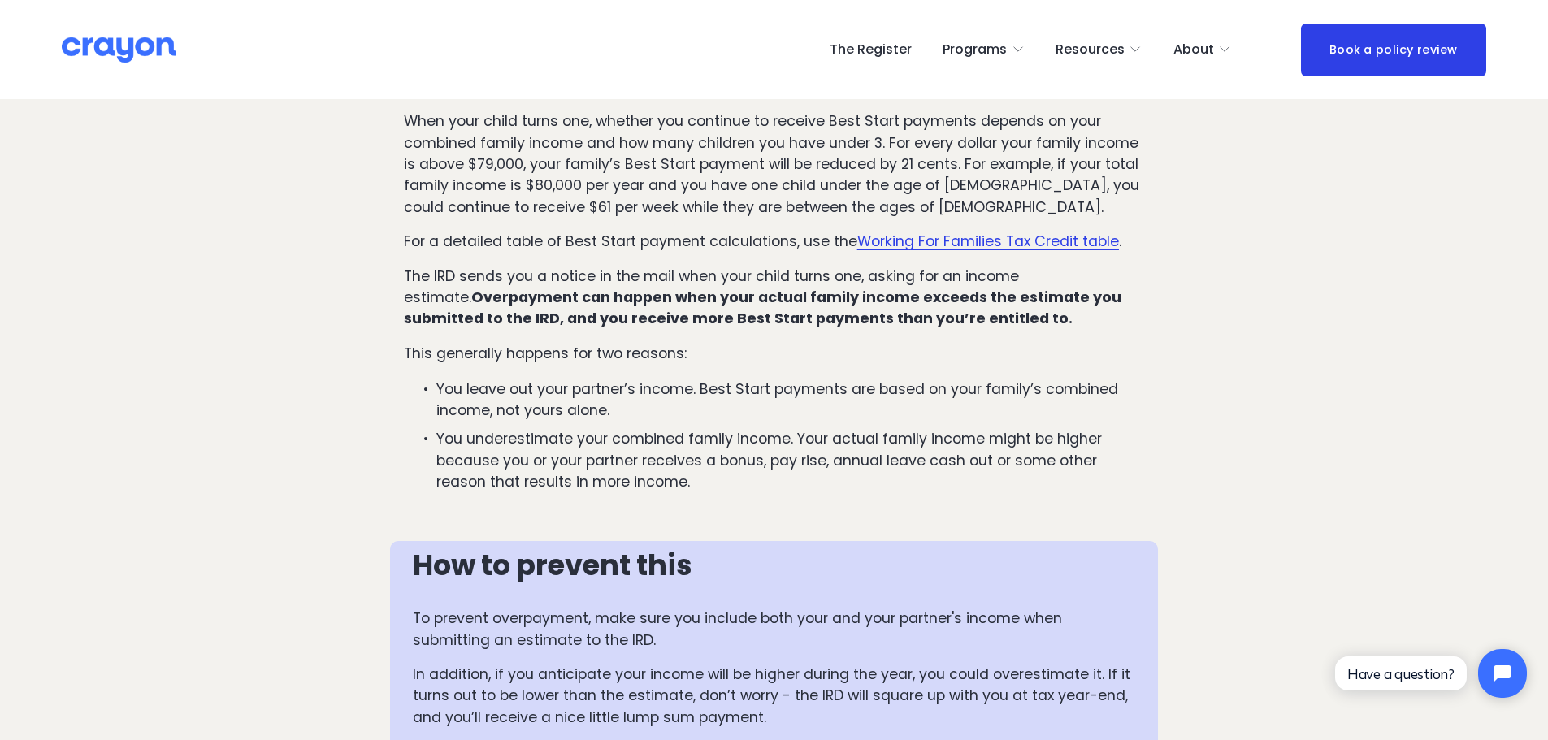
scroll to position [1006, 0]
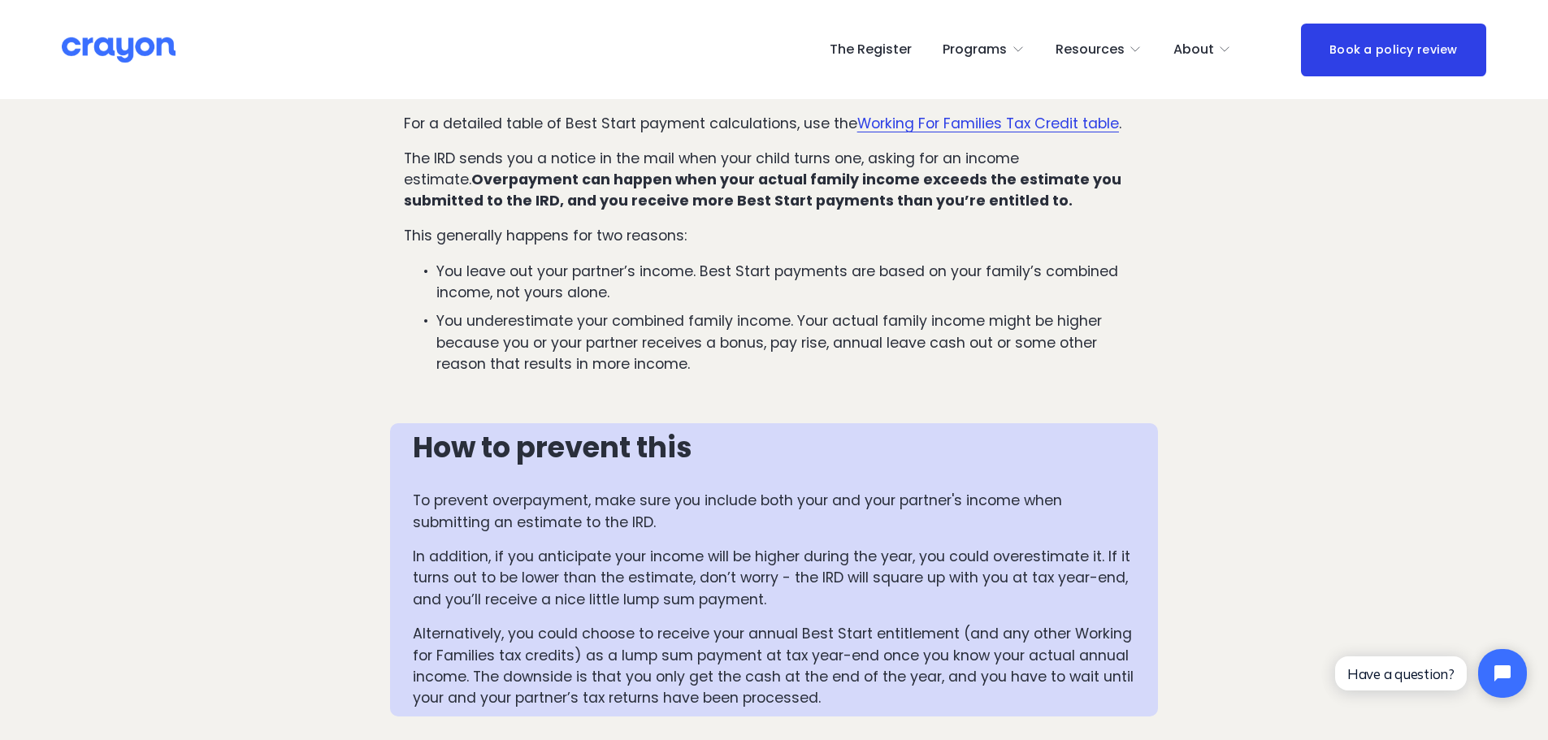
drag, startPoint x: 1244, startPoint y: 260, endPoint x: 1239, endPoint y: 309, distance: 48.9
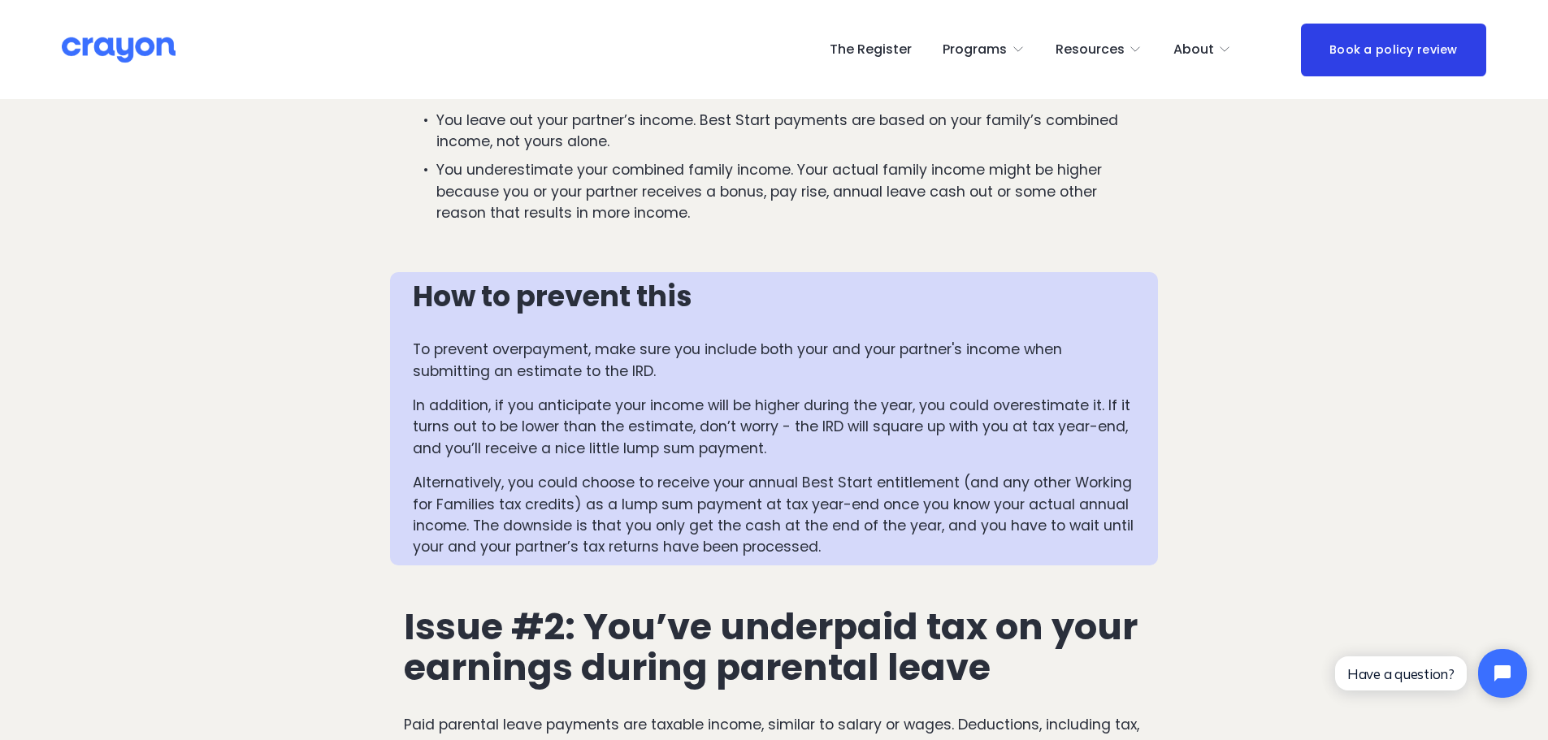
scroll to position [1484, 0]
